Goal: Task Accomplishment & Management: Manage account settings

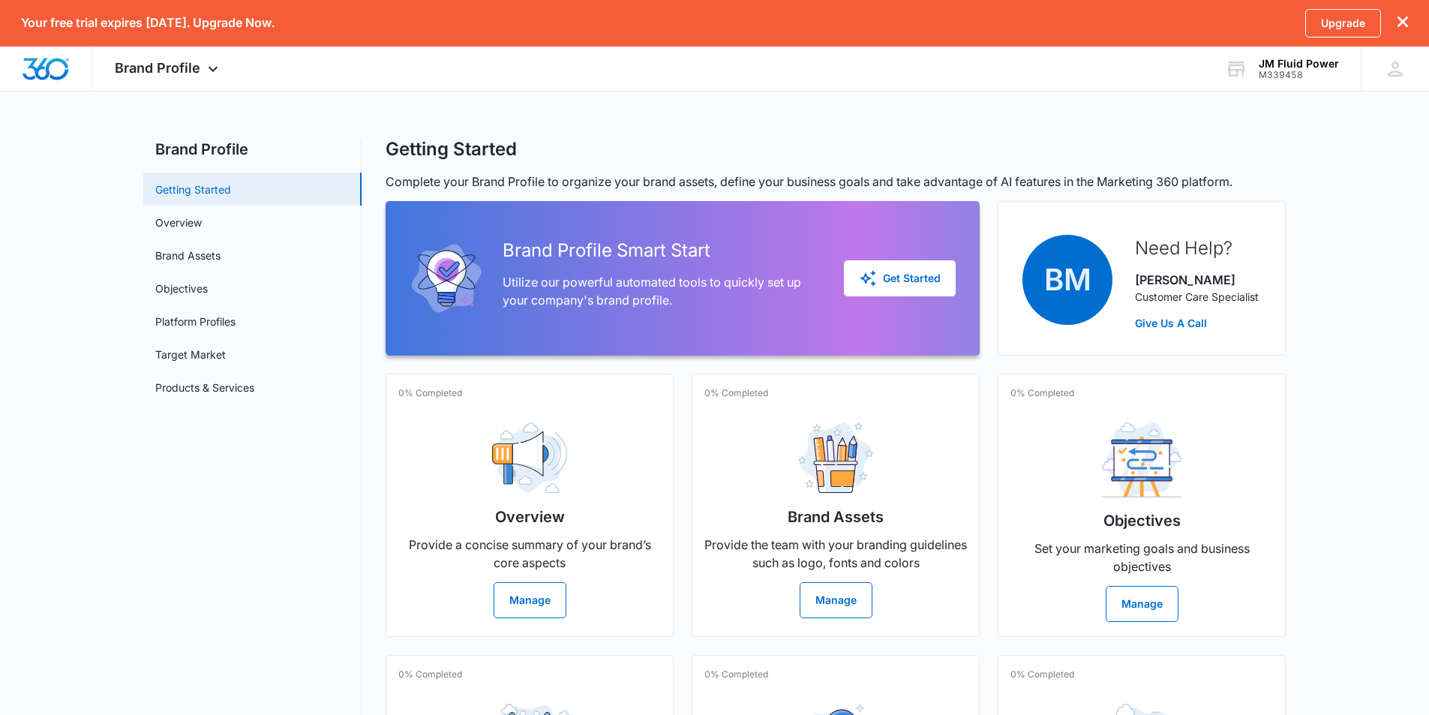
click at [198, 188] on link "Getting Started" at bounding box center [193, 189] width 76 height 16
click at [910, 274] on div "Get Started" at bounding box center [900, 278] width 82 height 18
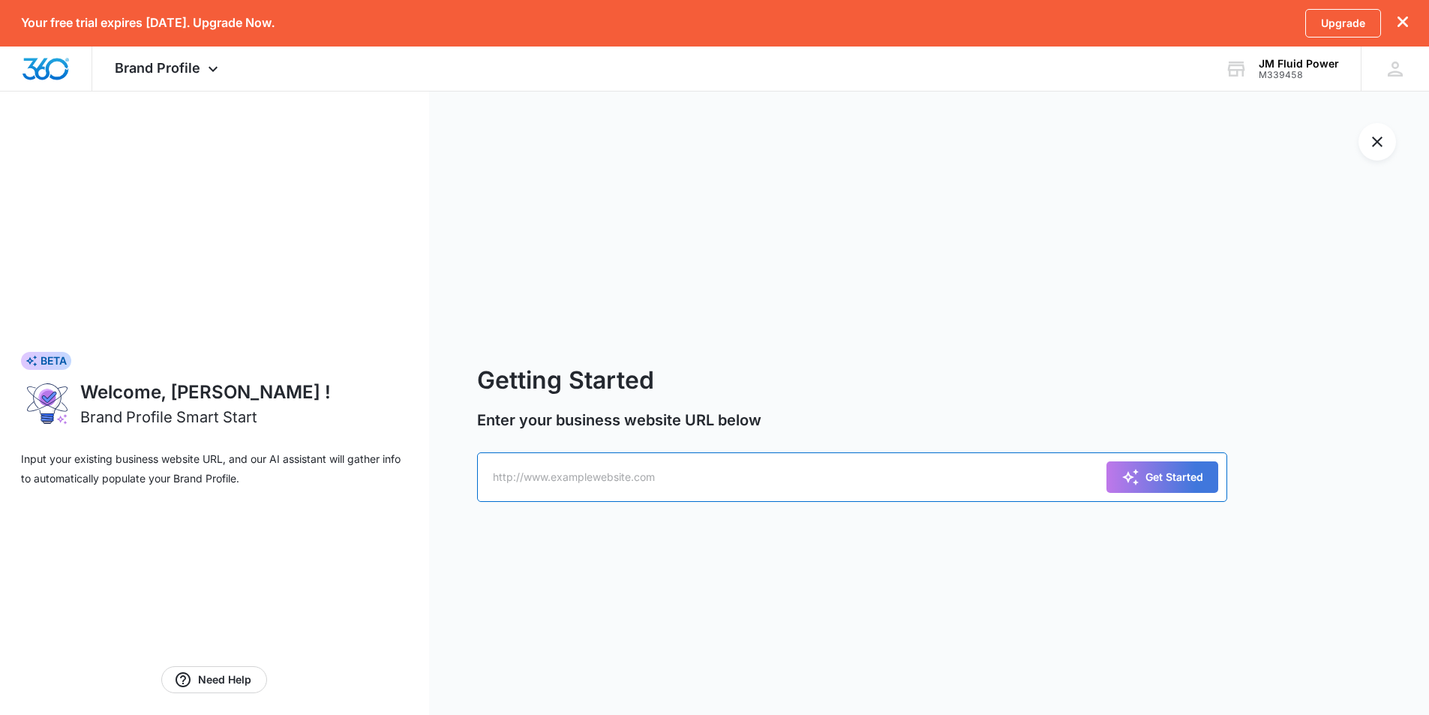
click at [611, 481] on input "text" at bounding box center [852, 476] width 750 height 49
paste input "https://jmfluidpower.com/"
type input "https://jmfluidpower.com/"
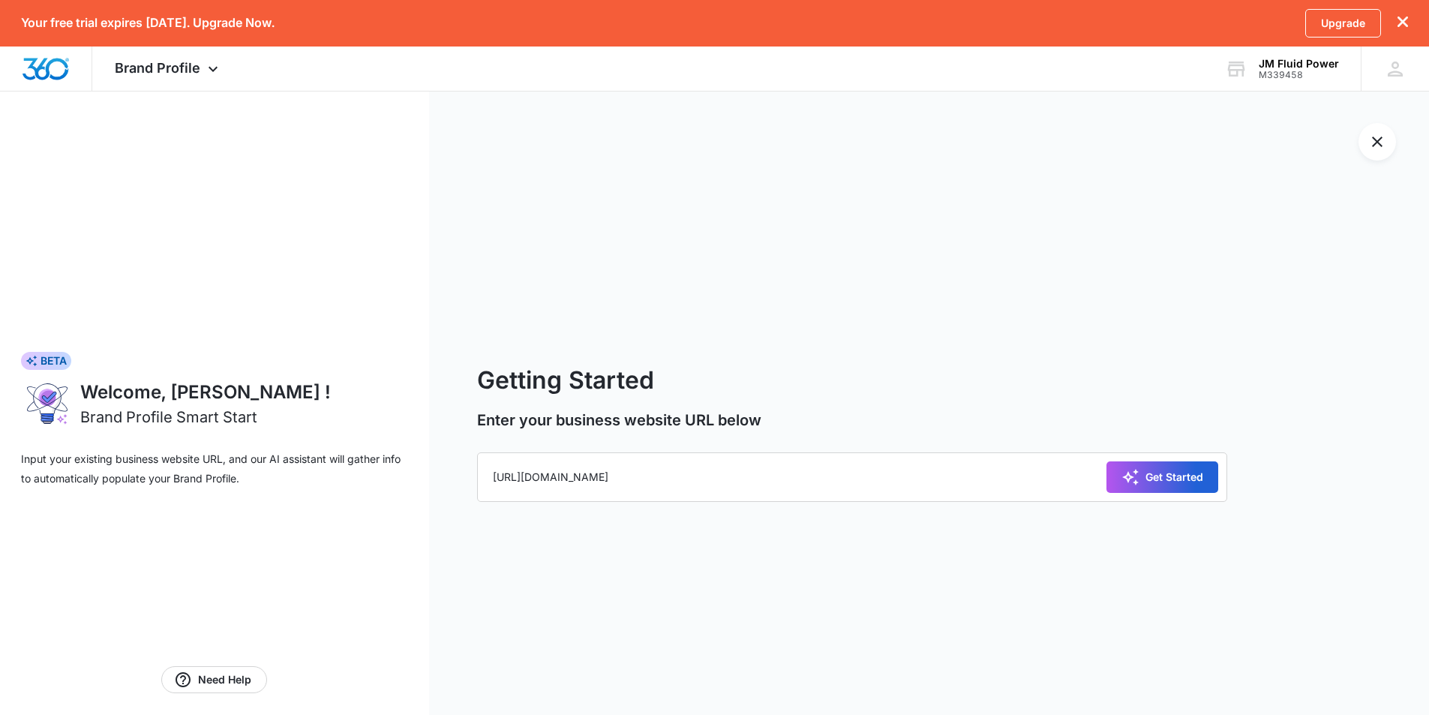
click at [1174, 471] on div "Get Started" at bounding box center [1162, 477] width 82 height 18
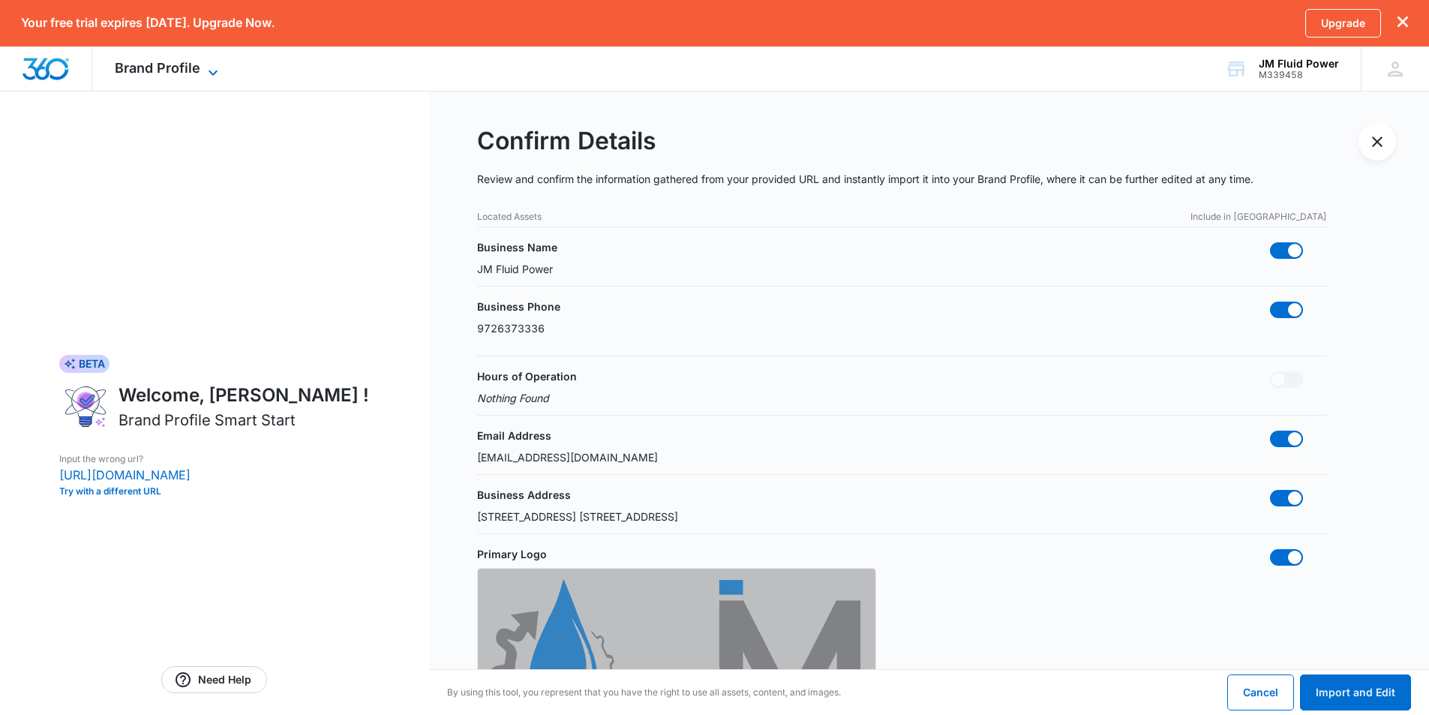
click at [205, 69] on icon at bounding box center [213, 73] width 18 height 18
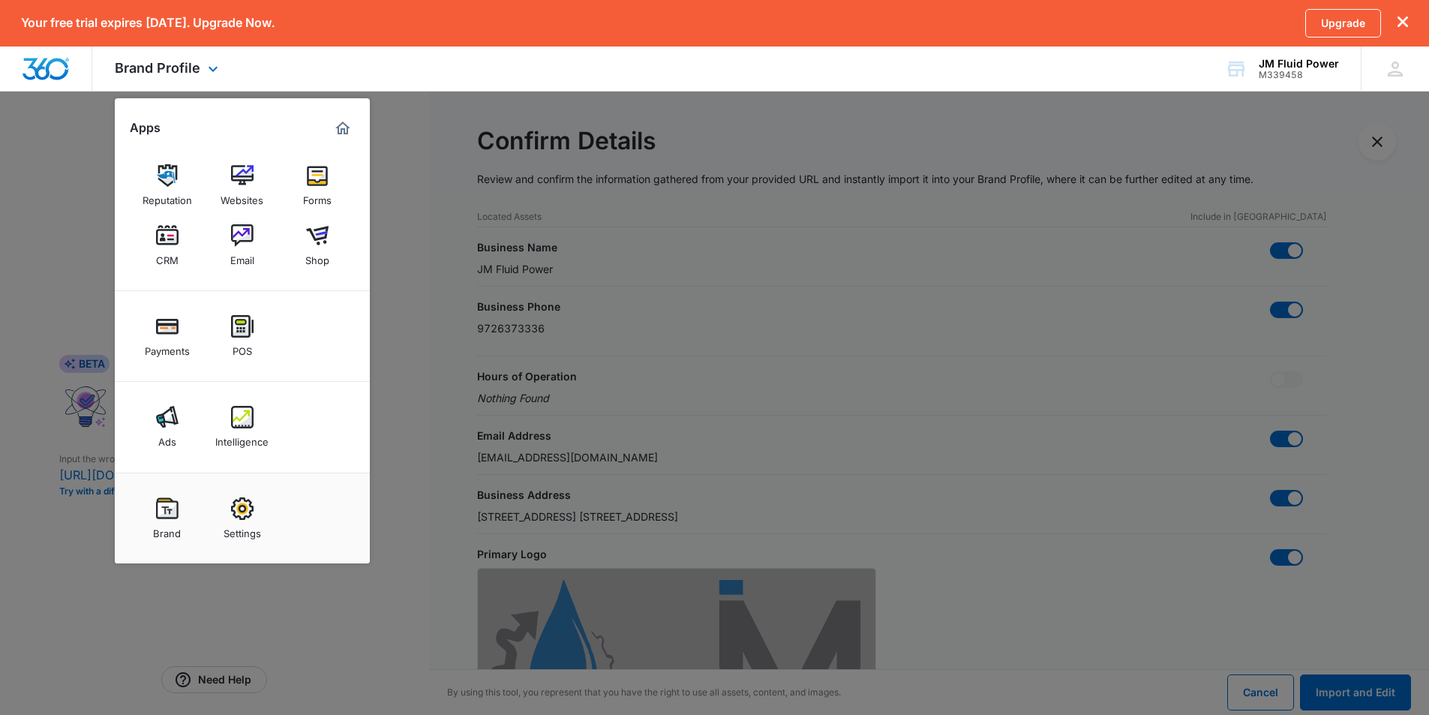
click at [616, 72] on div "Brand Profile Apps Reputation Websites Forms CRM Email Shop Payments POS Ads In…" at bounding box center [714, 68] width 1429 height 45
click at [1299, 64] on div "JM Fluid Power" at bounding box center [1298, 64] width 80 height 12
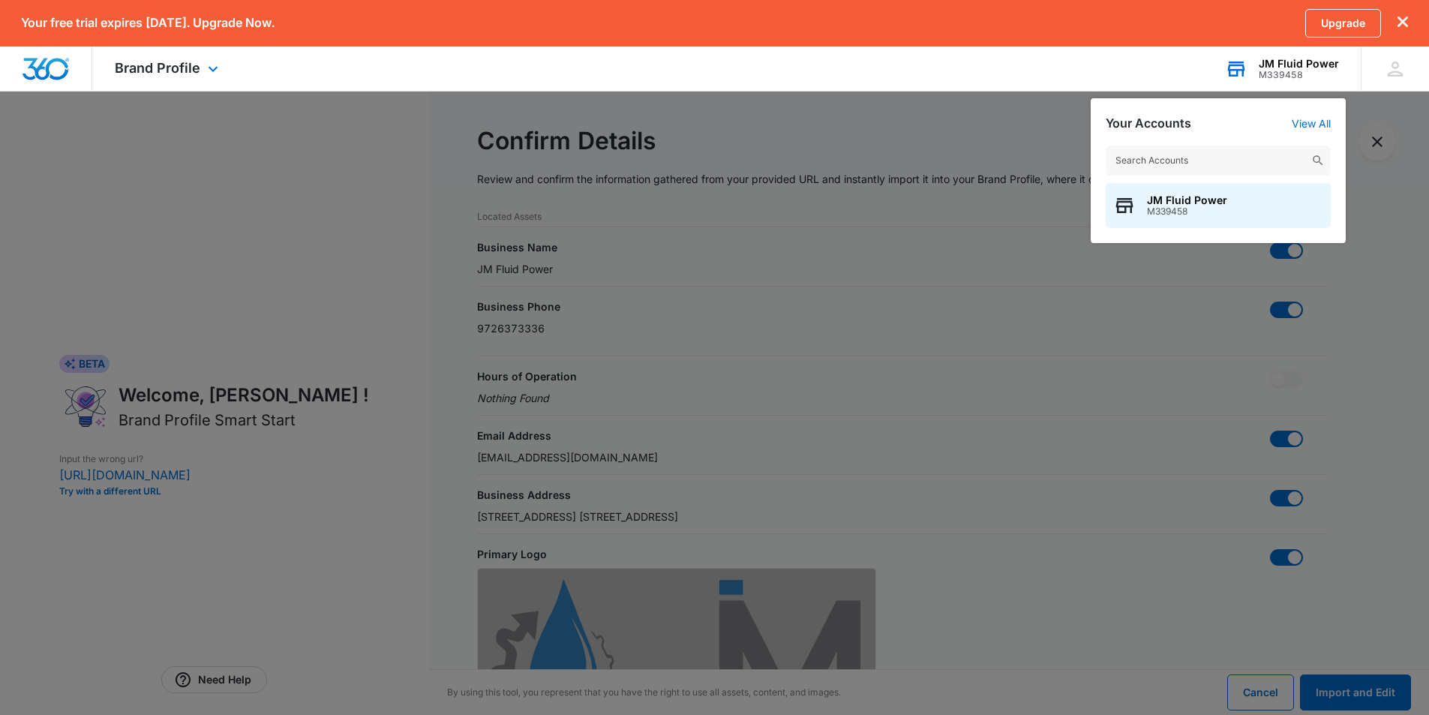
click at [1299, 64] on div "JM Fluid Power" at bounding box center [1298, 64] width 80 height 12
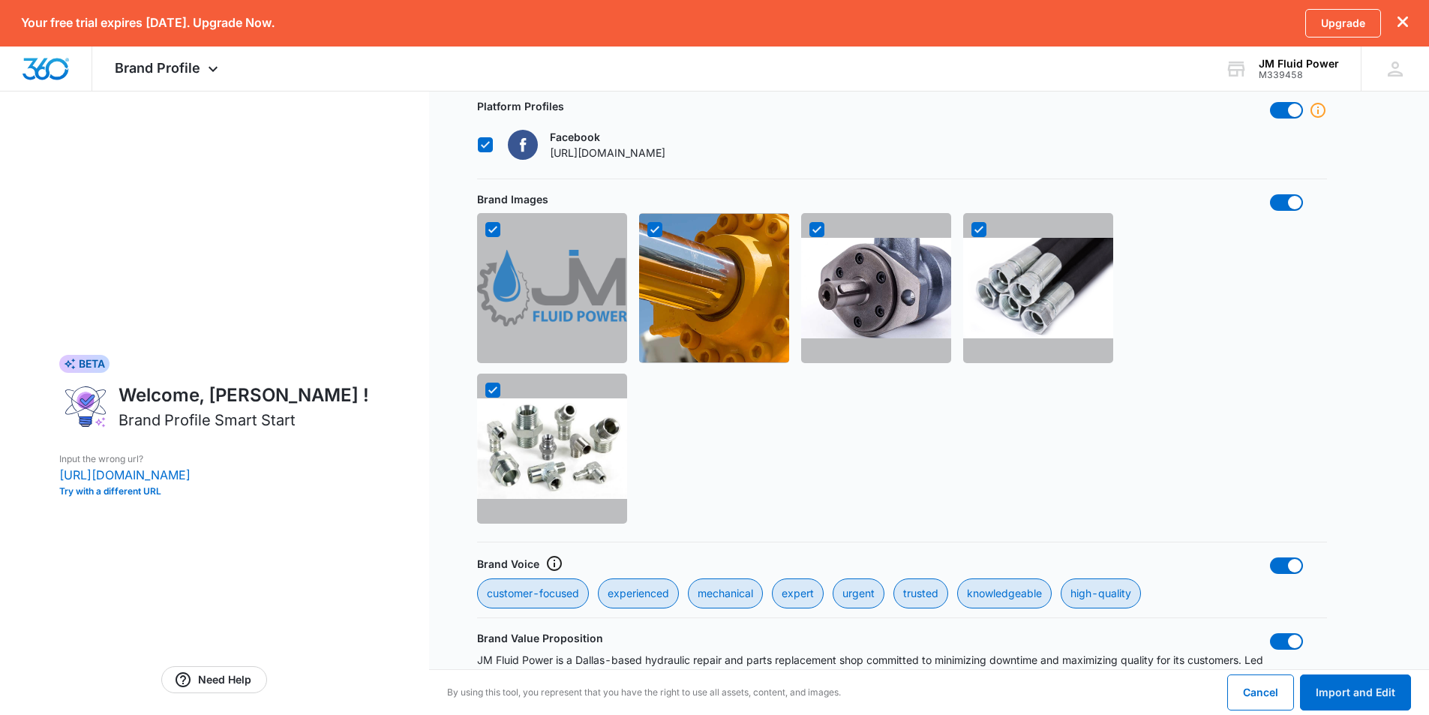
scroll to position [1133, 0]
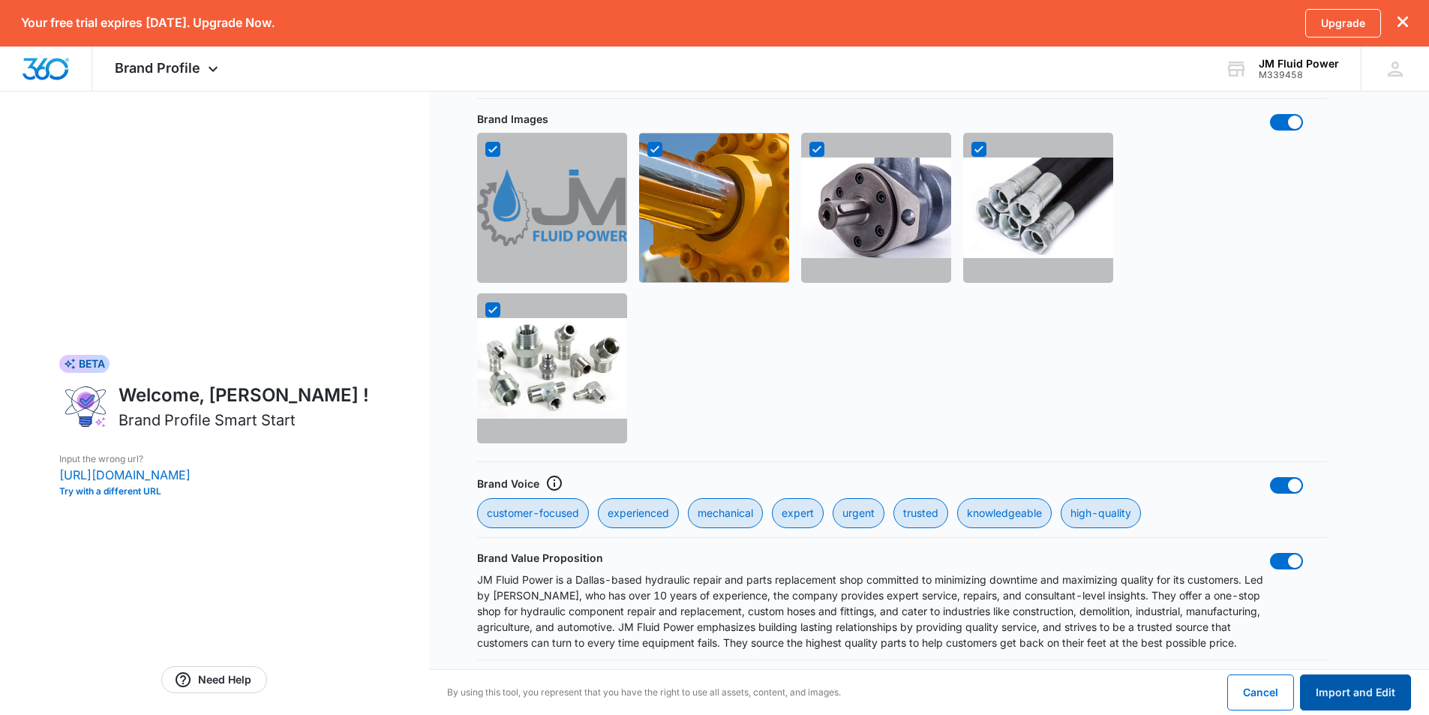
click at [1332, 700] on button "Import and Edit" at bounding box center [1355, 692] width 111 height 36
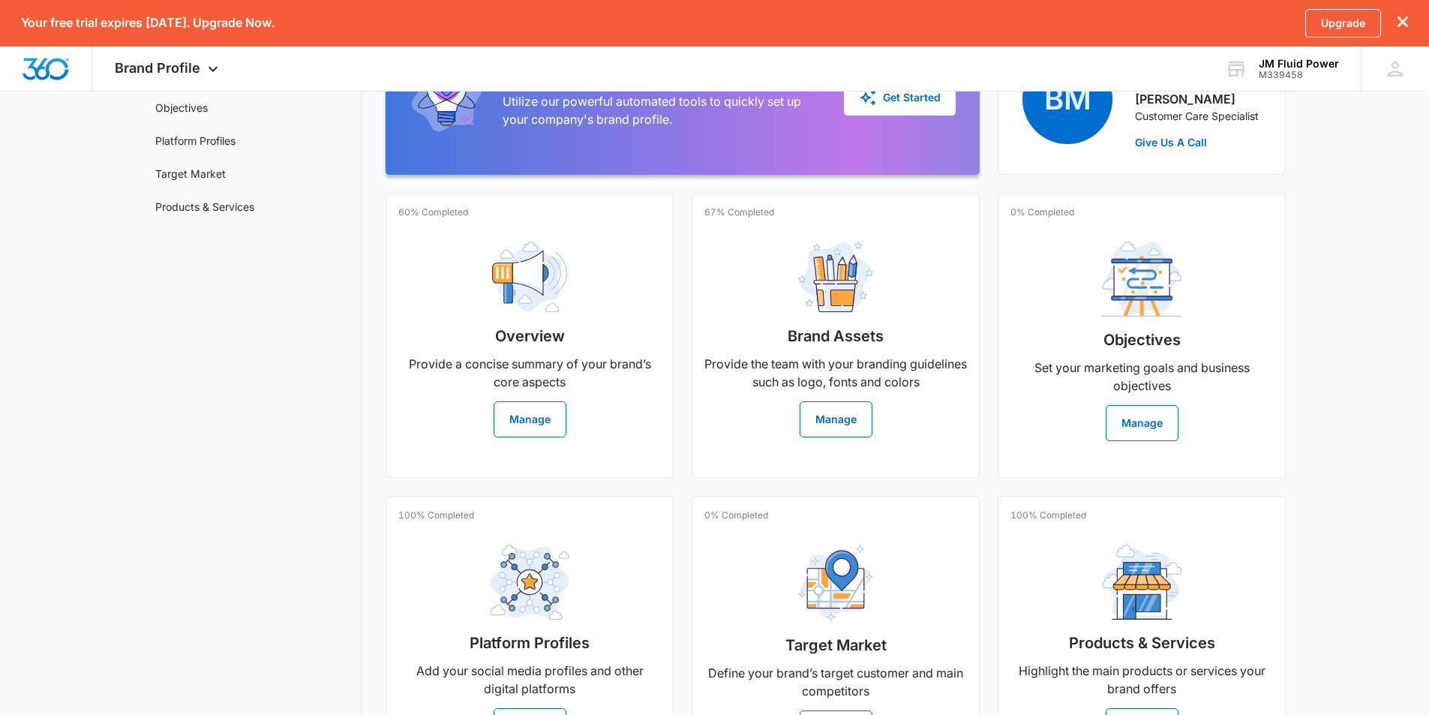
scroll to position [67, 0]
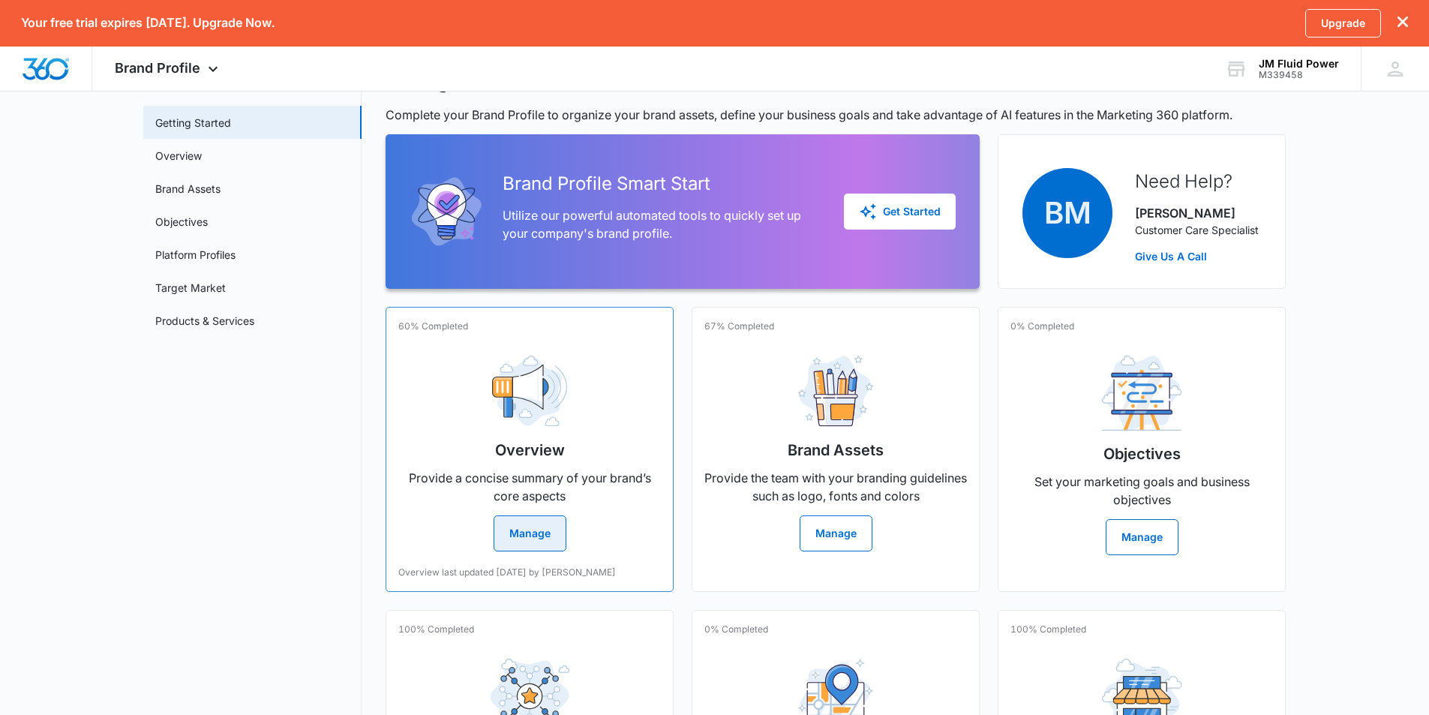
click at [512, 514] on div "Overview Provide a concise summary of your brand’s core aspects Manage" at bounding box center [529, 447] width 262 height 208
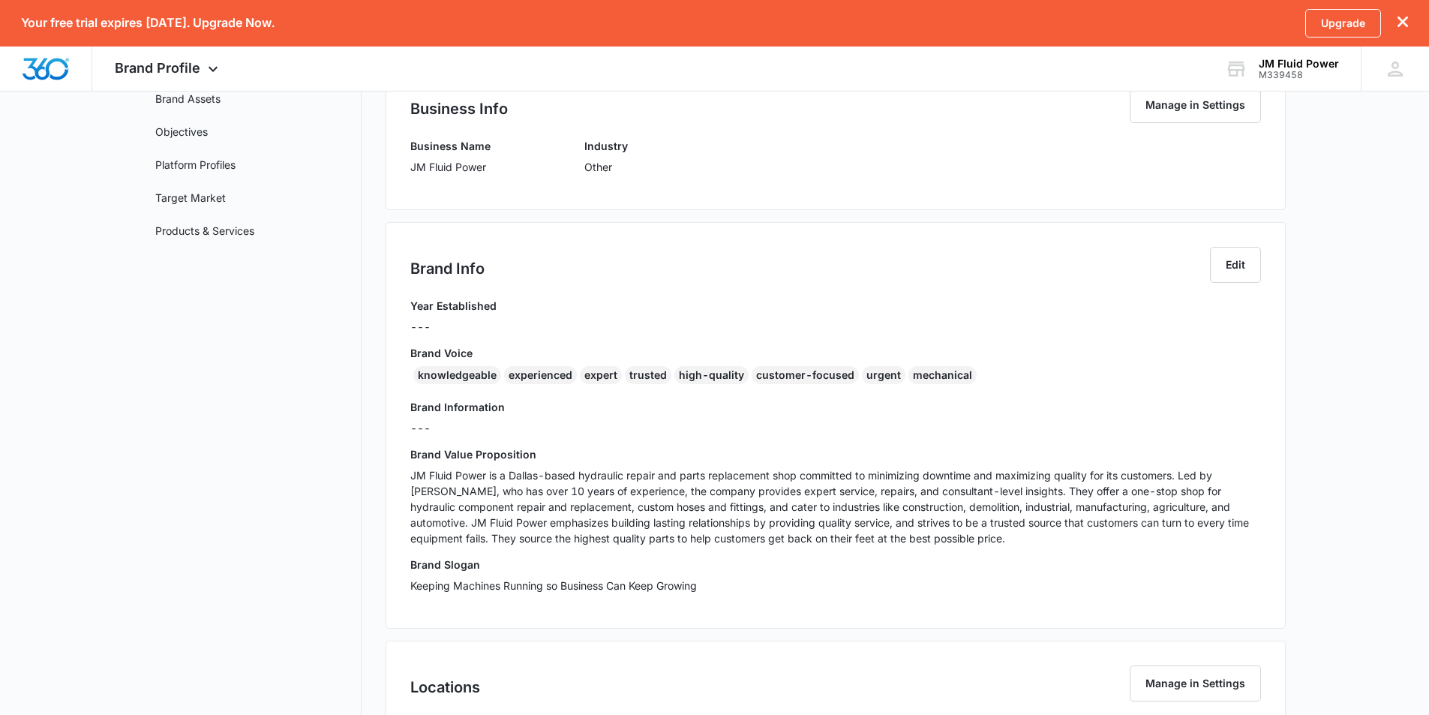
scroll to position [277, 0]
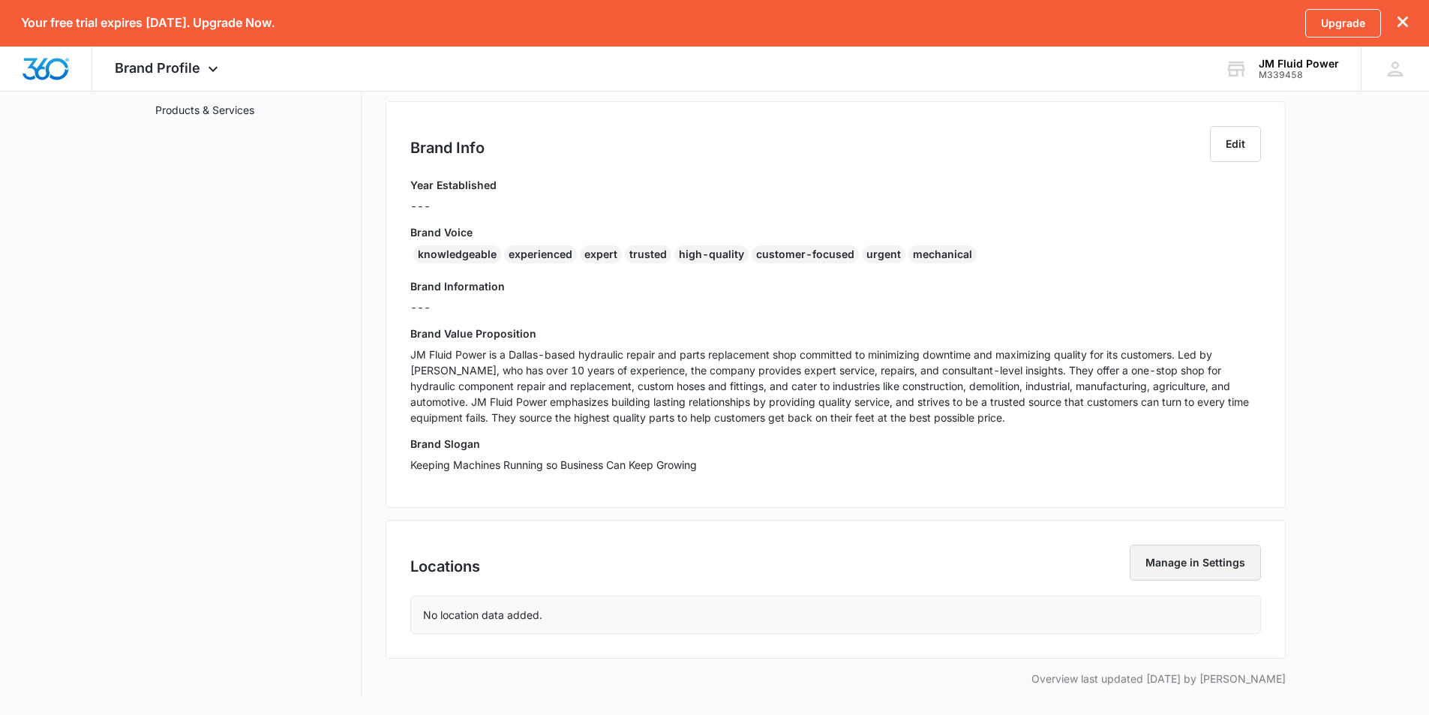
click at [1201, 571] on button "Manage in Settings" at bounding box center [1194, 562] width 131 height 36
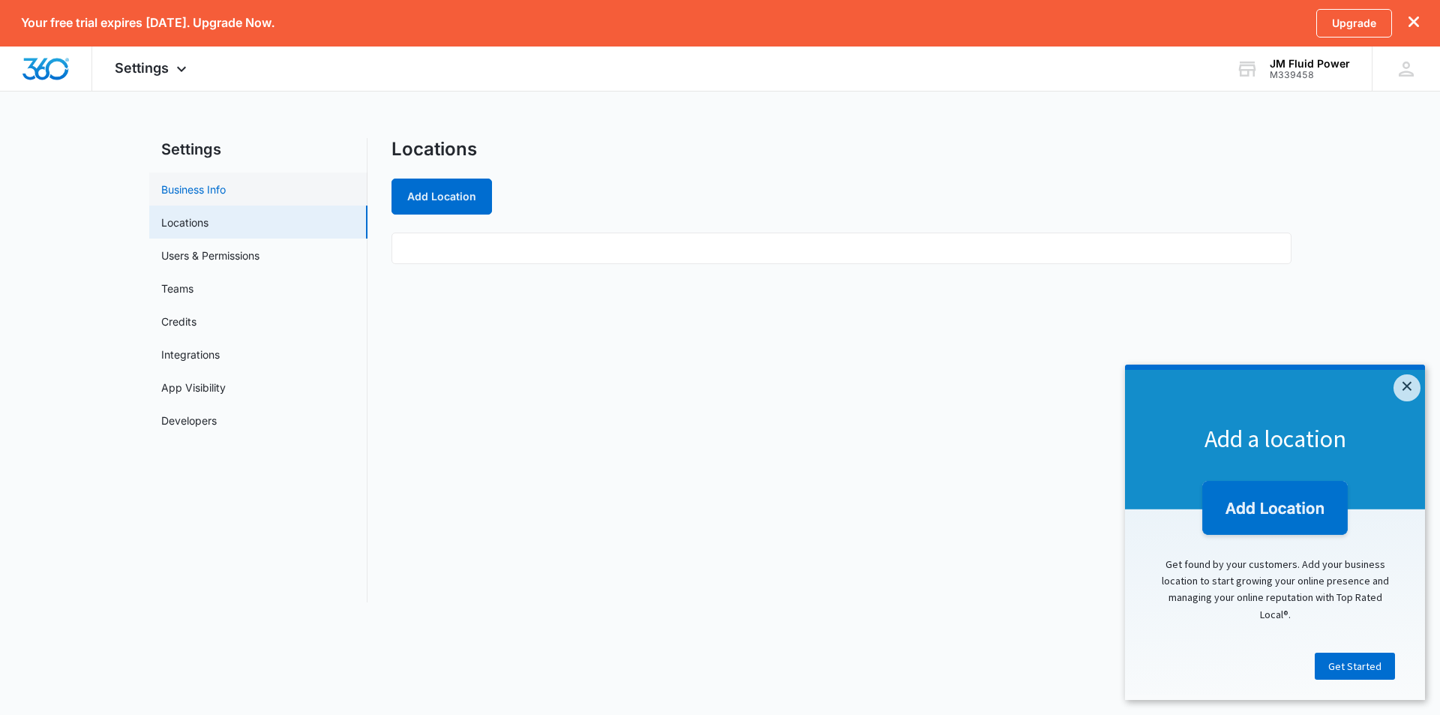
click at [193, 187] on link "Business Info" at bounding box center [193, 189] width 64 height 16
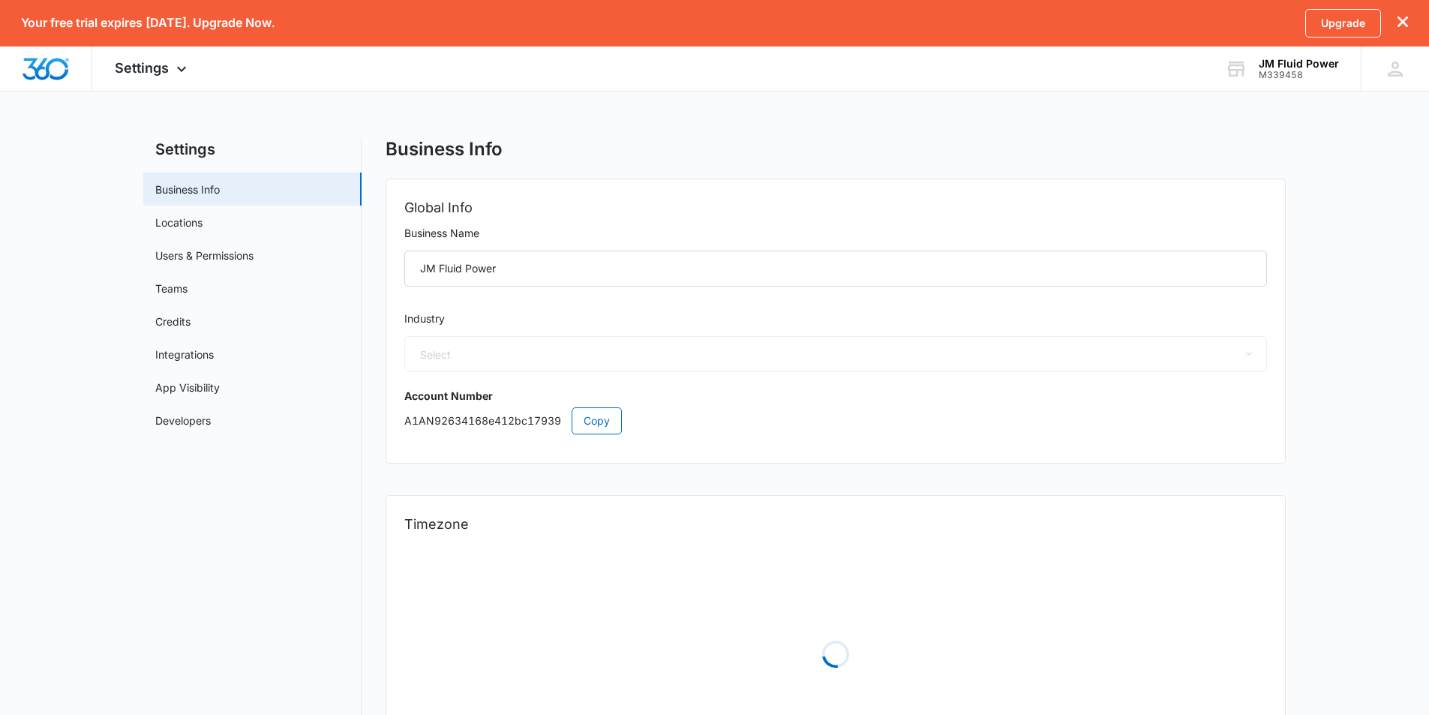
select select "52"
select select "US"
select select "America/Chicago"
click at [169, 222] on link "Locations" at bounding box center [178, 222] width 47 height 16
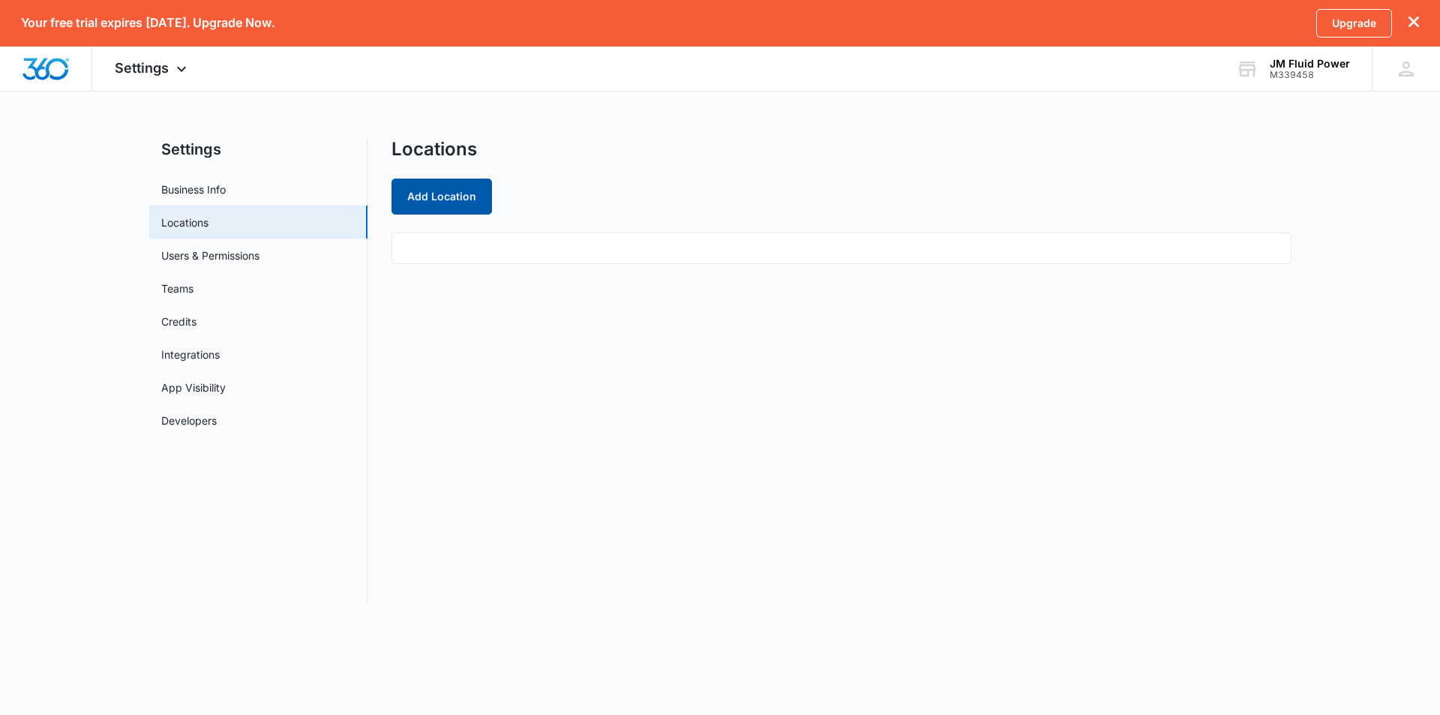
click at [454, 201] on button "Add Location" at bounding box center [441, 196] width 100 height 36
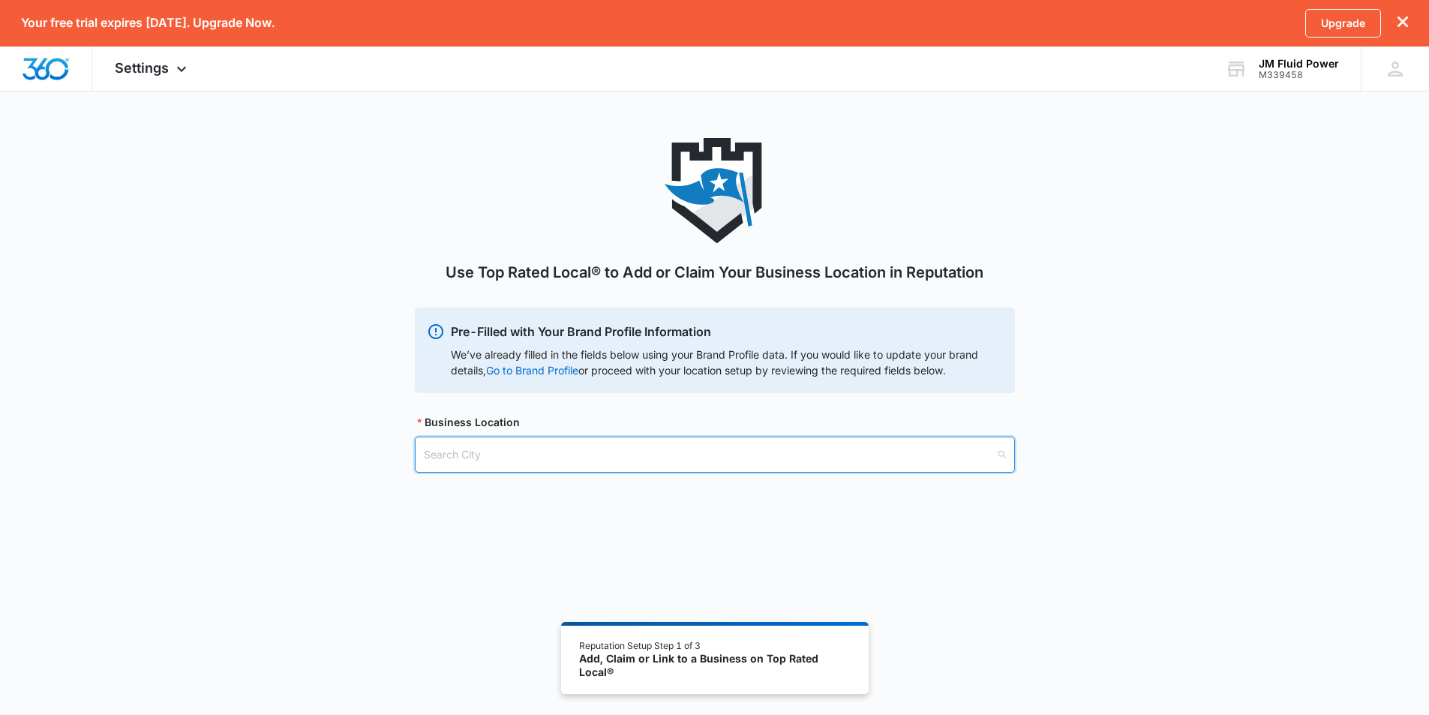
click at [485, 460] on input "search" at bounding box center [709, 454] width 571 height 34
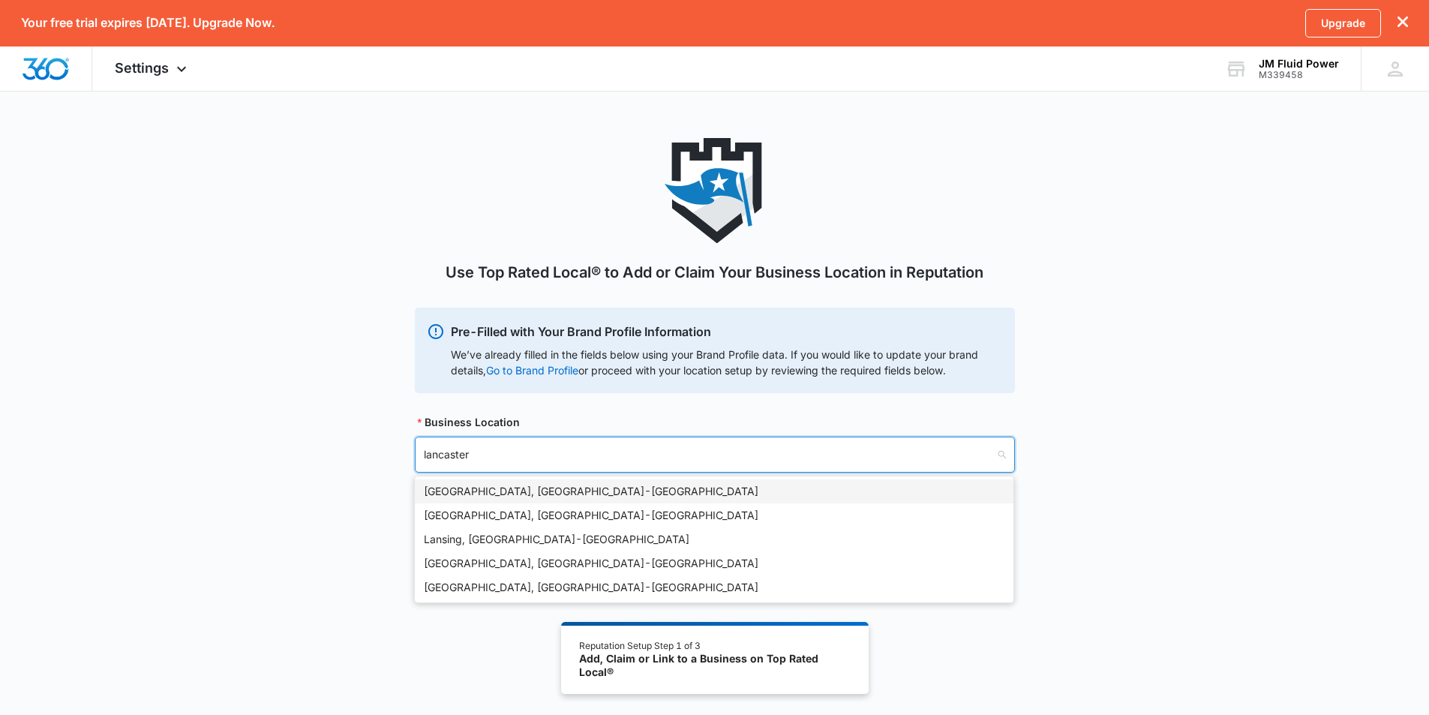
type input "lancaster"
click at [481, 565] on div "Lancaster, TX - USA" at bounding box center [714, 563] width 580 height 16
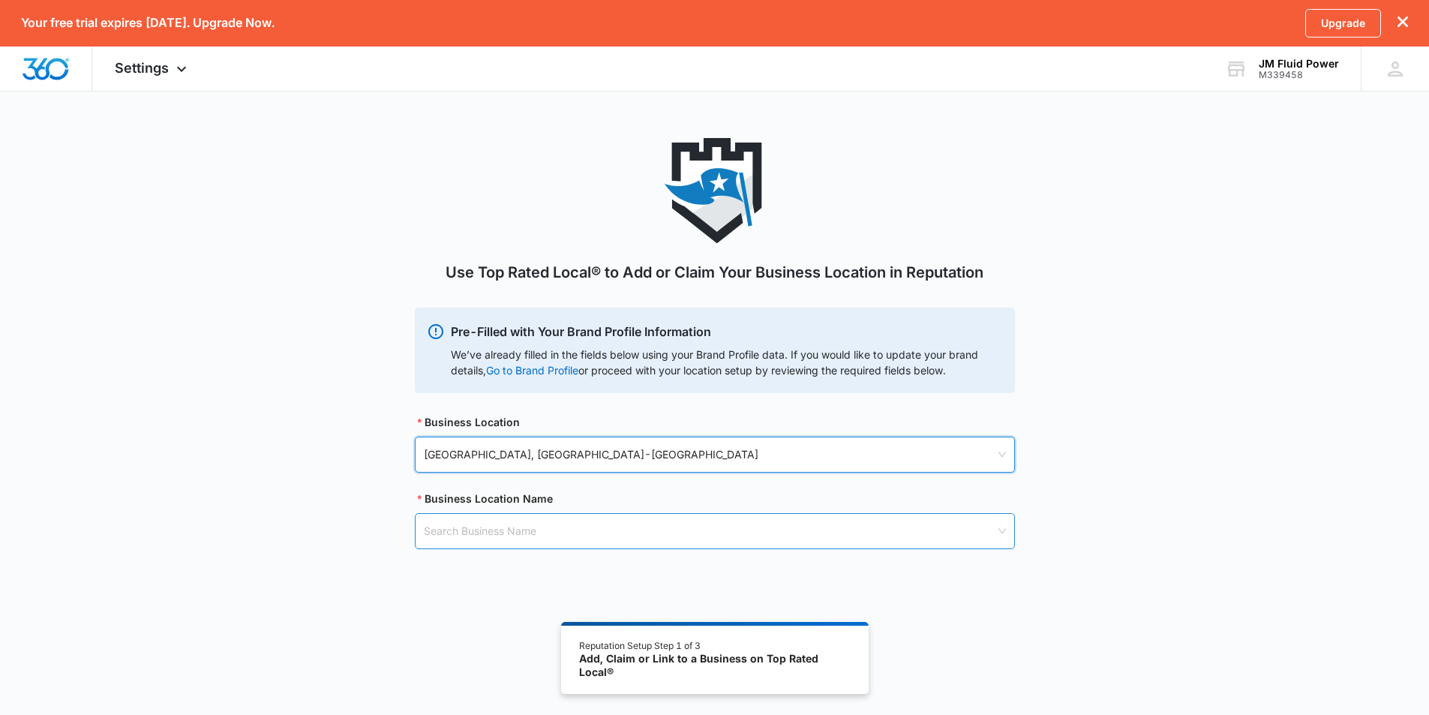
click at [472, 526] on input "search" at bounding box center [709, 531] width 571 height 34
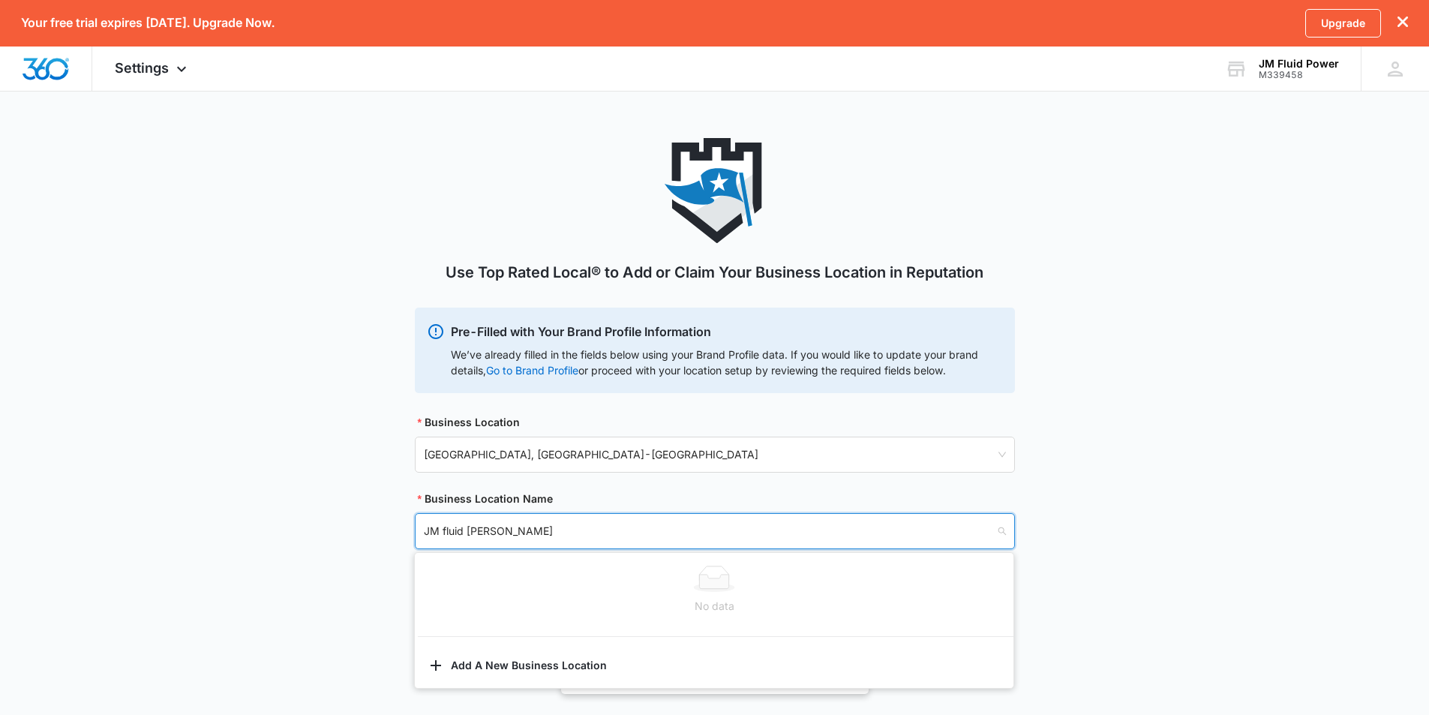
type input "JM fluid Power"
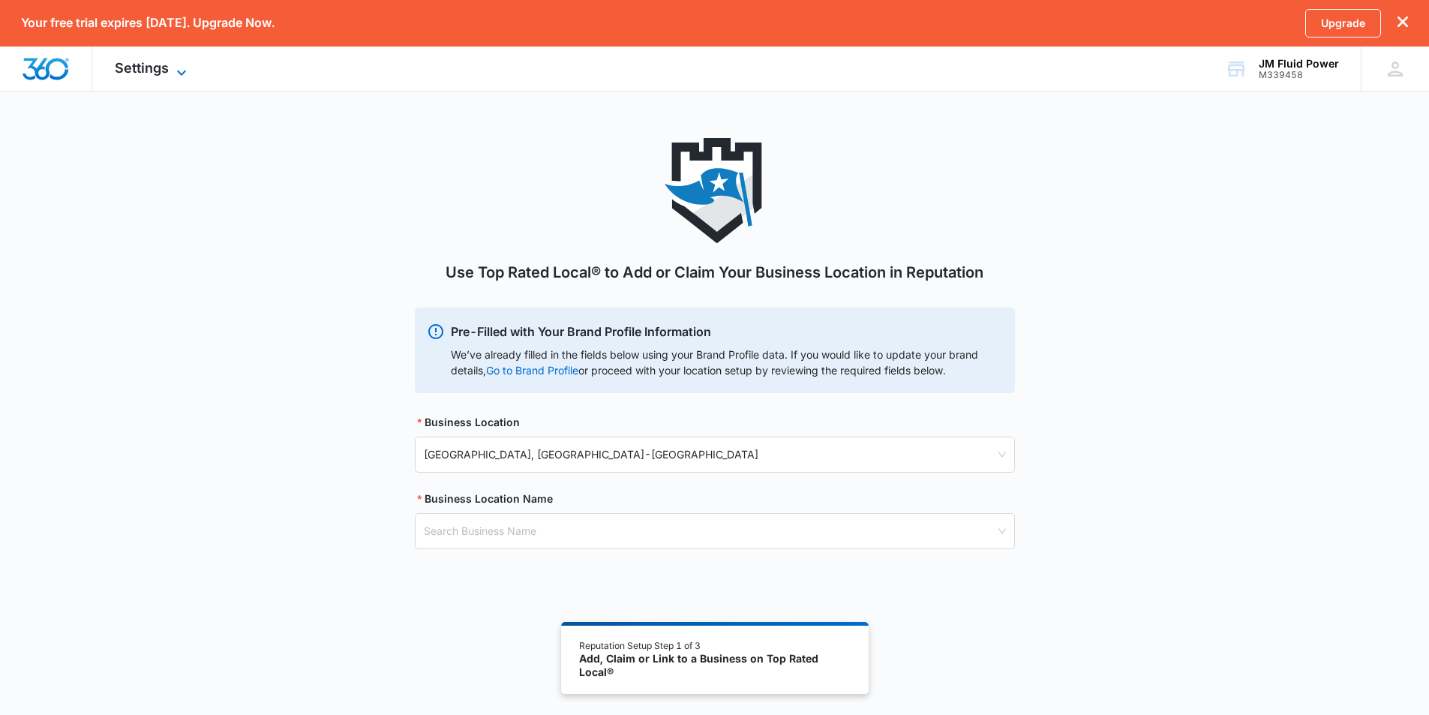
click at [143, 71] on span "Settings" at bounding box center [142, 68] width 54 height 16
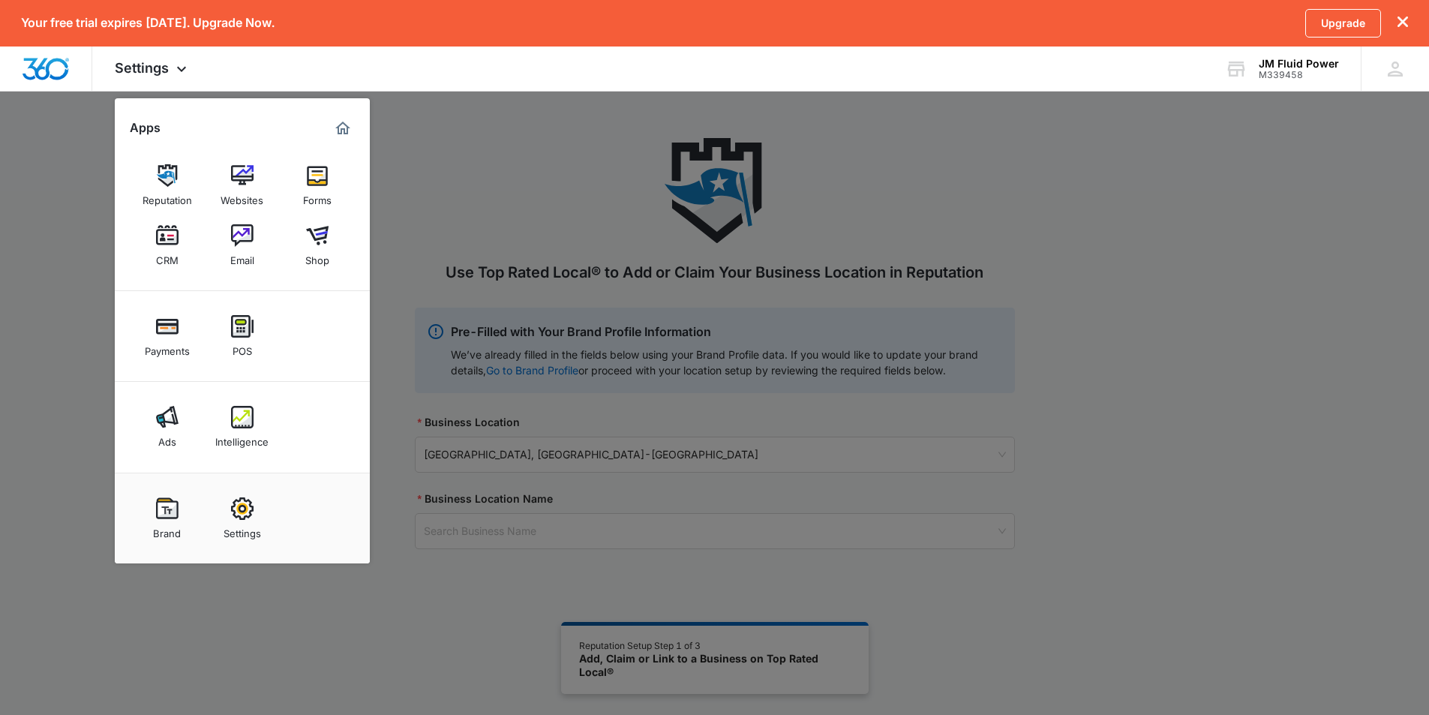
click at [1167, 396] on div at bounding box center [714, 357] width 1429 height 715
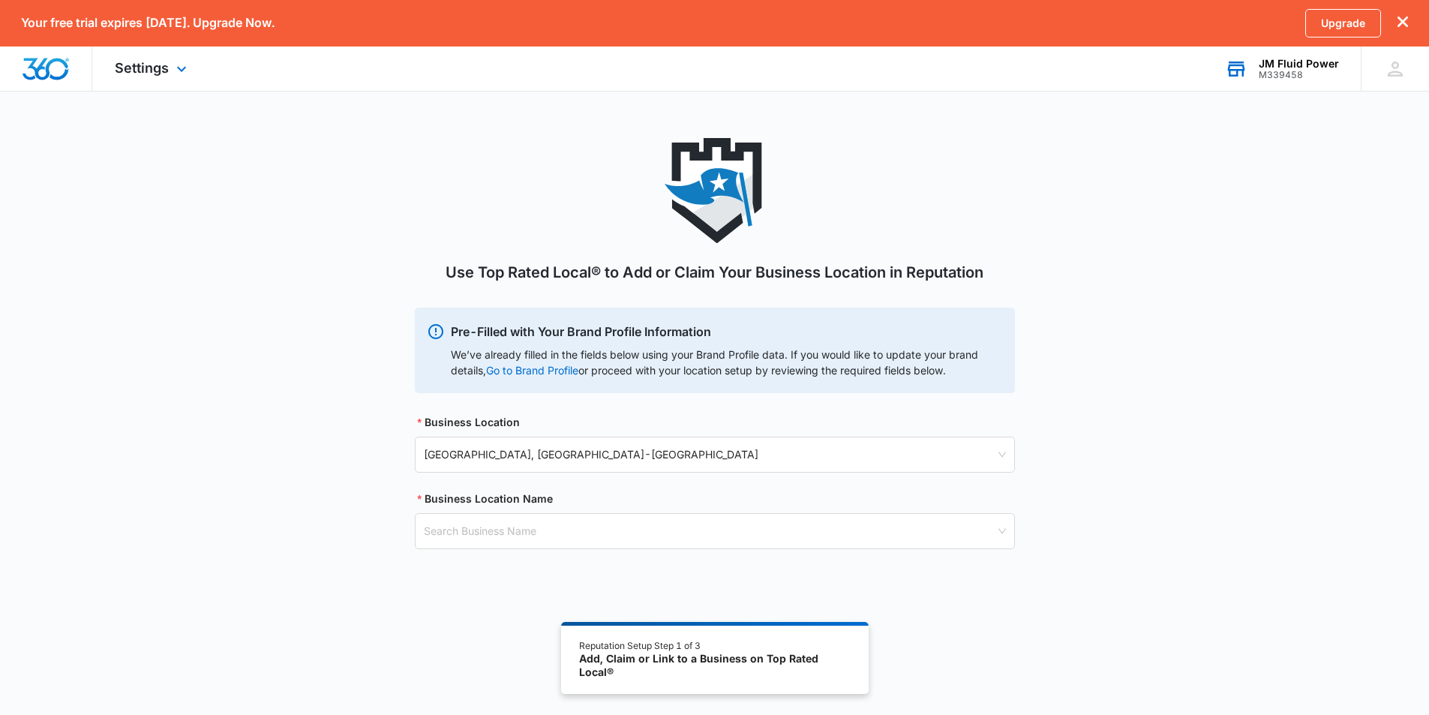
click at [1272, 64] on div "JM Fluid Power" at bounding box center [1298, 64] width 80 height 12
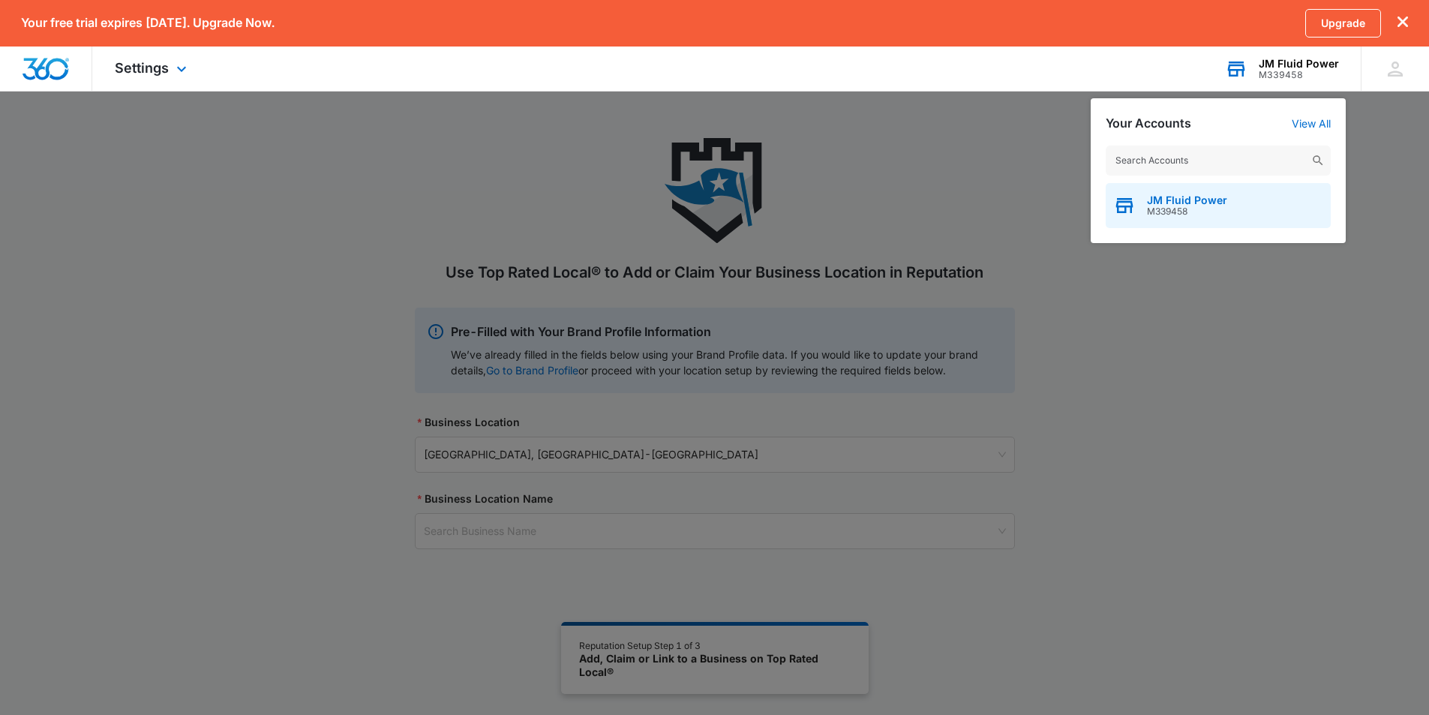
click at [1165, 198] on span "JM Fluid Power" at bounding box center [1187, 200] width 80 height 12
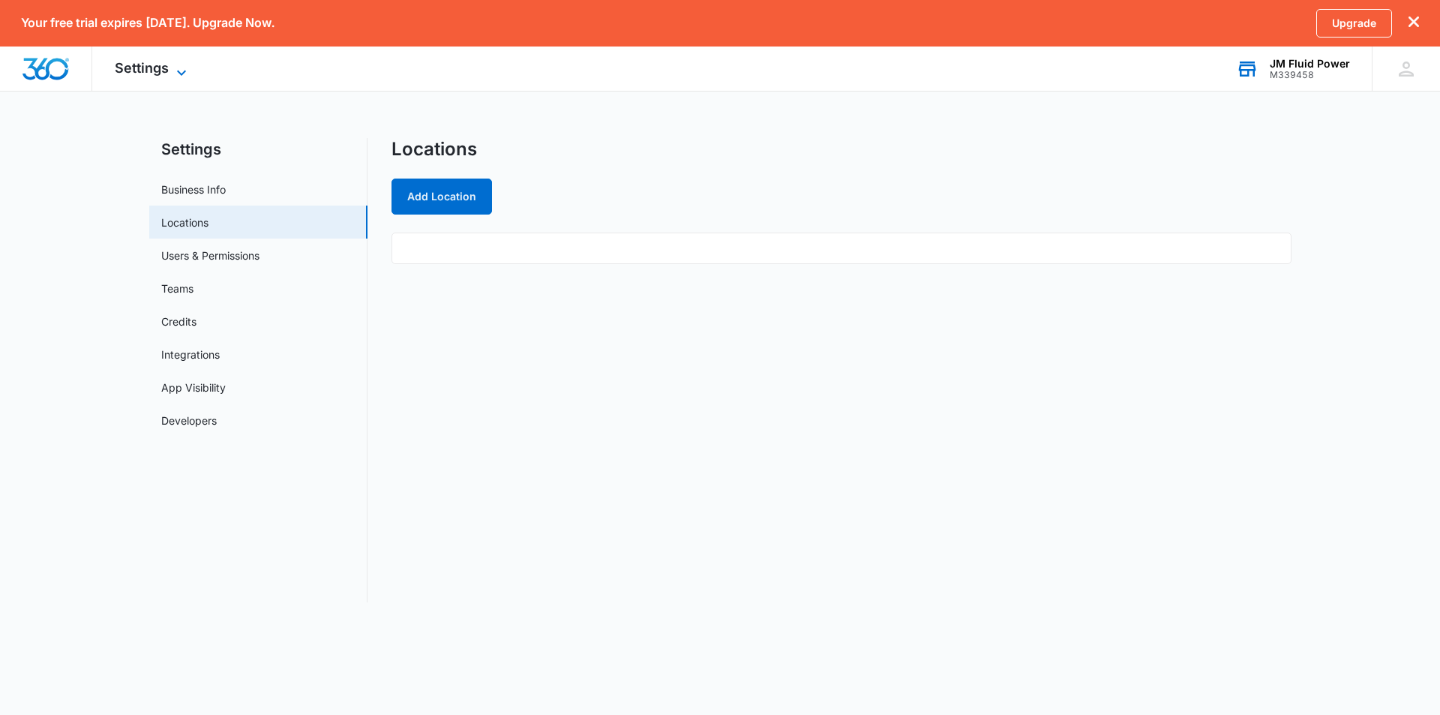
click at [145, 62] on span "Settings" at bounding box center [142, 68] width 54 height 16
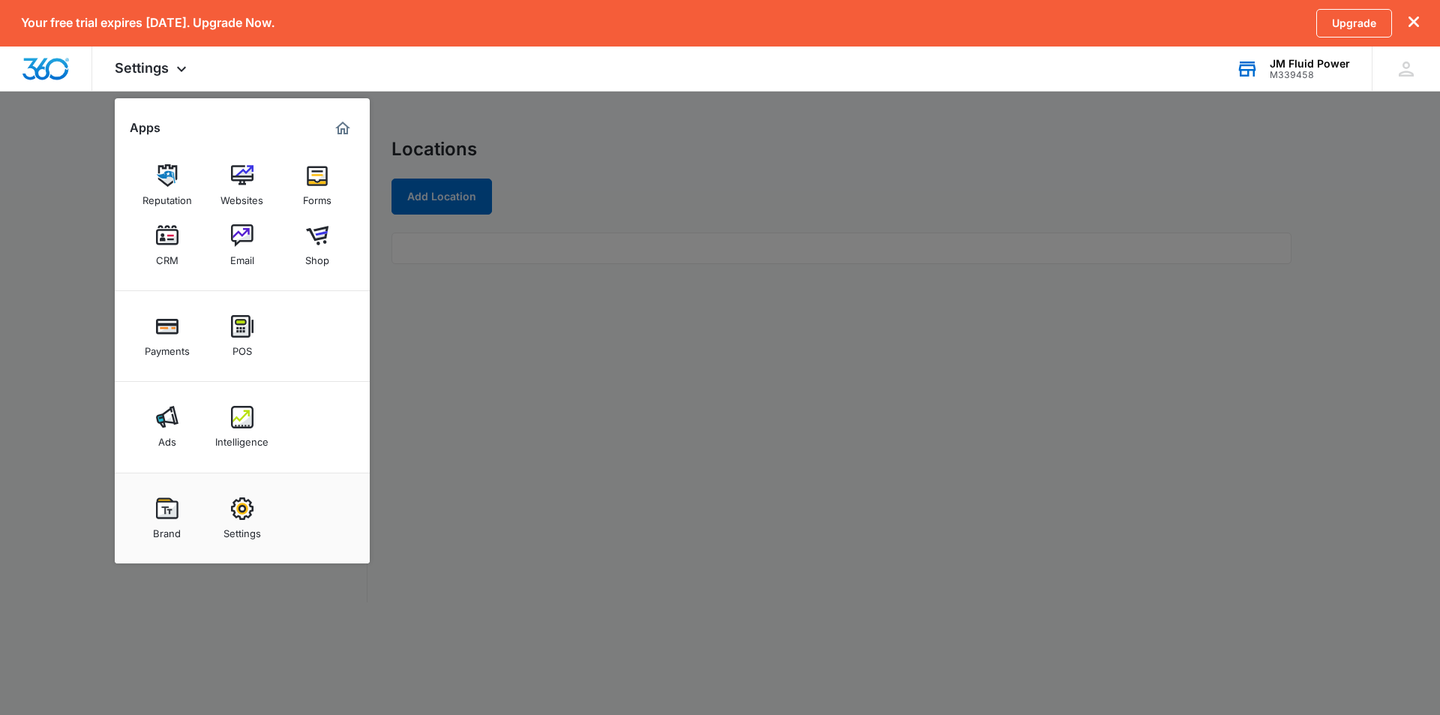
click at [148, 187] on div "Reputation" at bounding box center [166, 196] width 49 height 19
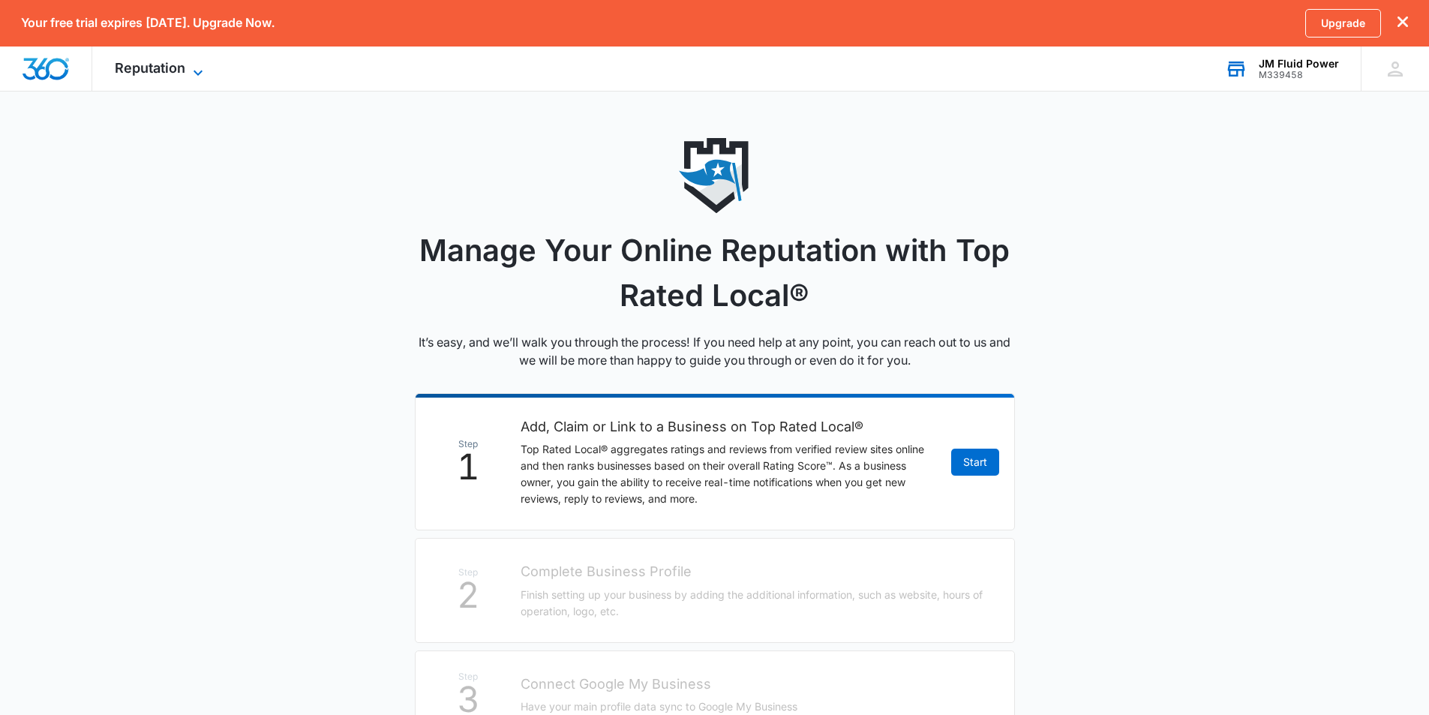
click at [190, 70] on icon at bounding box center [198, 73] width 18 height 18
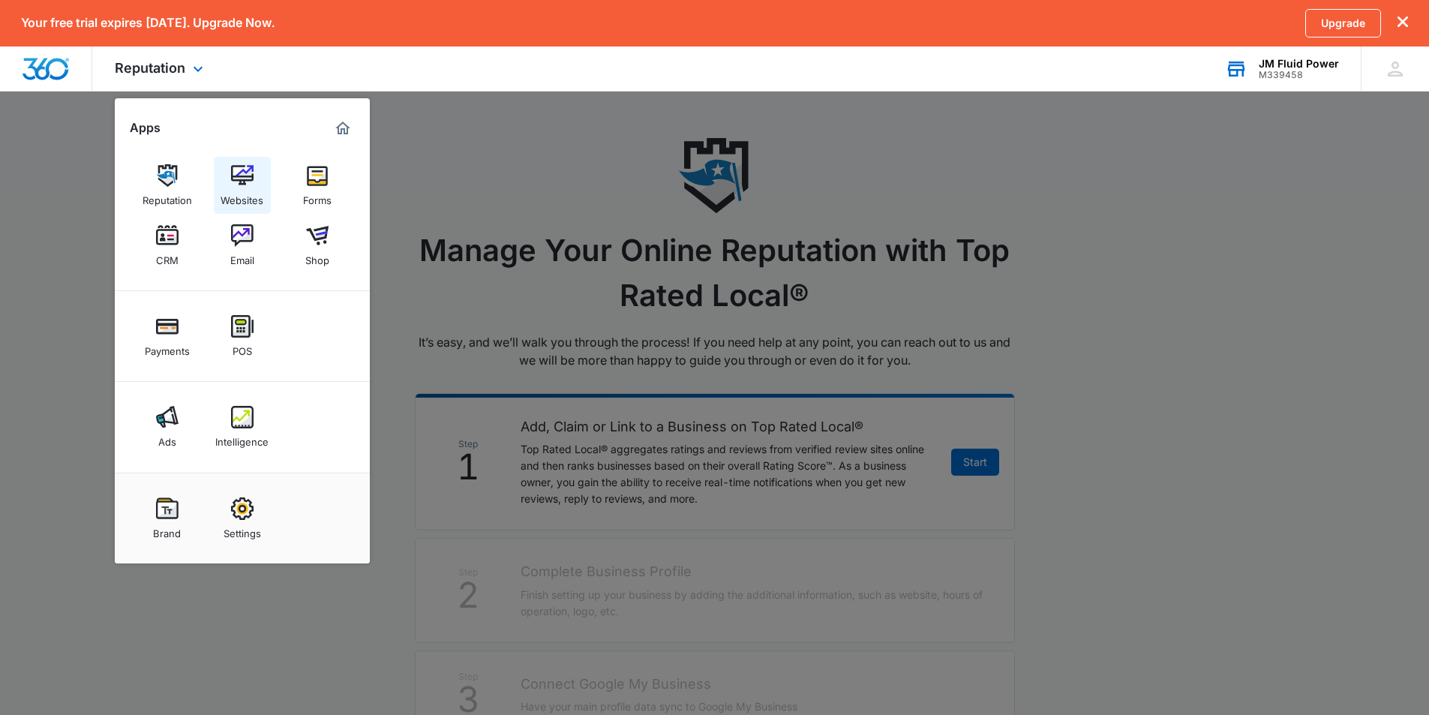
click at [240, 178] on img at bounding box center [242, 175] width 22 height 22
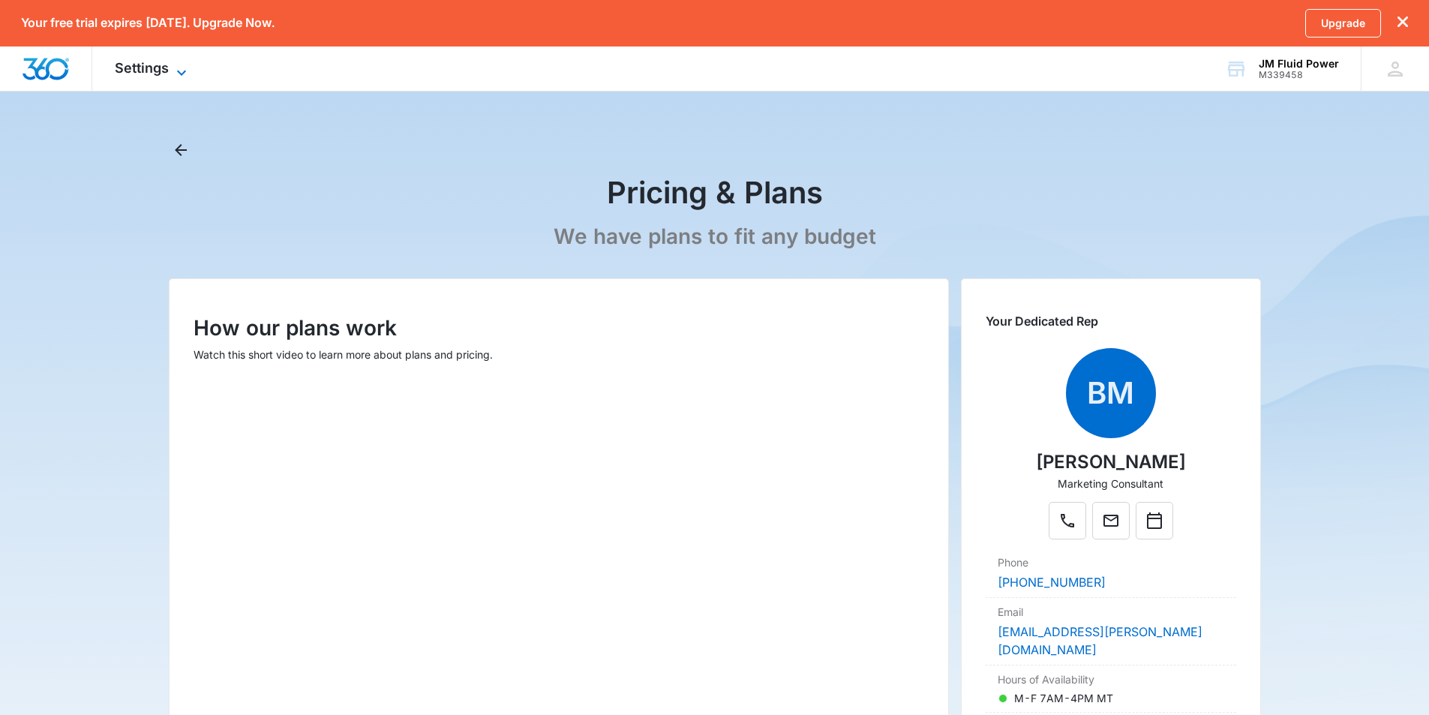
click at [179, 70] on icon at bounding box center [181, 73] width 18 height 18
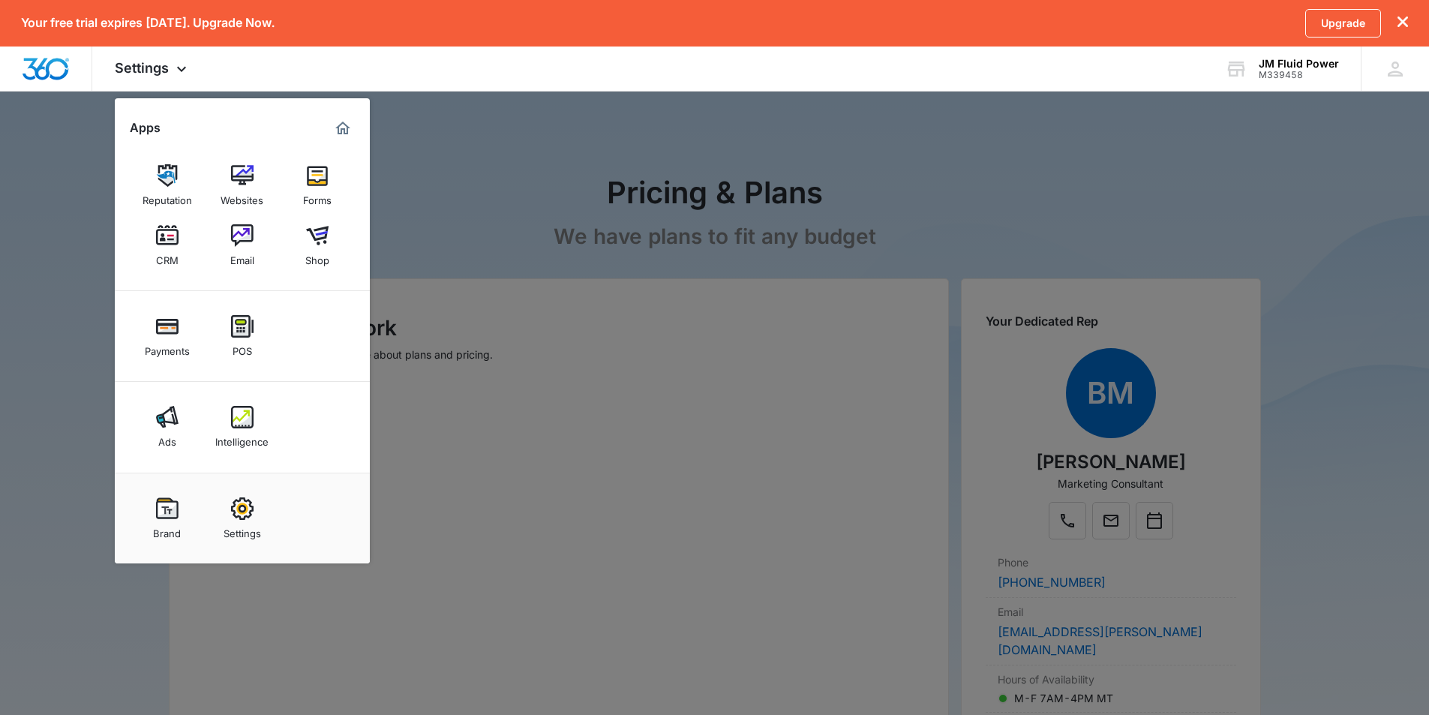
click at [173, 419] on img at bounding box center [167, 417] width 22 height 22
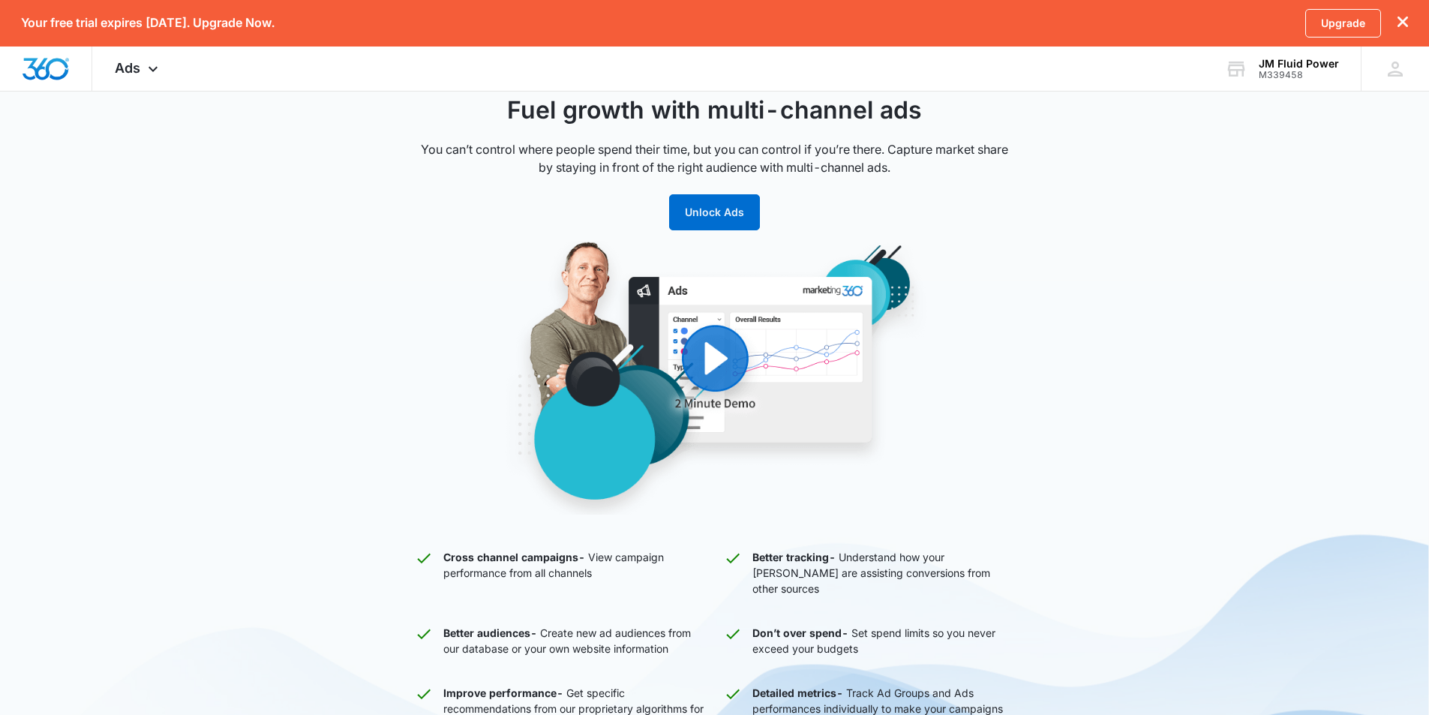
scroll to position [225, 0]
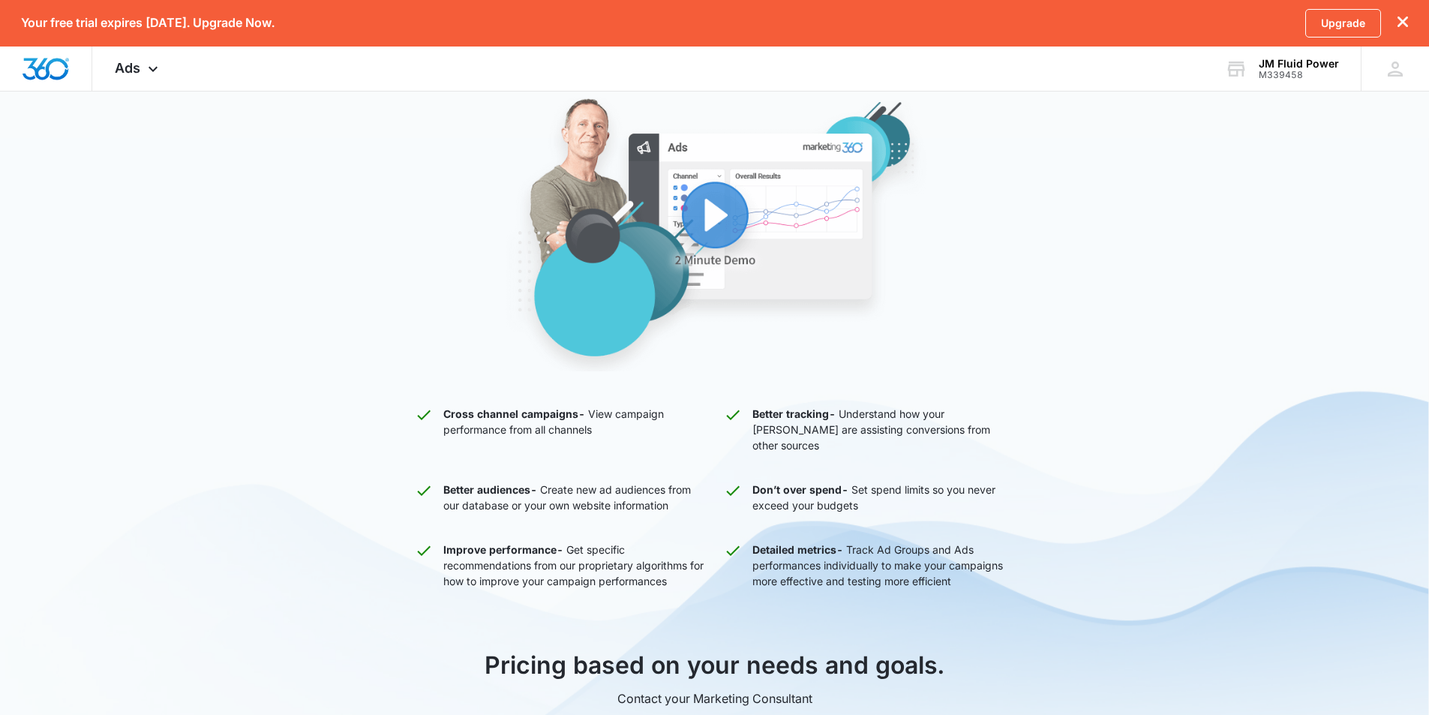
click at [720, 215] on img "button" at bounding box center [715, 234] width 570 height 274
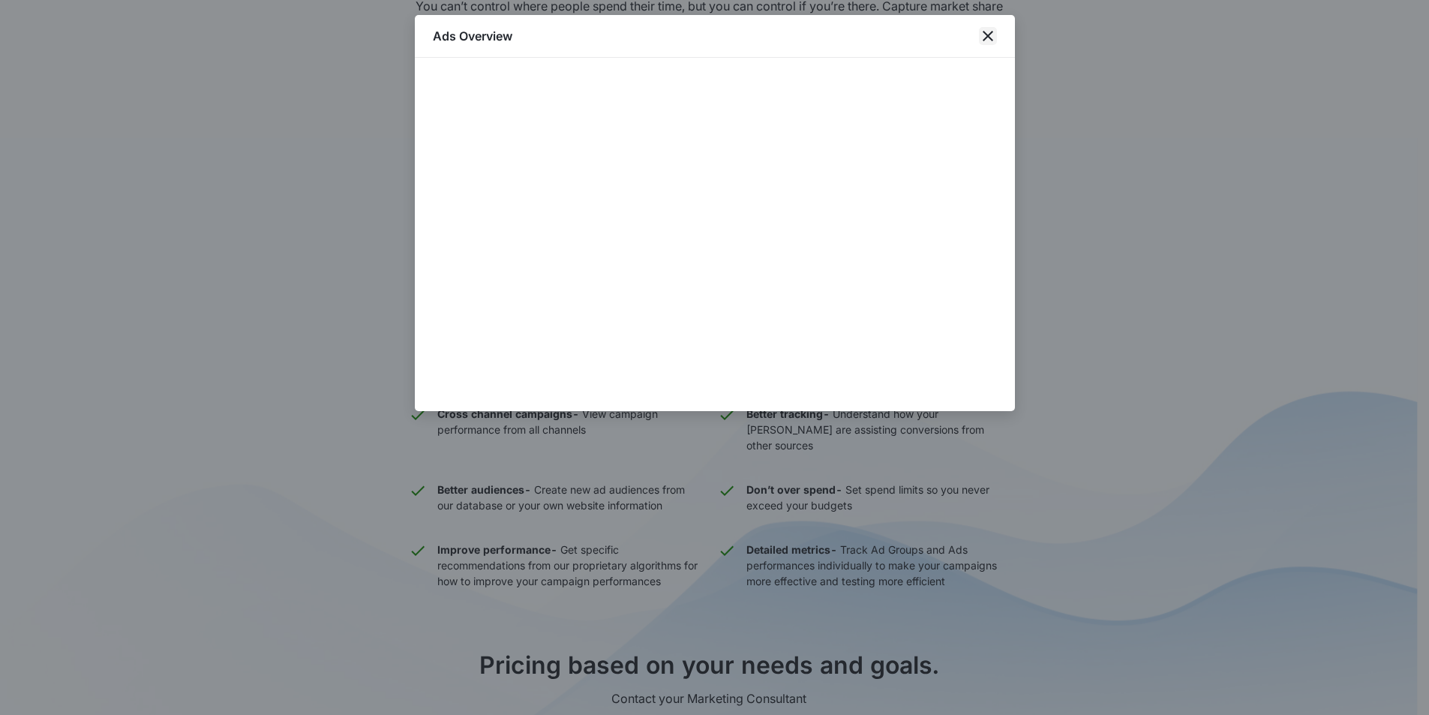
click at [986, 36] on icon "close" at bounding box center [988, 36] width 18 height 18
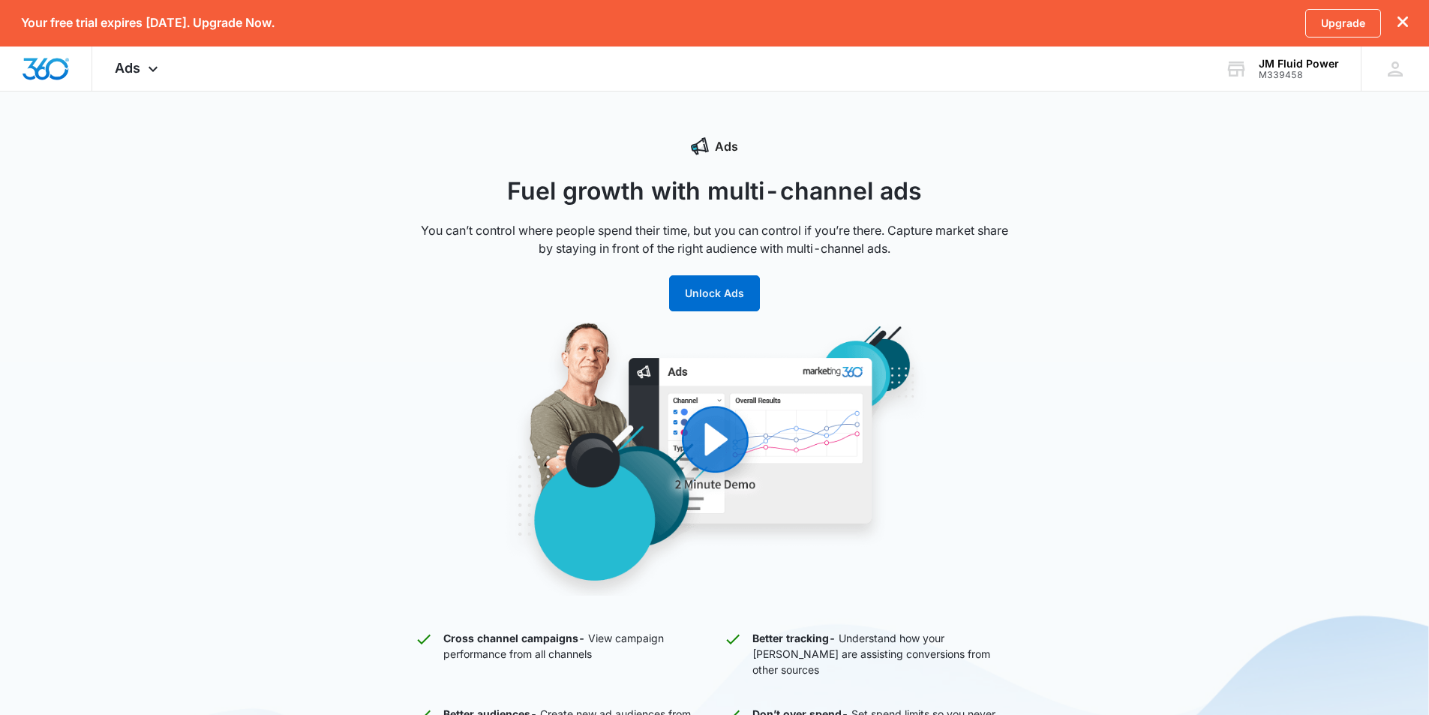
scroll to position [0, 0]
click at [146, 70] on icon at bounding box center [153, 73] width 18 height 18
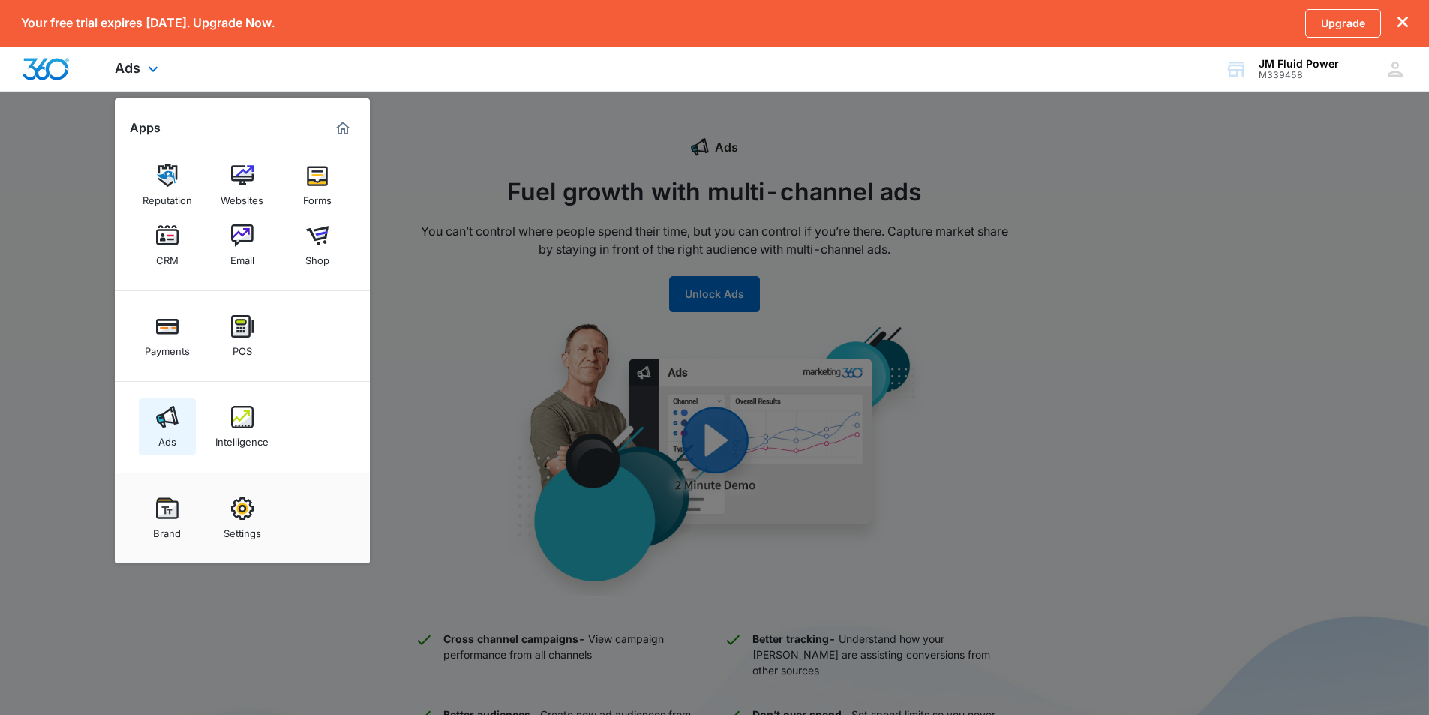
click at [159, 427] on img at bounding box center [167, 417] width 22 height 22
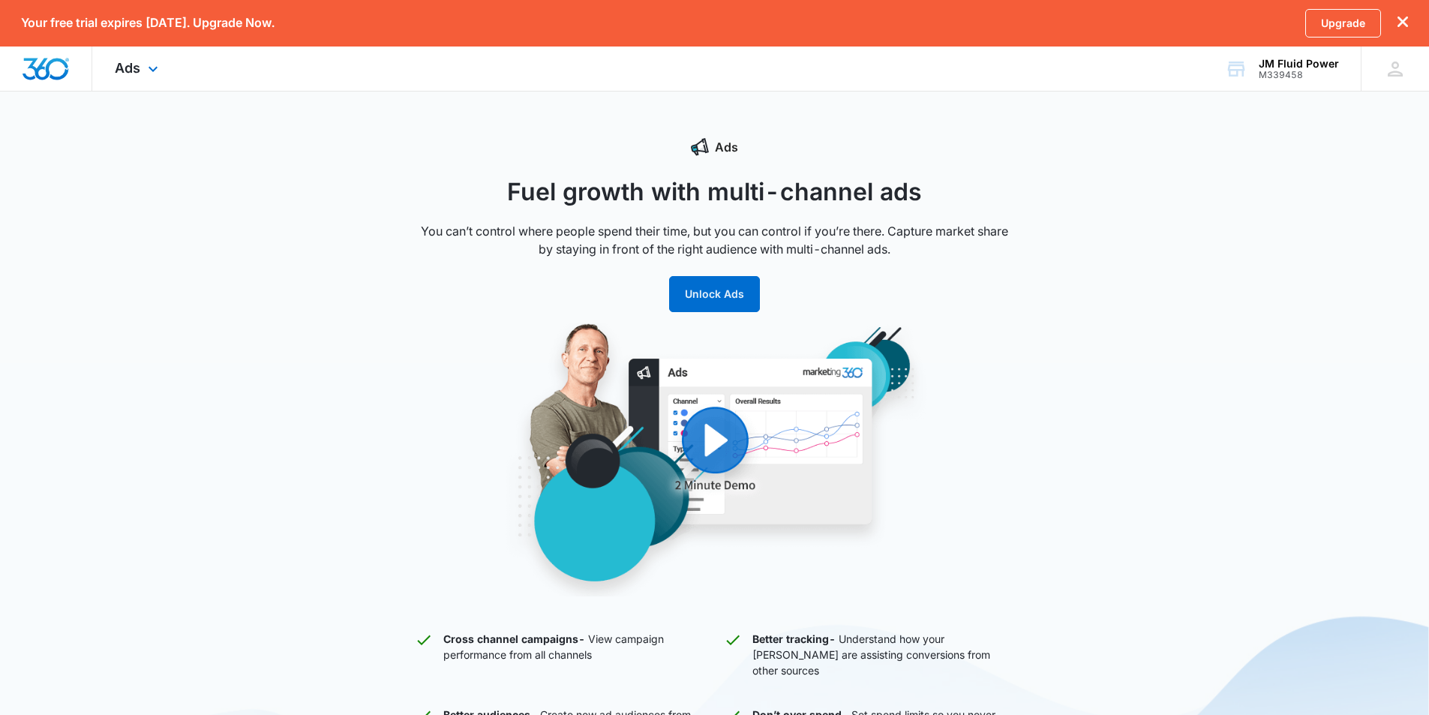
drag, startPoint x: 147, startPoint y: 73, endPoint x: 145, endPoint y: 101, distance: 27.8
click at [148, 73] on icon at bounding box center [153, 69] width 18 height 18
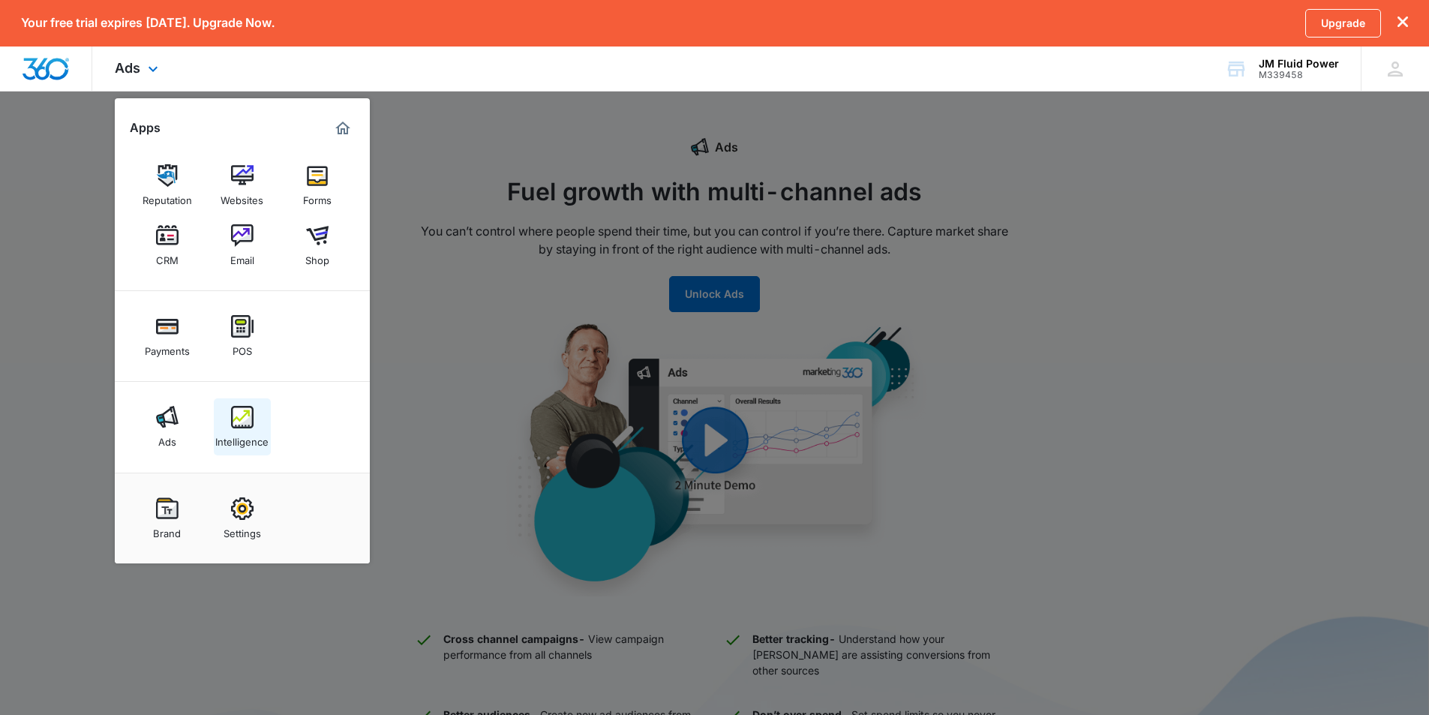
click at [232, 415] on img at bounding box center [242, 417] width 22 height 22
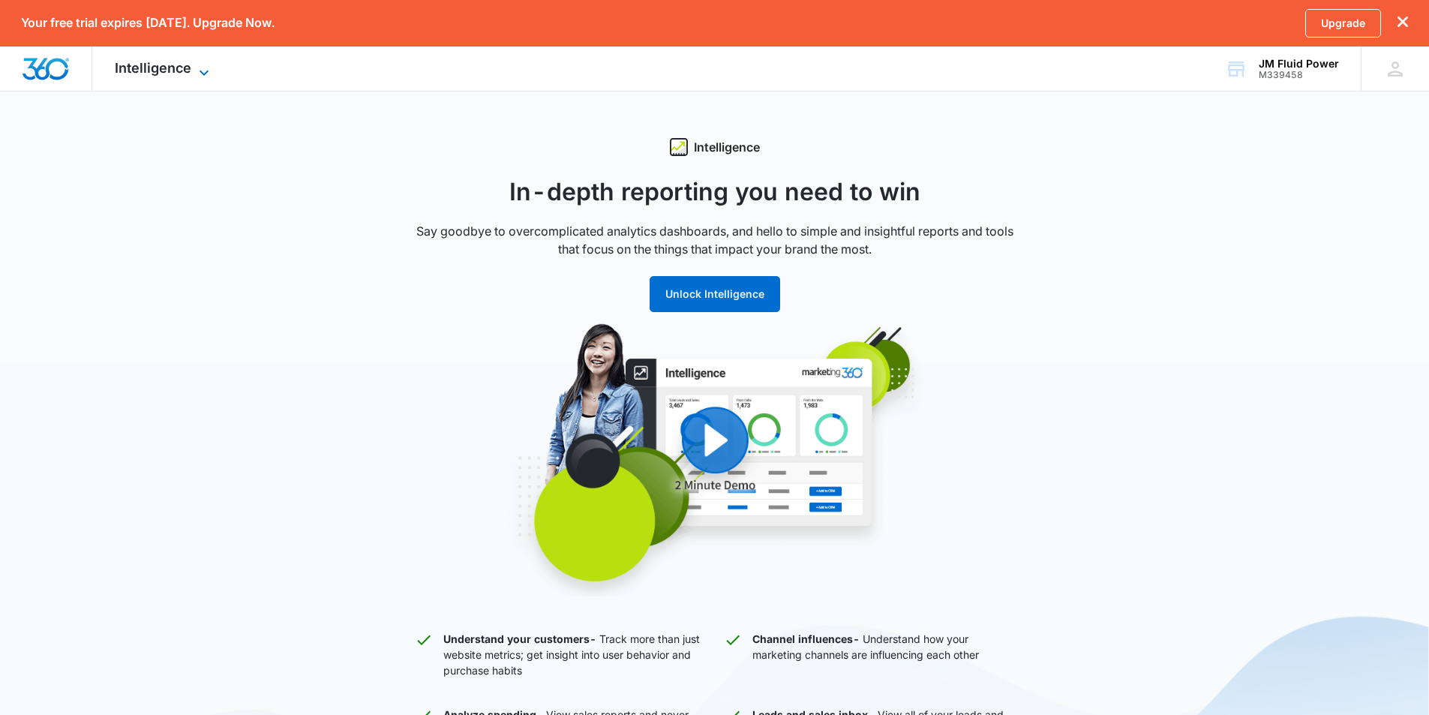
click at [202, 71] on icon at bounding box center [204, 73] width 18 height 18
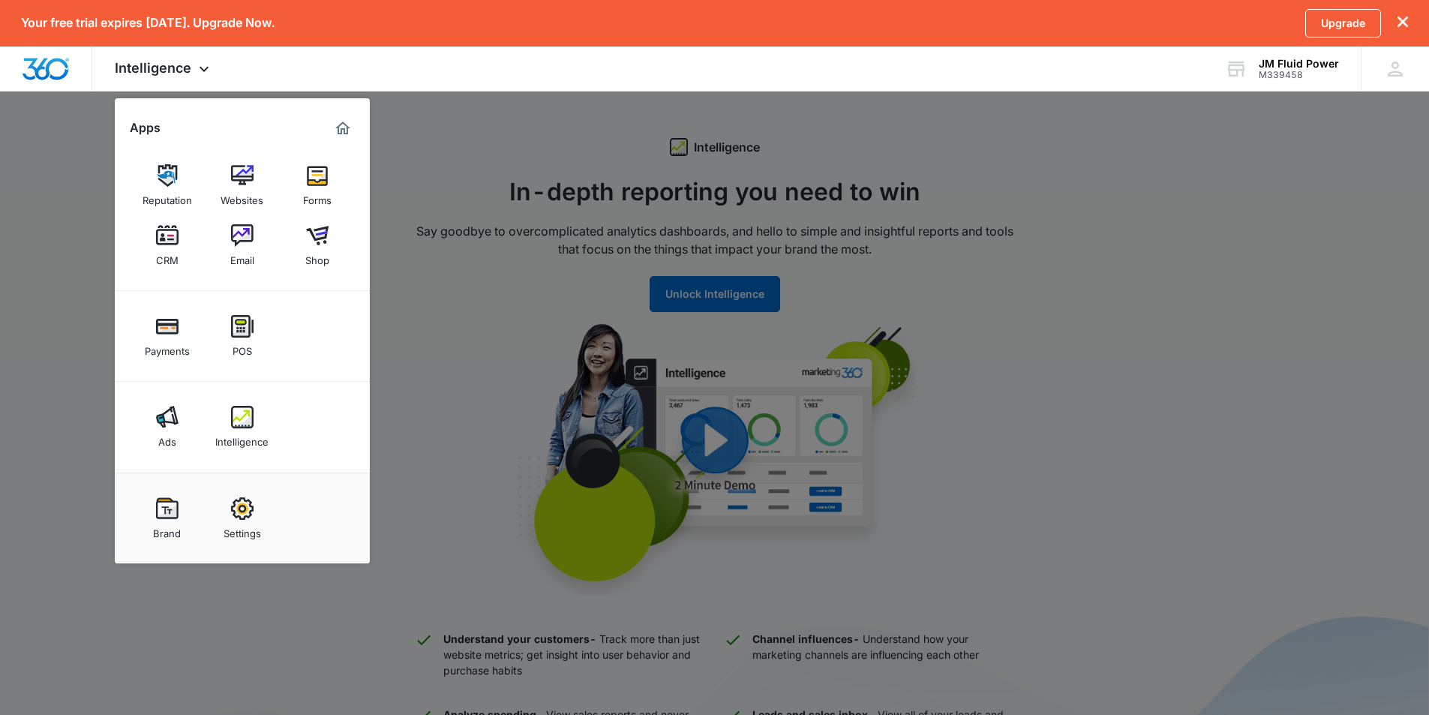
drag, startPoint x: 155, startPoint y: 526, endPoint x: 150, endPoint y: 517, distance: 9.8
click at [155, 523] on div "Brand" at bounding box center [167, 529] width 28 height 19
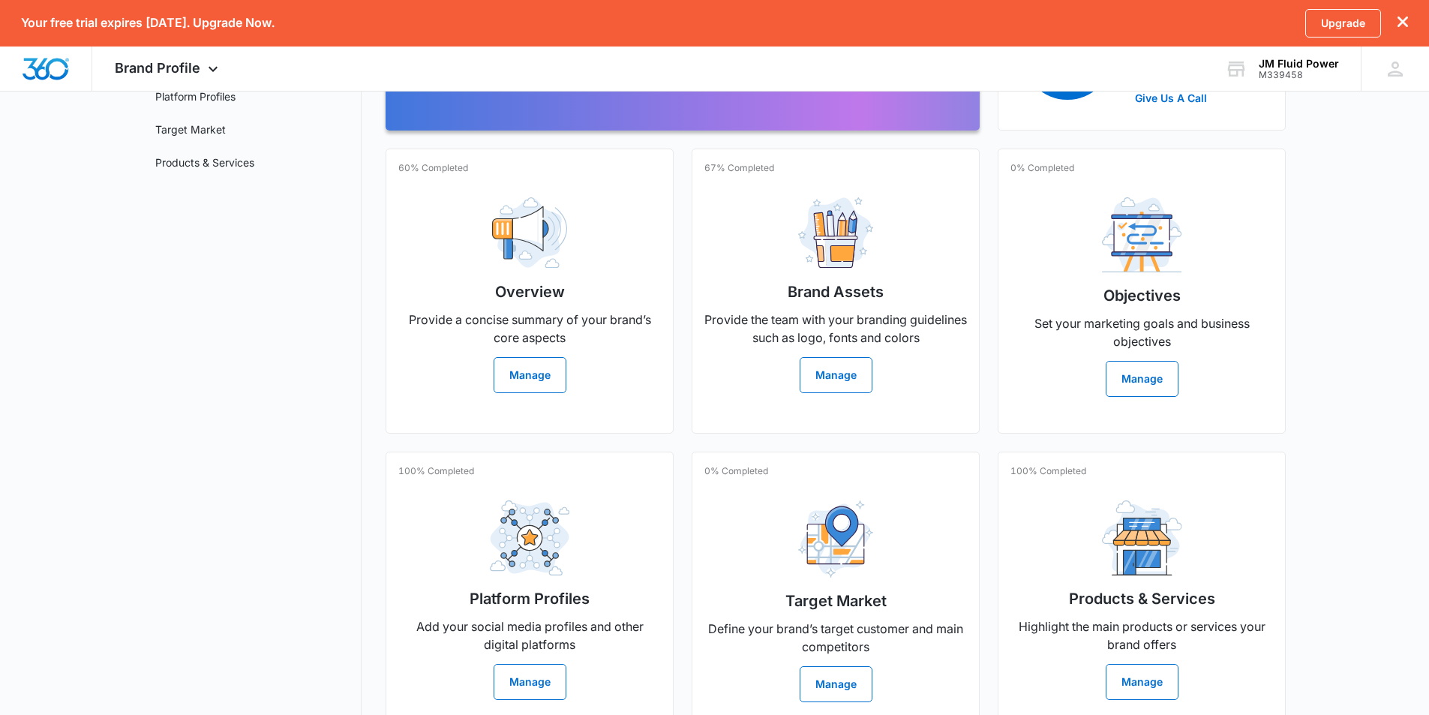
scroll to position [292, 0]
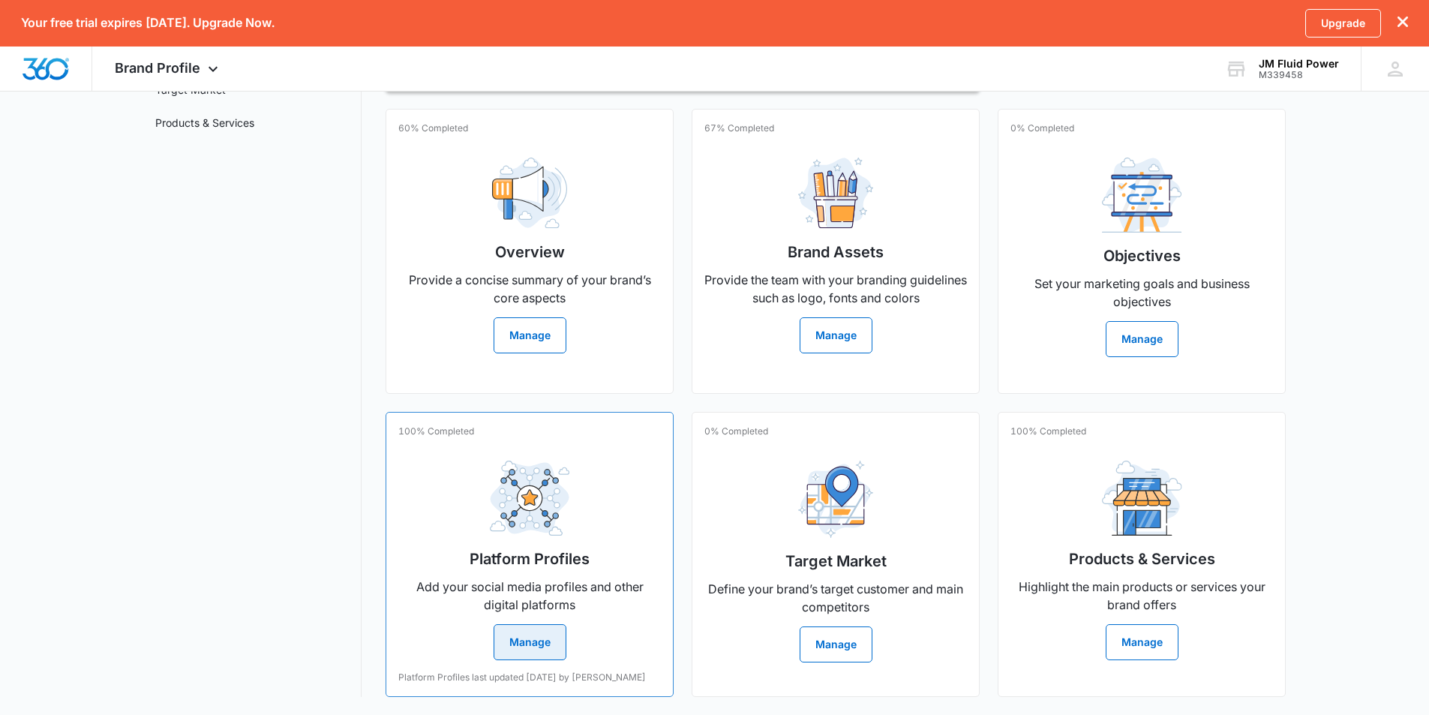
click at [527, 547] on h2 "Platform Profiles" at bounding box center [529, 558] width 120 height 22
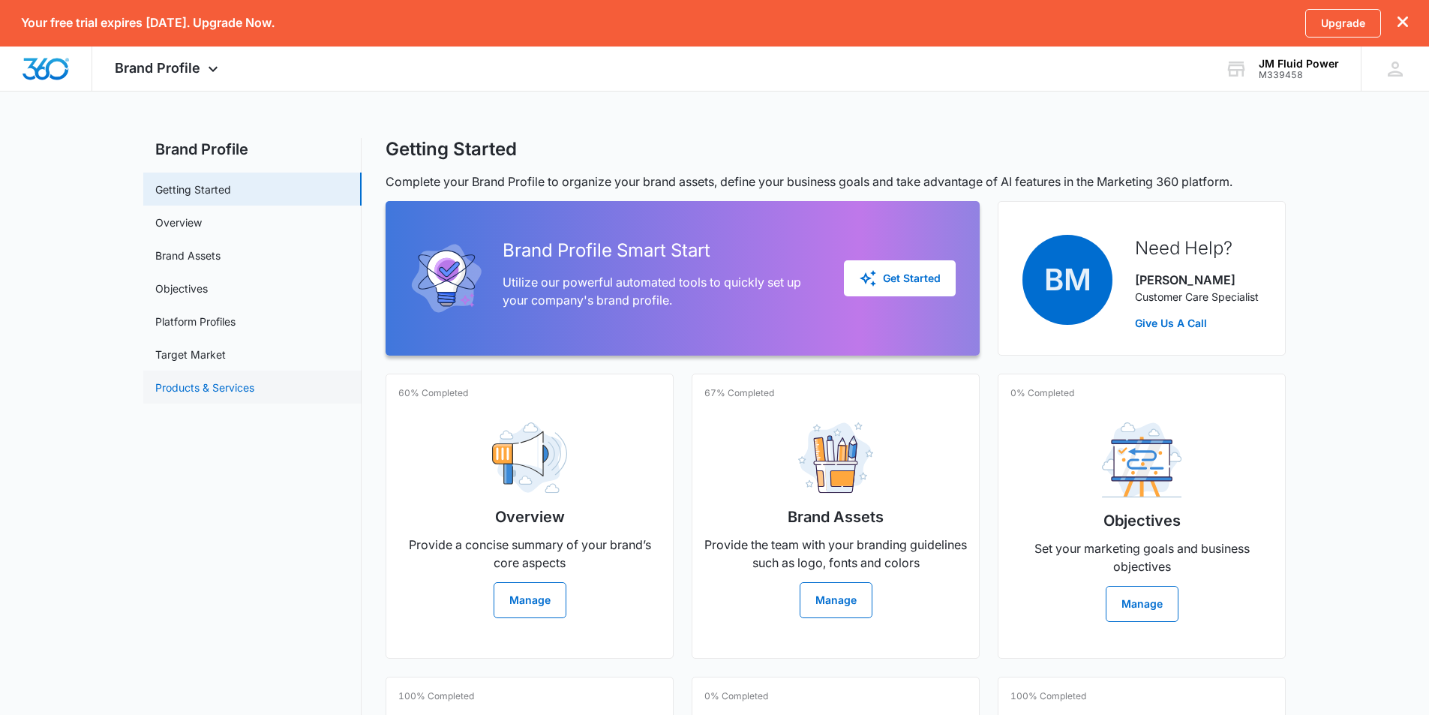
click at [198, 387] on link "Products & Services" at bounding box center [204, 387] width 99 height 16
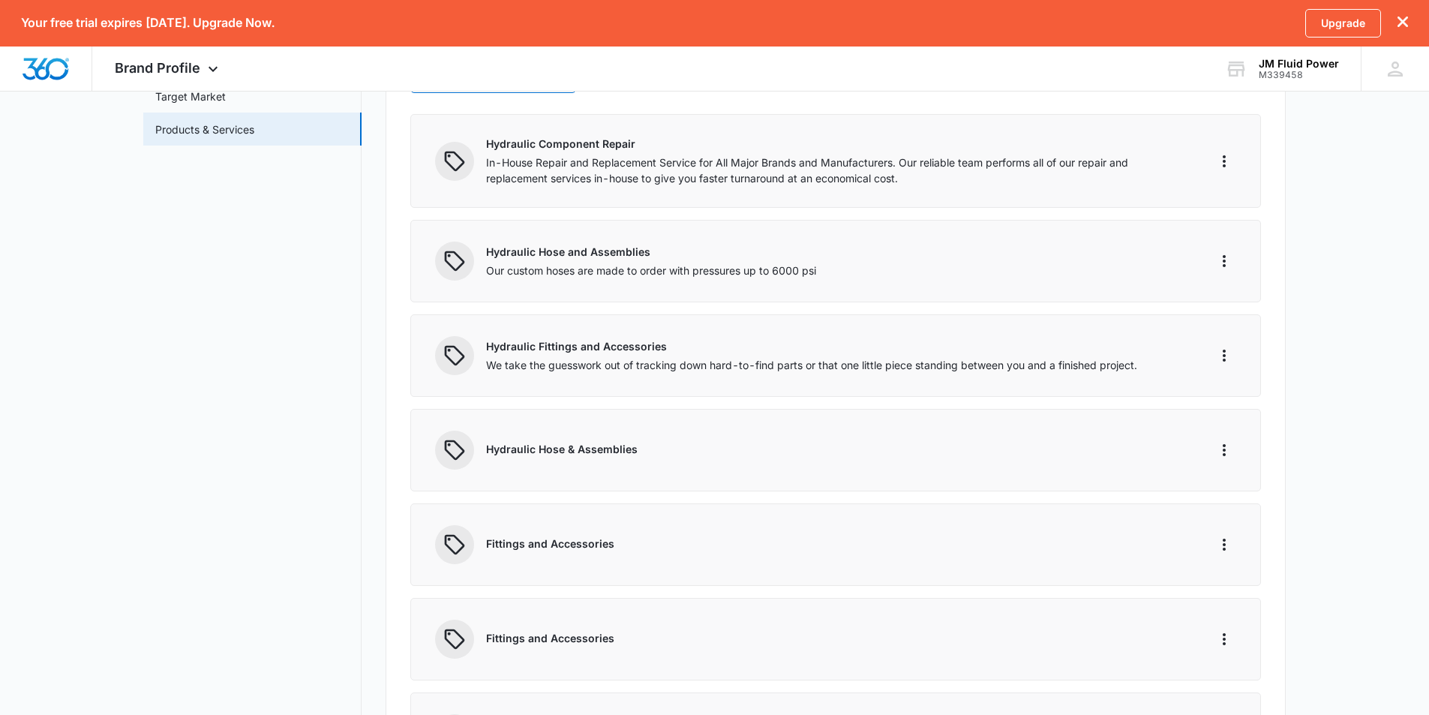
scroll to position [19, 0]
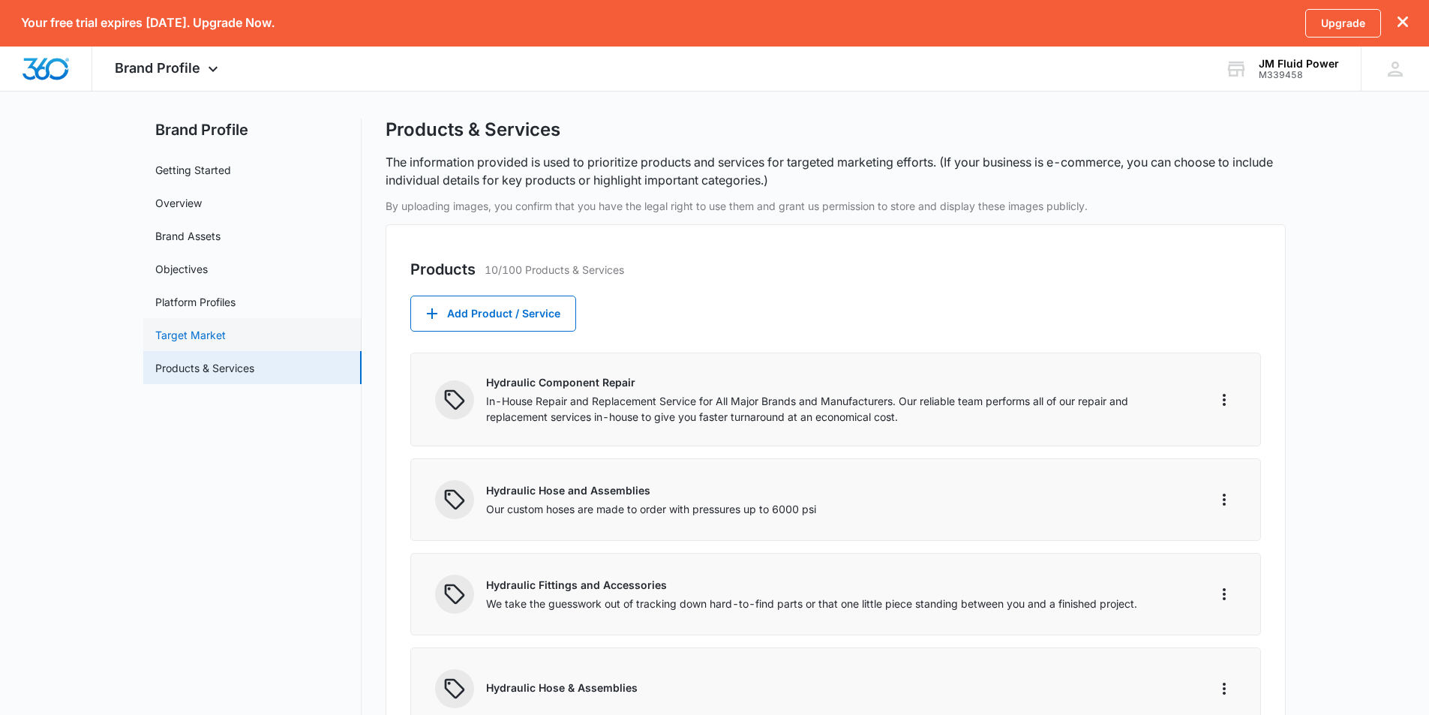
click at [190, 329] on link "Target Market" at bounding box center [190, 335] width 70 height 16
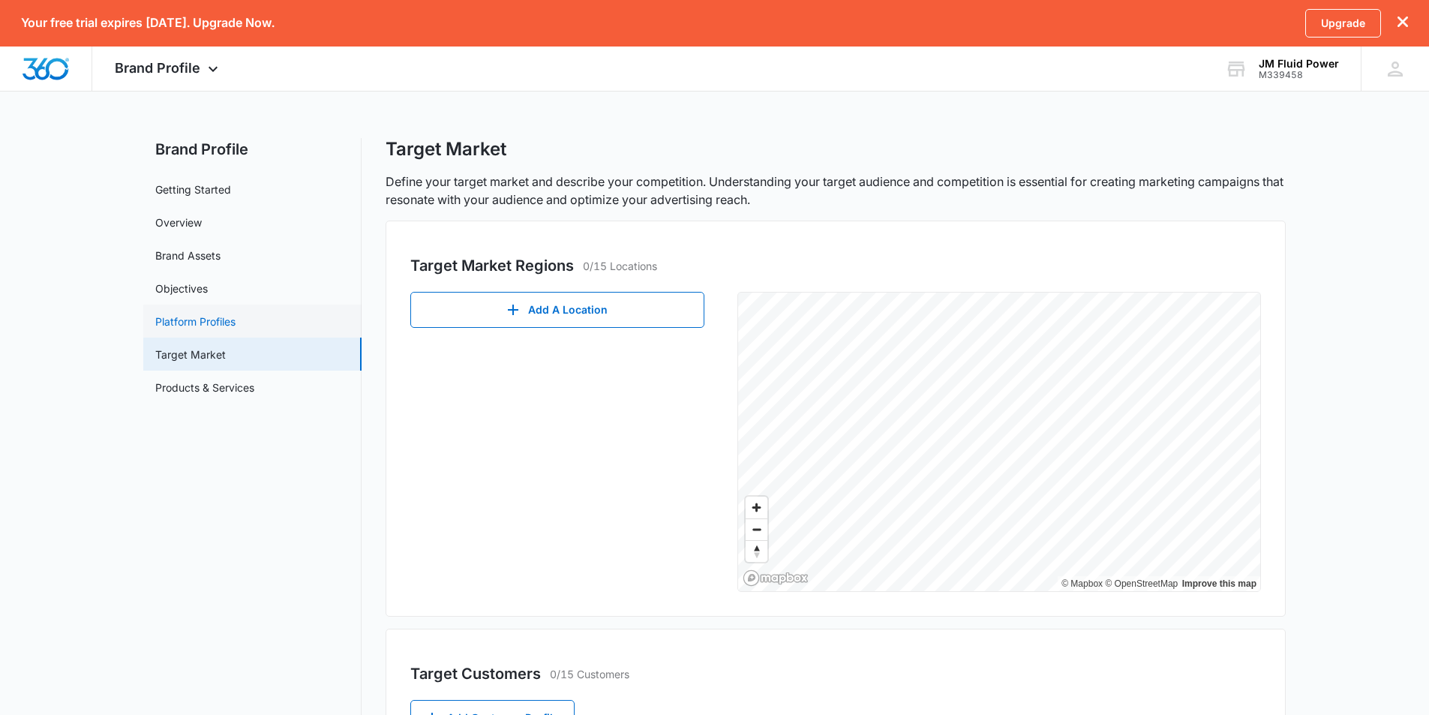
click at [178, 319] on link "Platform Profiles" at bounding box center [195, 321] width 80 height 16
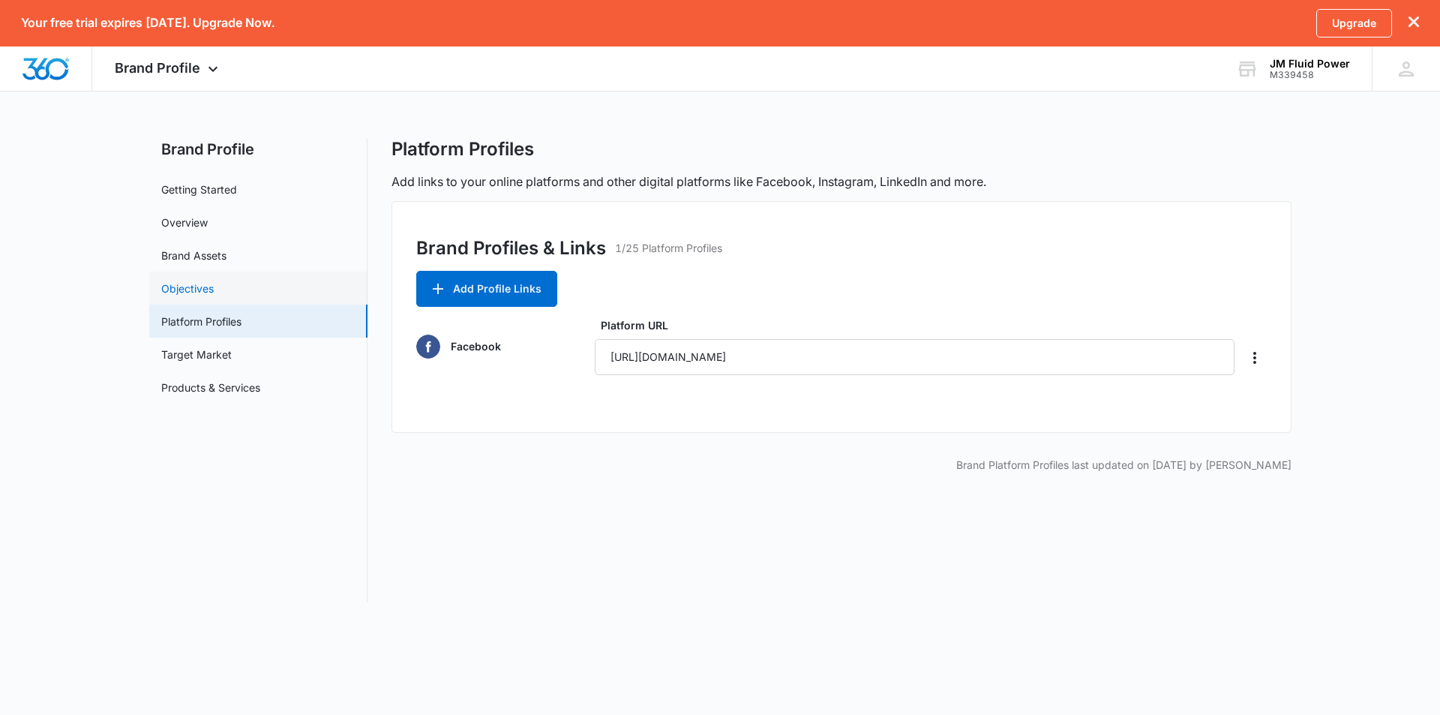
click at [182, 286] on link "Objectives" at bounding box center [187, 288] width 52 height 16
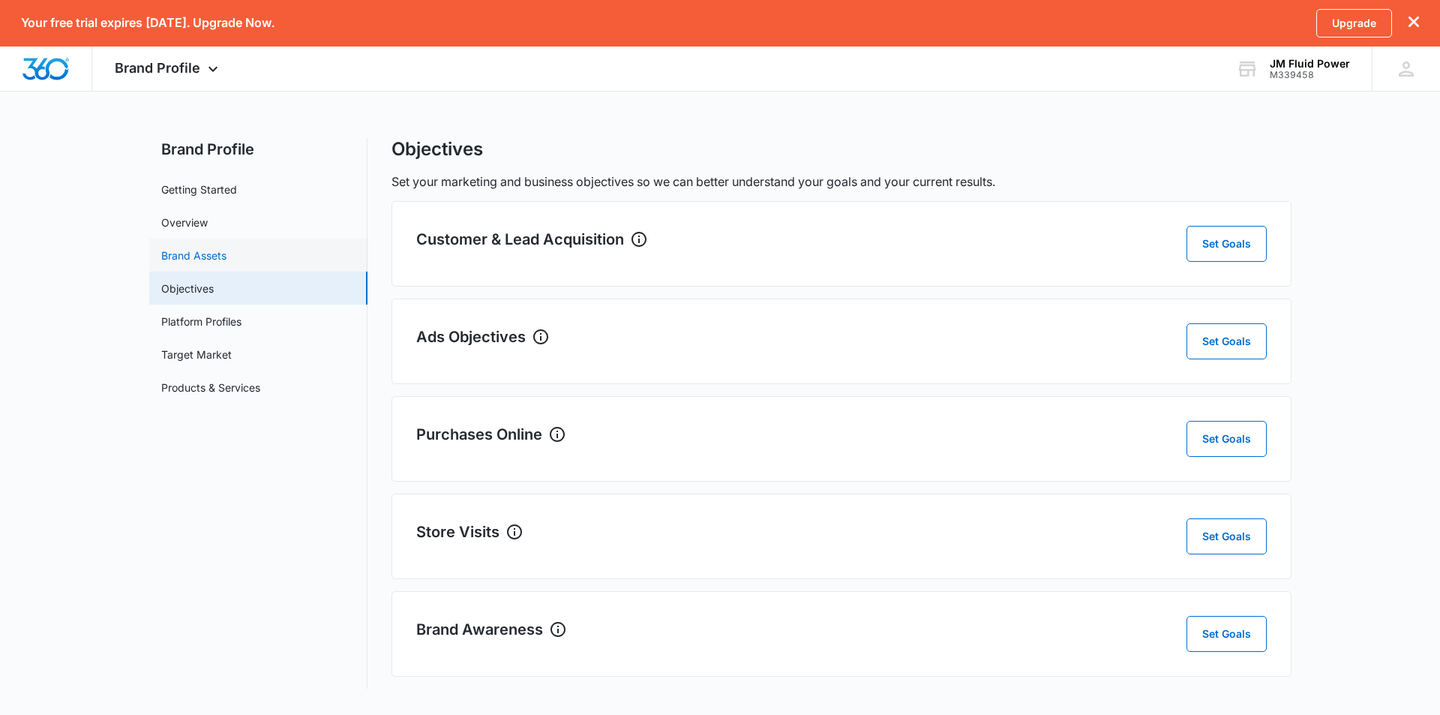
click at [200, 260] on link "Brand Assets" at bounding box center [193, 255] width 65 height 16
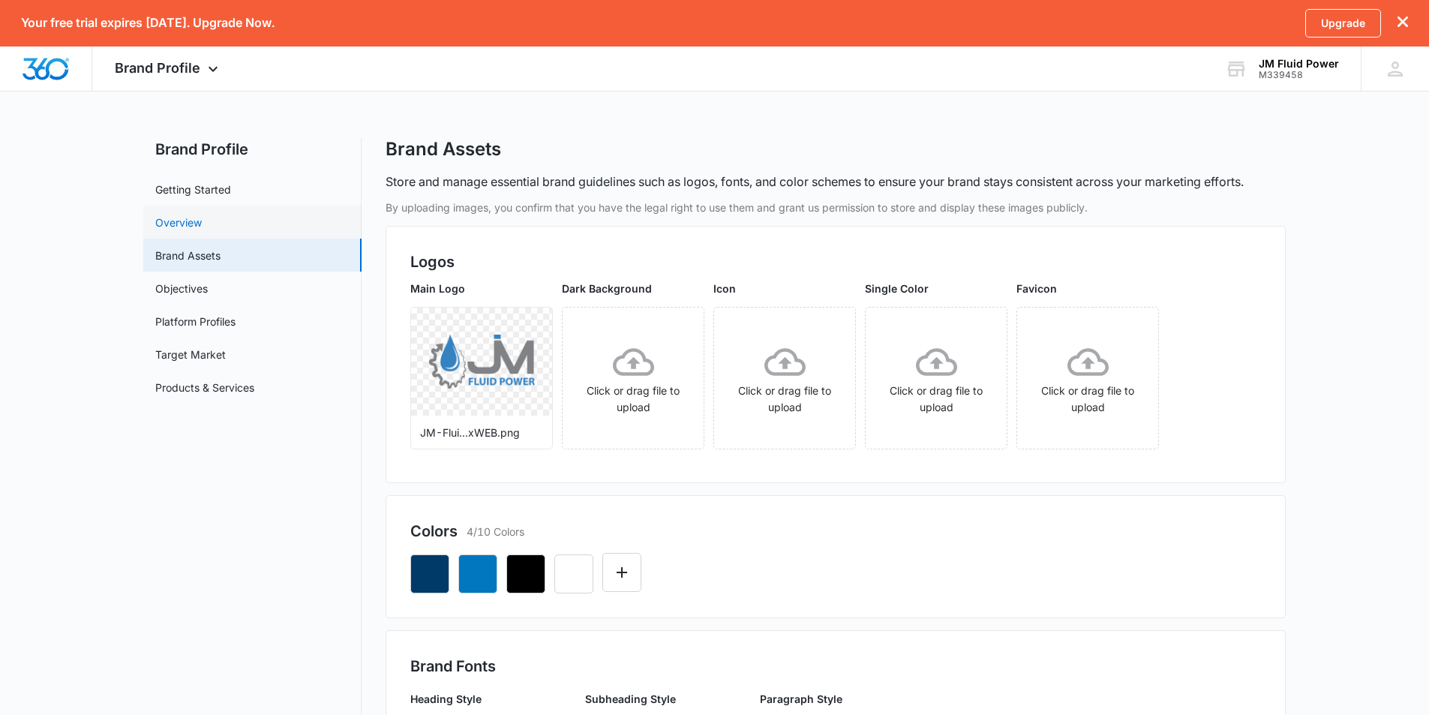
click at [180, 224] on link "Overview" at bounding box center [178, 222] width 46 height 16
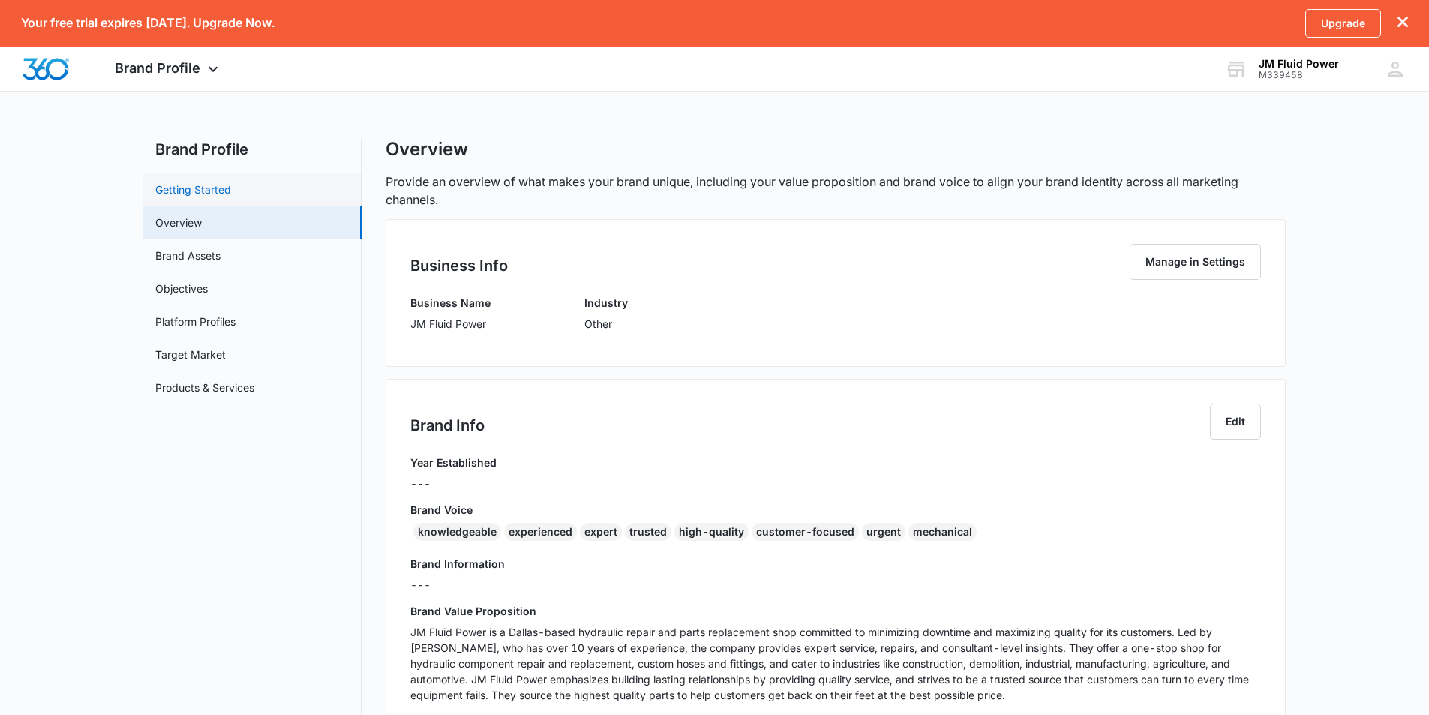
click at [180, 189] on link "Getting Started" at bounding box center [193, 189] width 76 height 16
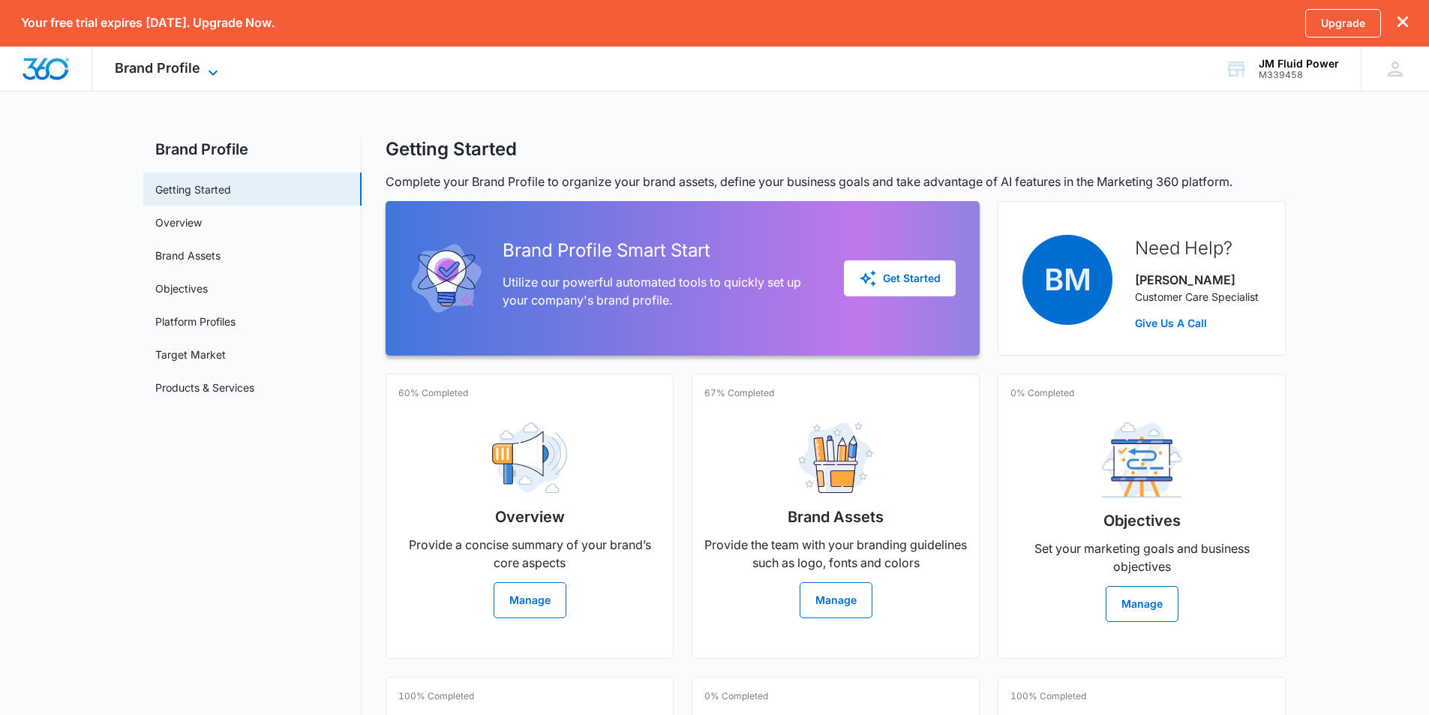
click at [213, 69] on icon at bounding box center [213, 73] width 18 height 18
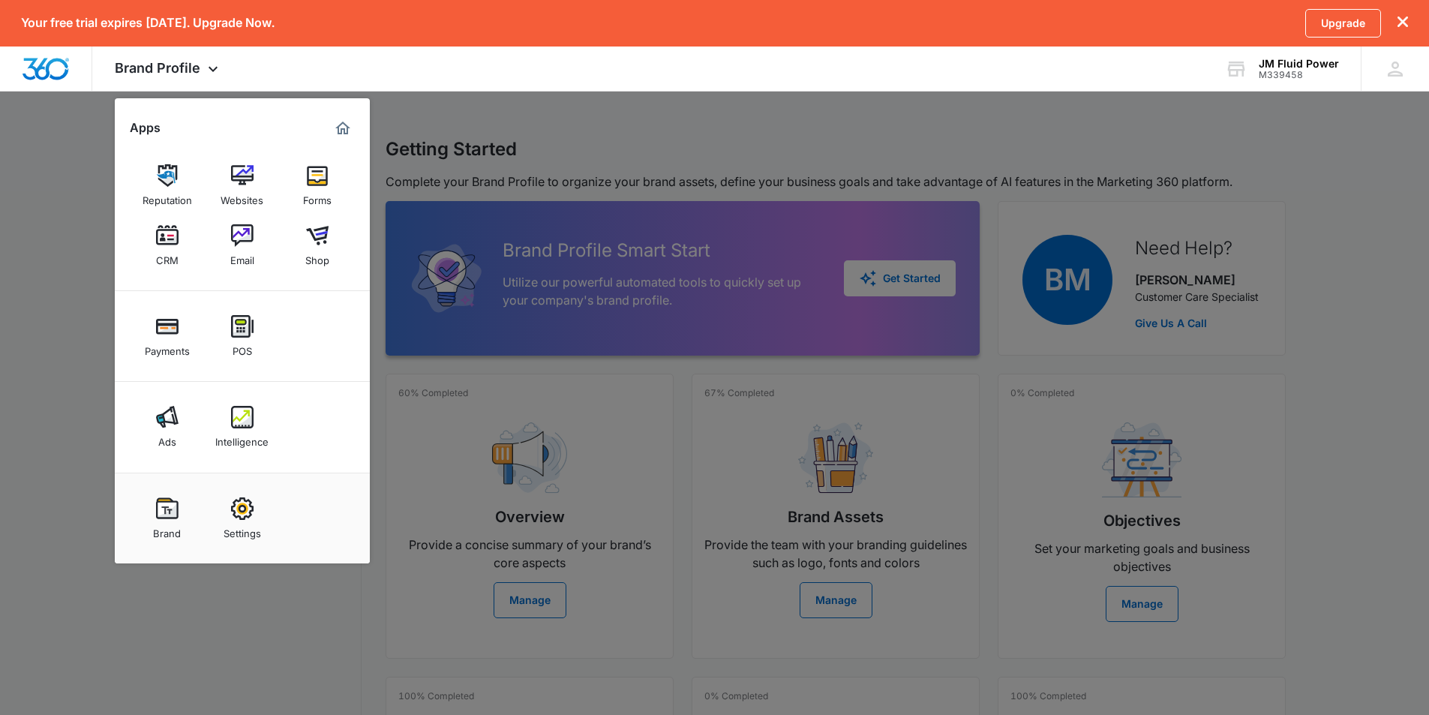
drag, startPoint x: 1335, startPoint y: 257, endPoint x: 1344, endPoint y: 282, distance: 26.3
click at [1335, 256] on div at bounding box center [714, 357] width 1429 height 715
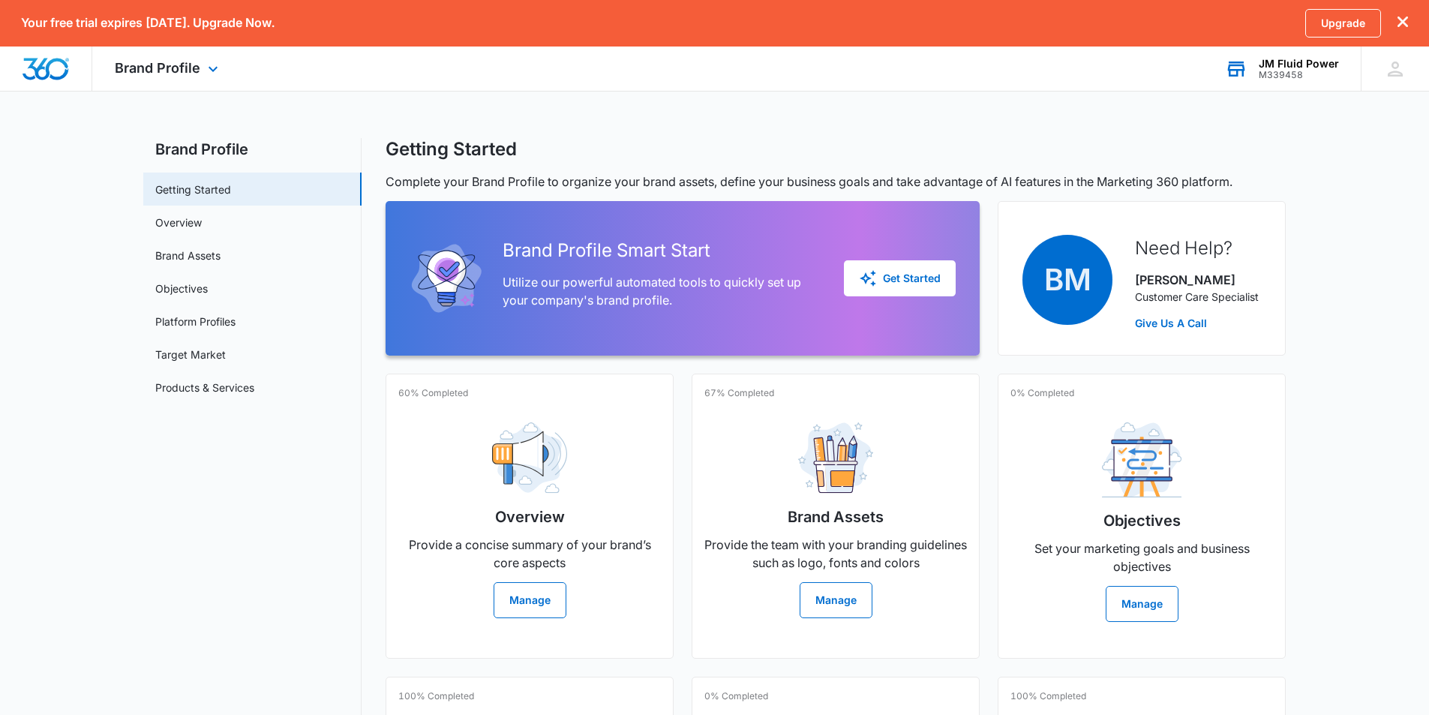
click at [1307, 60] on div "JM Fluid Power" at bounding box center [1298, 64] width 80 height 12
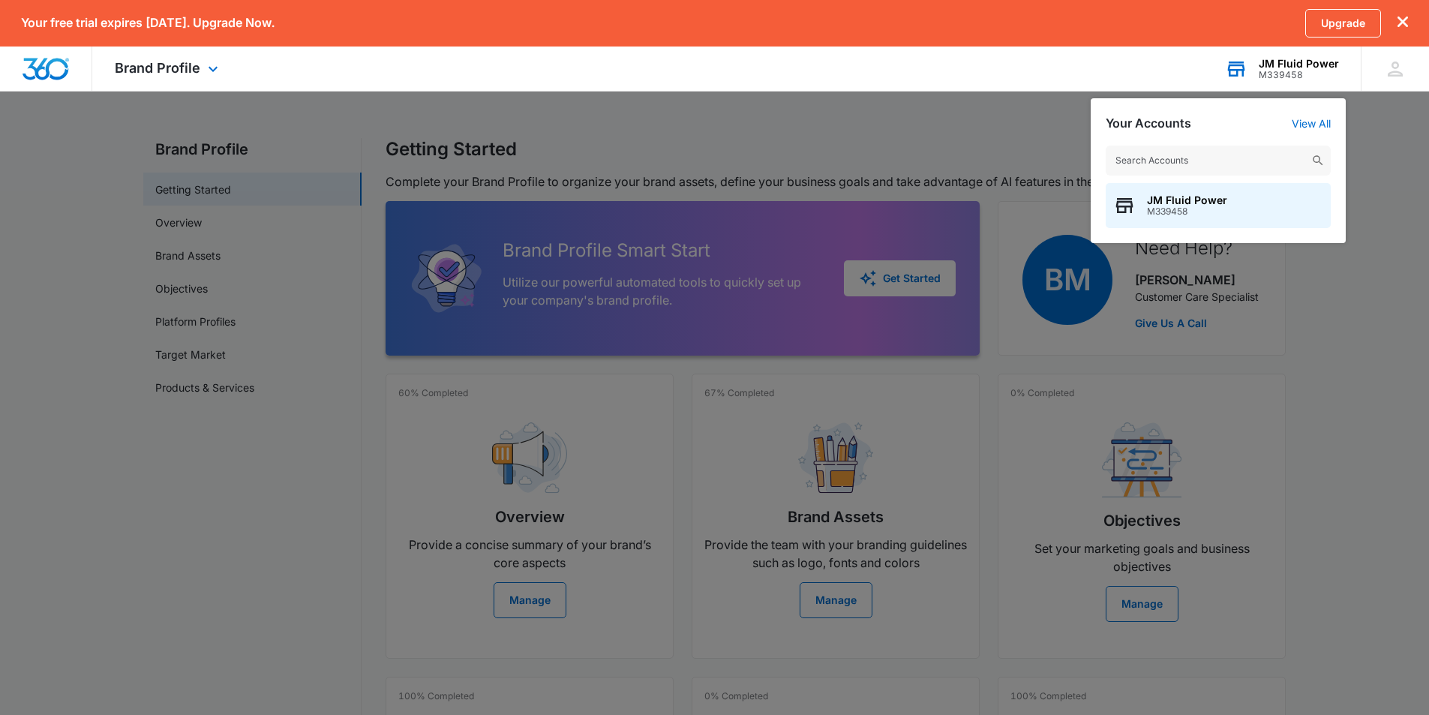
click at [1308, 61] on div "JM Fluid Power" at bounding box center [1298, 64] width 80 height 12
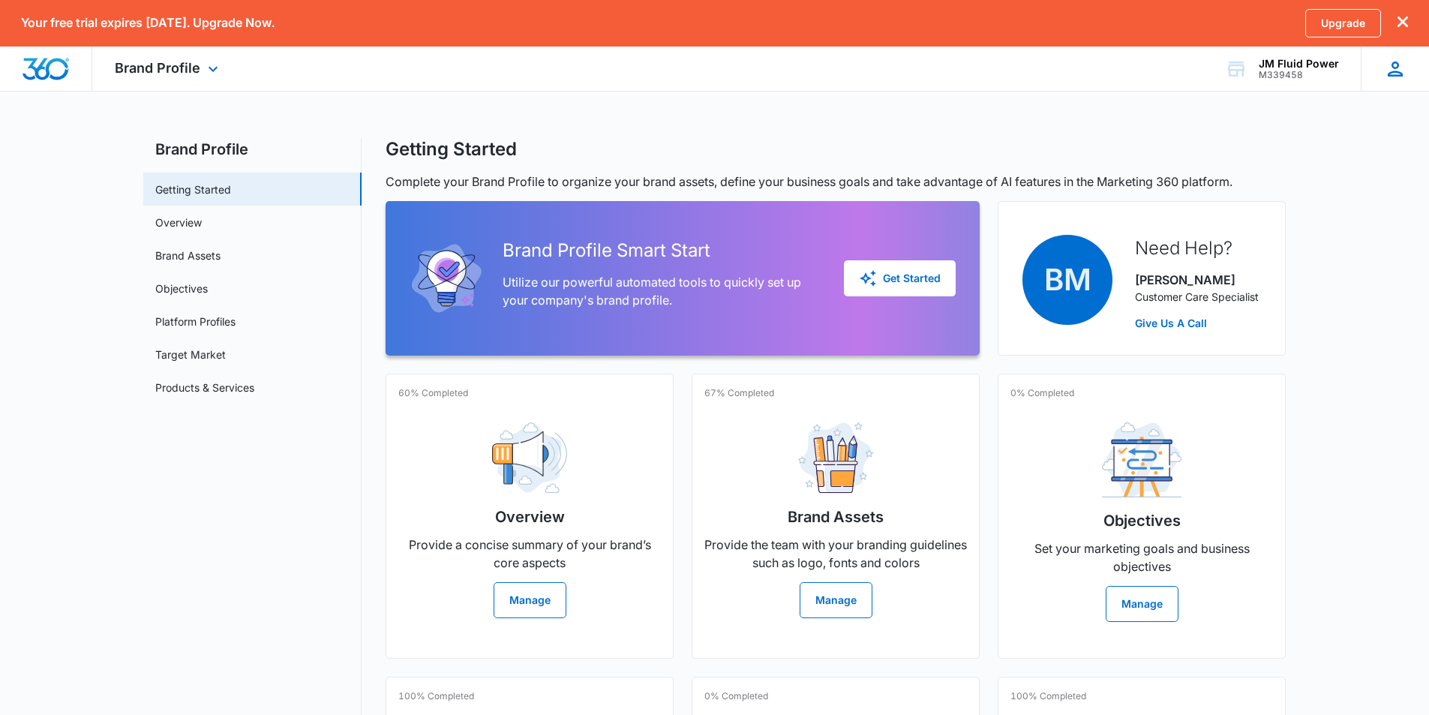
click at [1393, 73] on icon at bounding box center [1395, 69] width 22 height 22
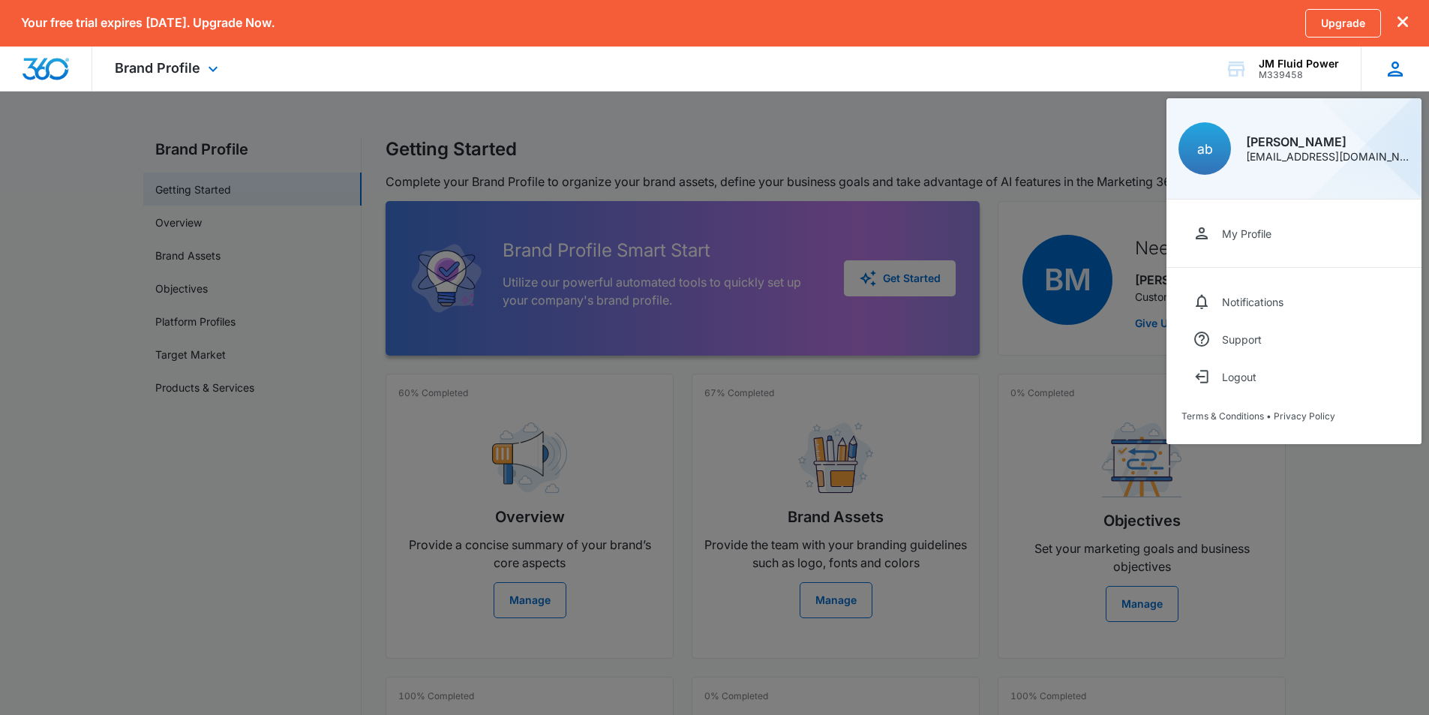
click at [1393, 73] on icon at bounding box center [1395, 69] width 22 height 22
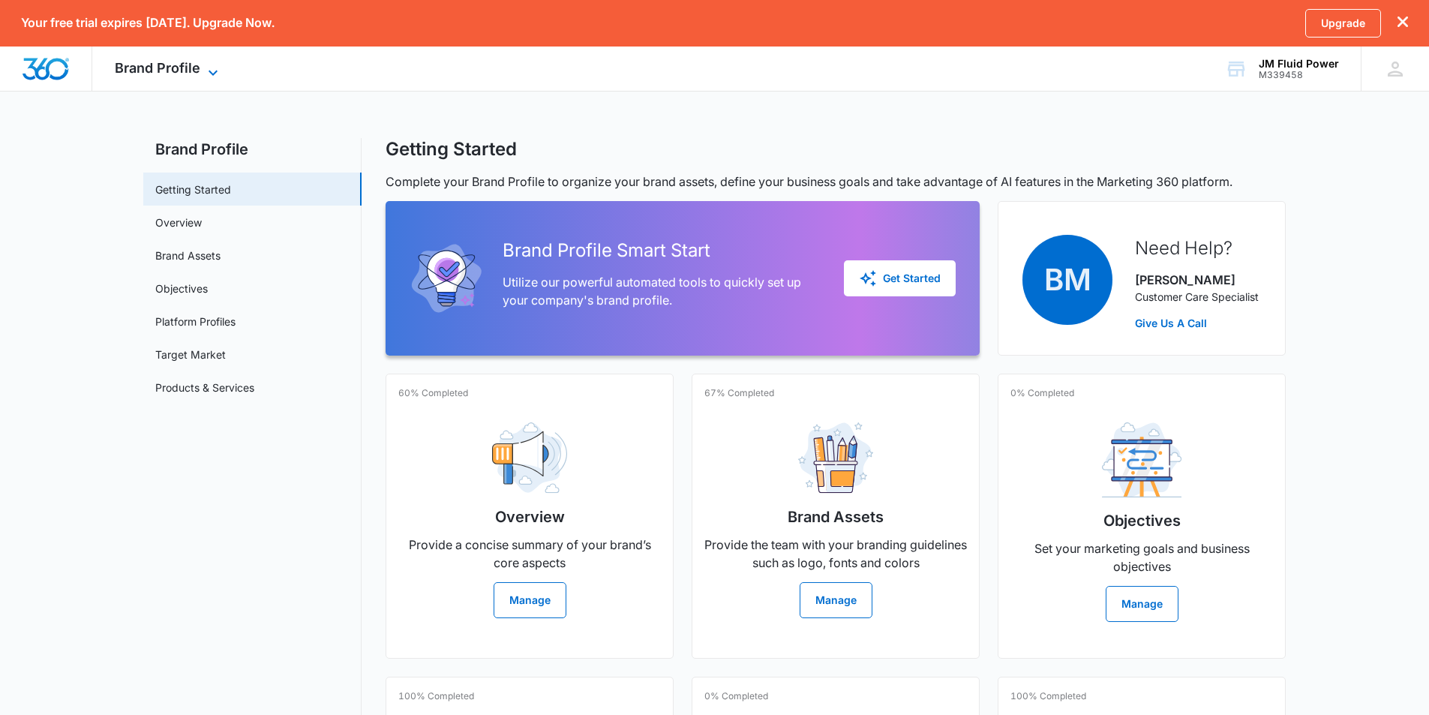
click at [217, 71] on icon at bounding box center [213, 73] width 18 height 18
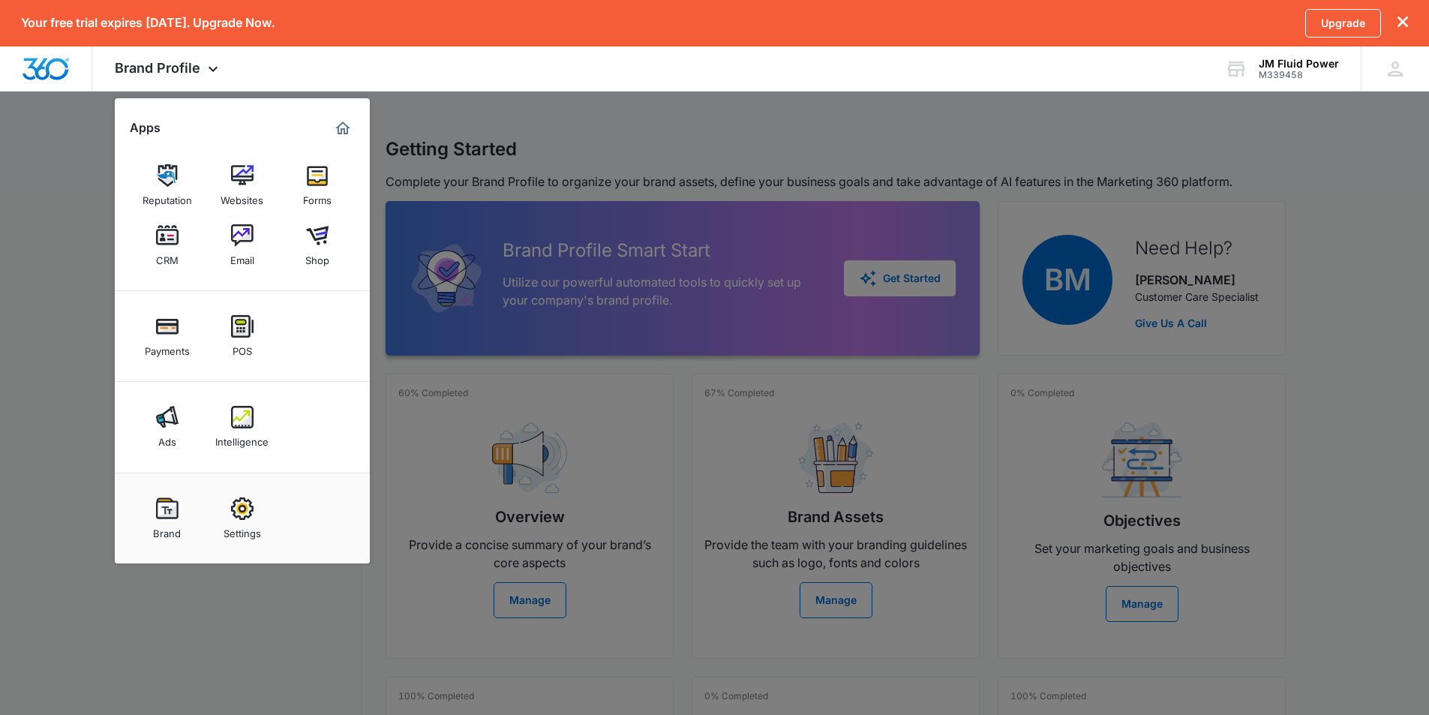
click at [894, 143] on div at bounding box center [714, 357] width 1429 height 715
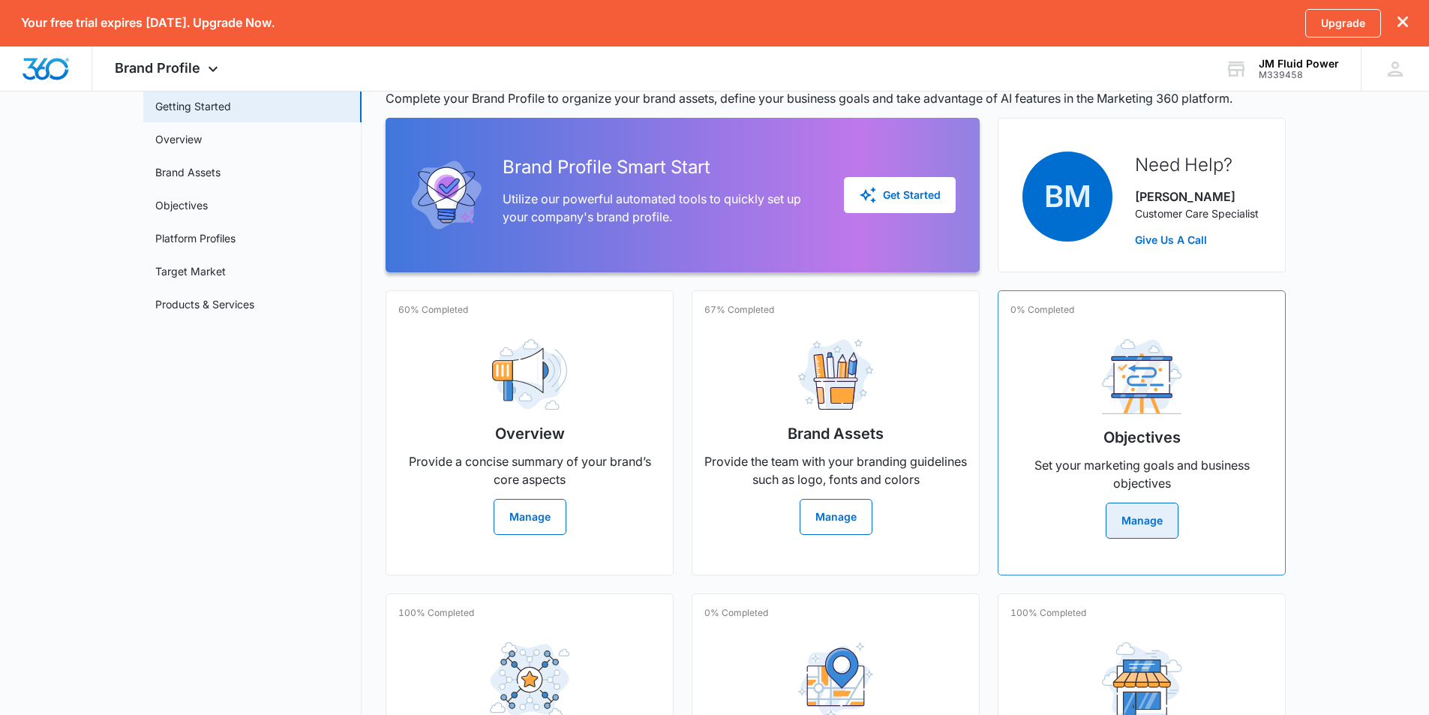
scroll to position [292, 0]
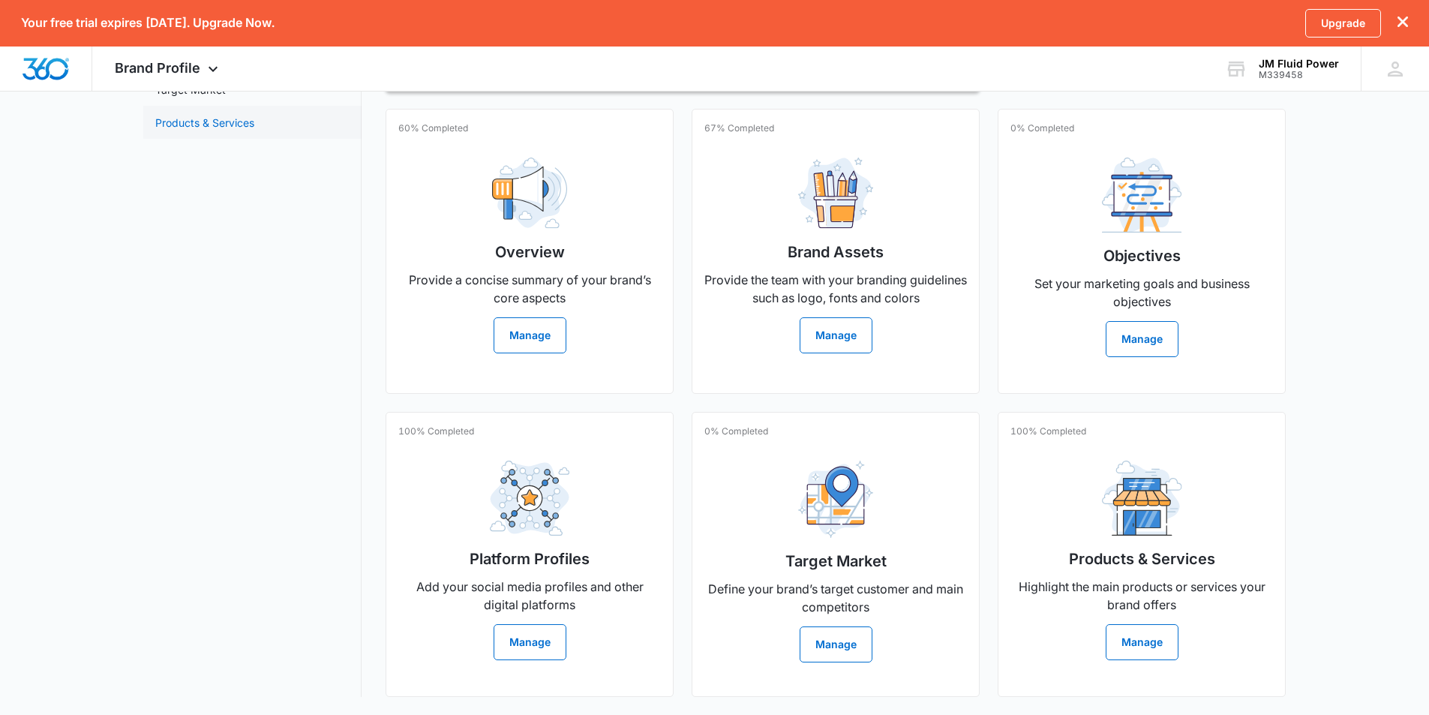
click at [199, 115] on link "Products & Services" at bounding box center [204, 123] width 99 height 16
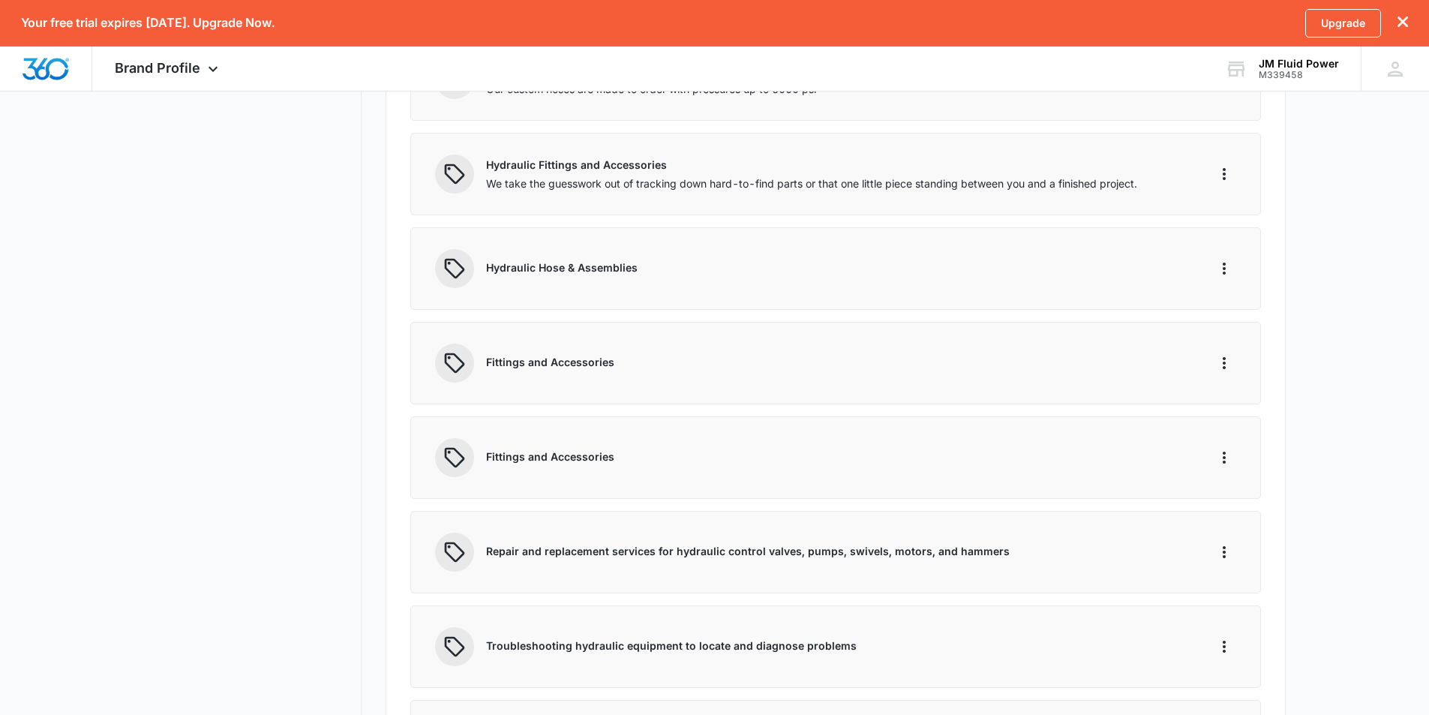
scroll to position [169, 0]
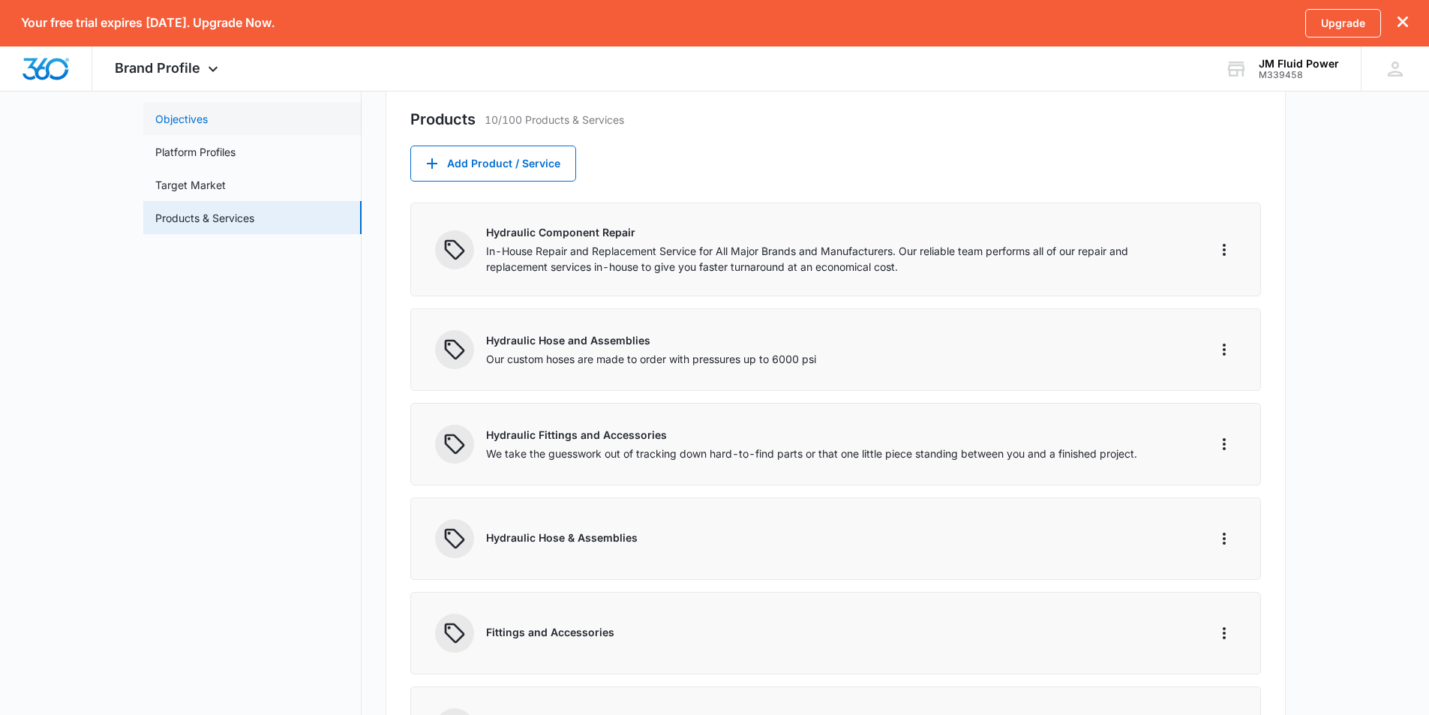
click at [166, 115] on link "Objectives" at bounding box center [181, 119] width 52 height 16
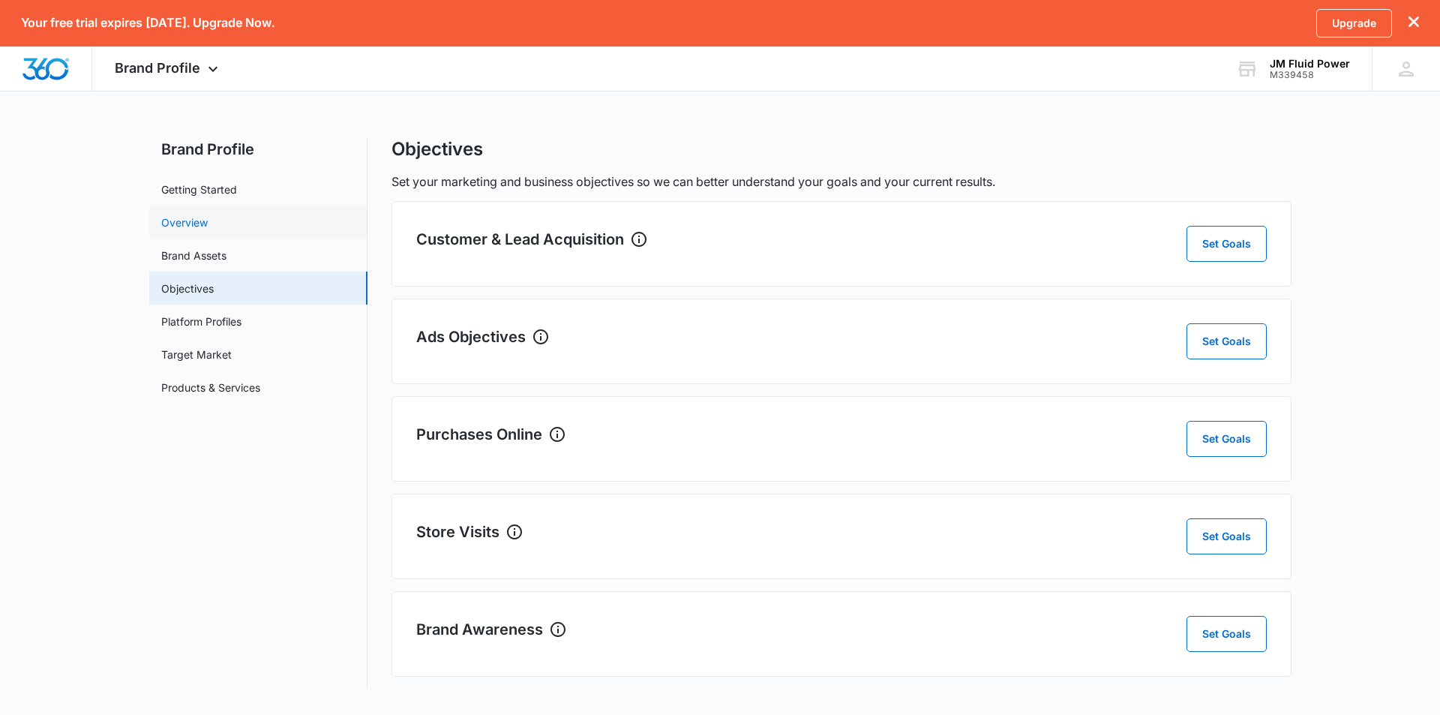
click at [197, 219] on link "Overview" at bounding box center [184, 222] width 46 height 16
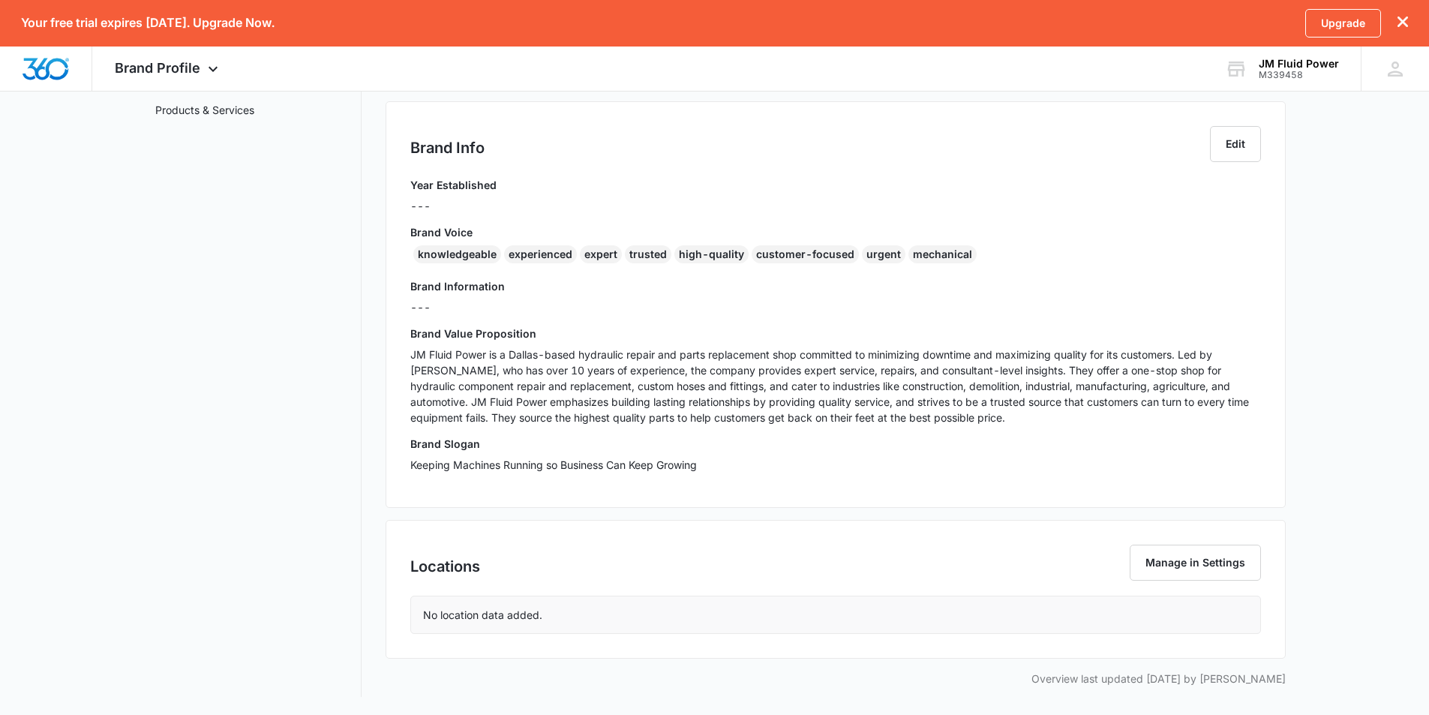
scroll to position [127, 0]
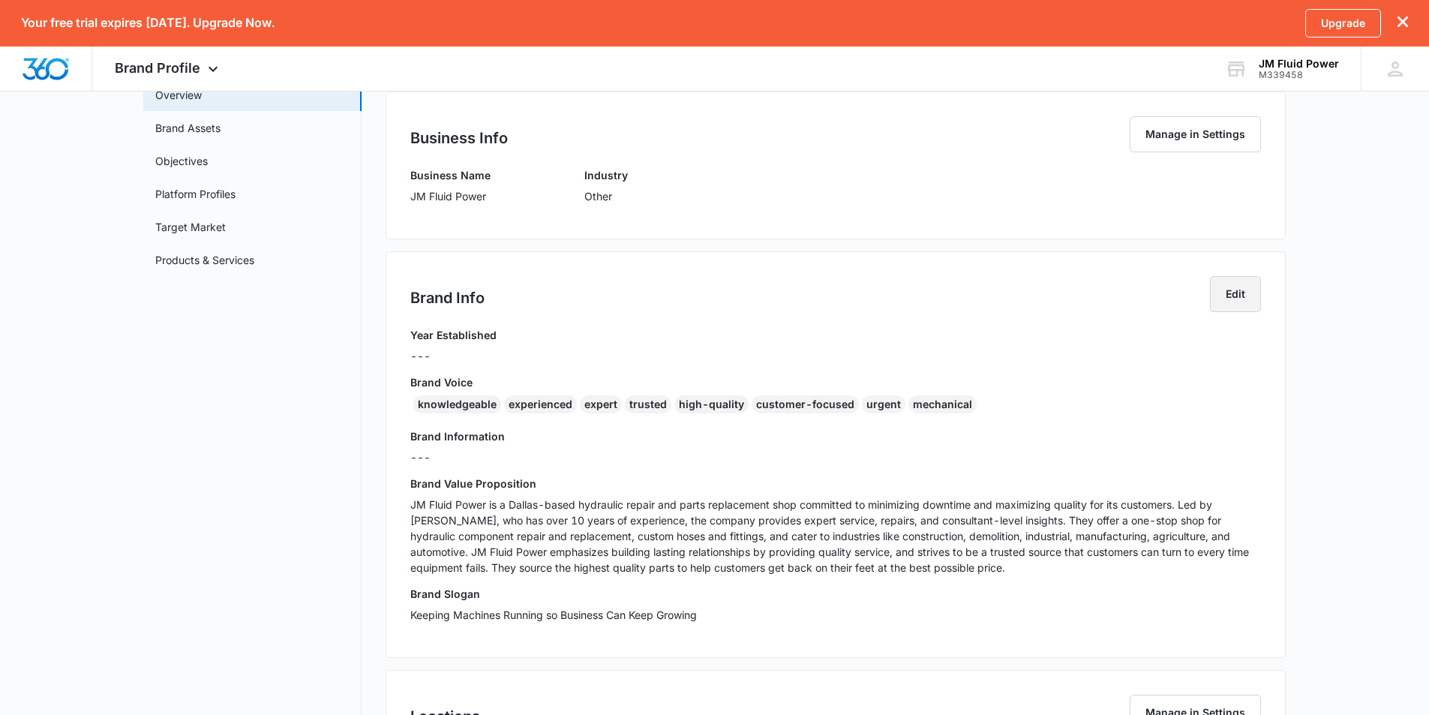
click at [1231, 293] on button "Edit" at bounding box center [1235, 294] width 51 height 36
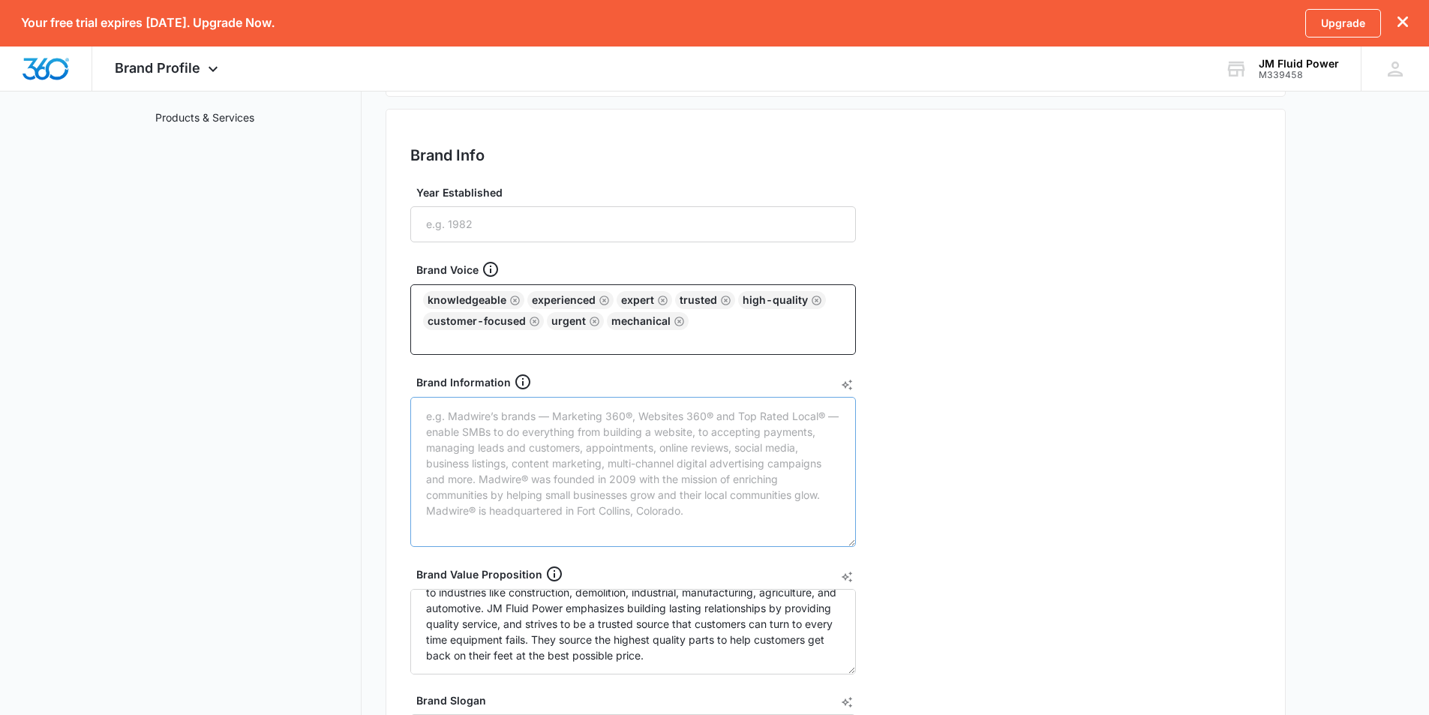
scroll to position [268, 0]
click at [490, 222] on input "Year Established" at bounding box center [632, 226] width 445 height 36
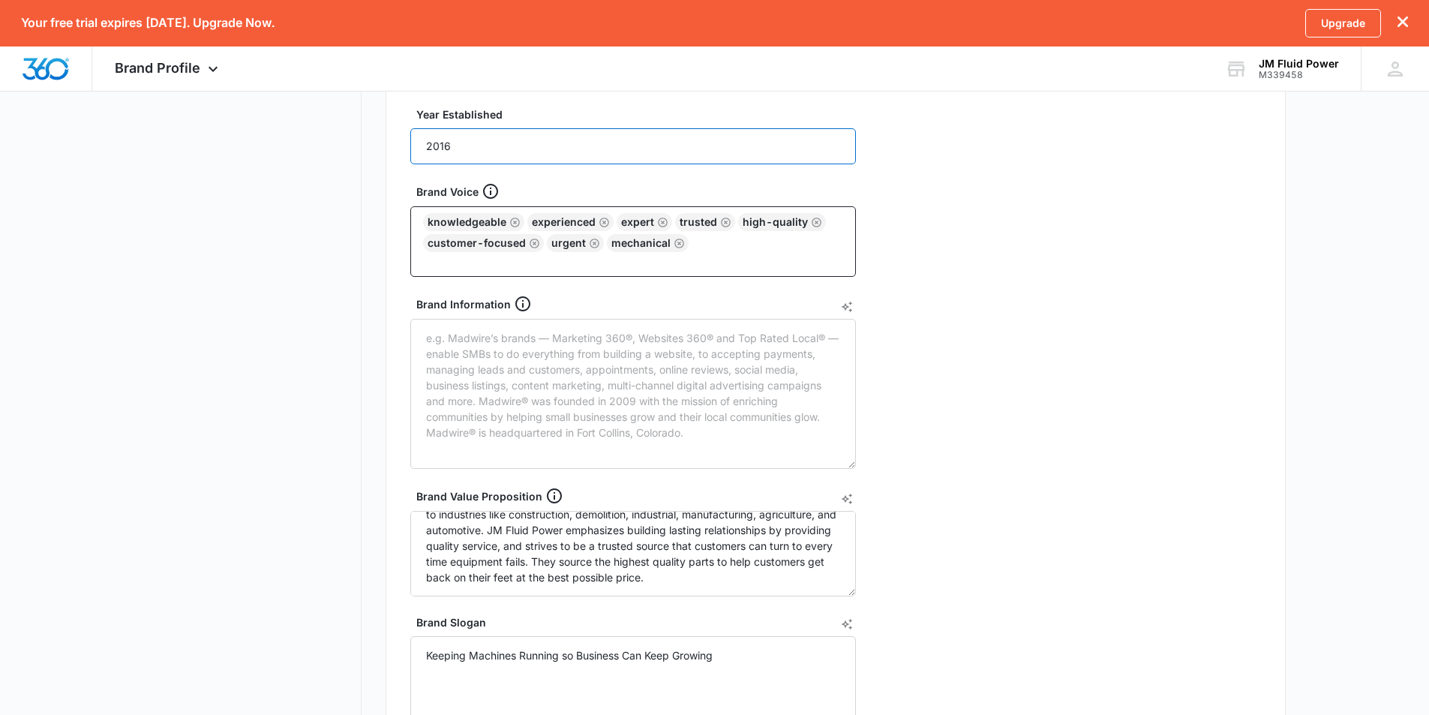
scroll to position [568, 0]
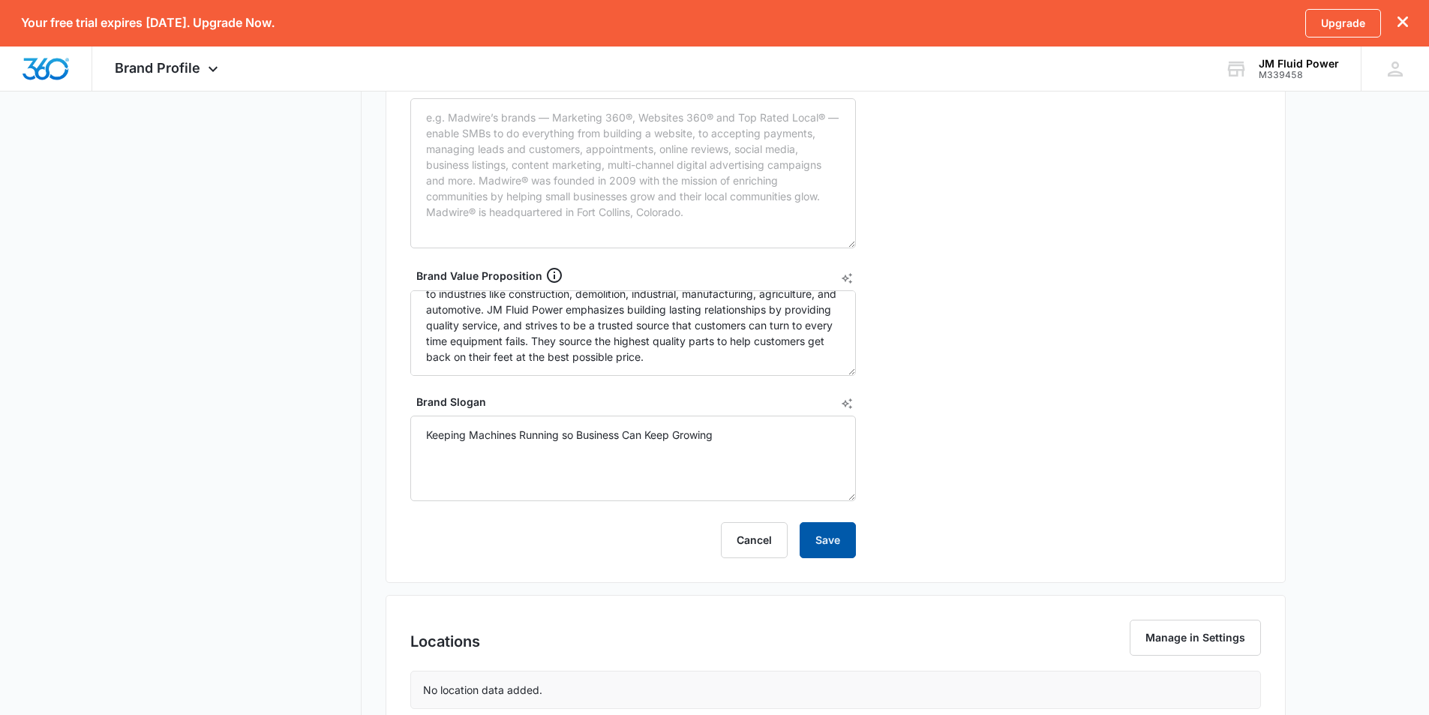
type input "2016"
click at [841, 550] on button "Save" at bounding box center [827, 540] width 56 height 36
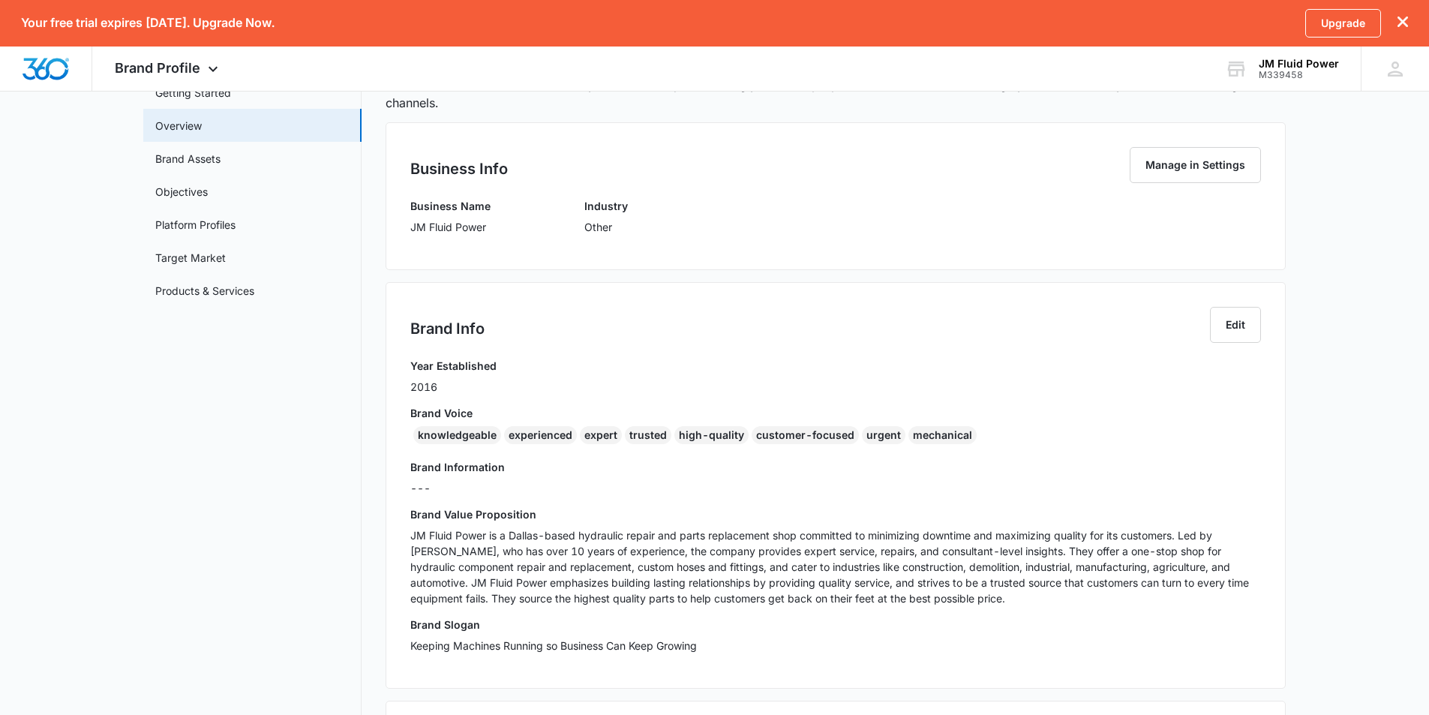
scroll to position [0, 0]
